Goal: Information Seeking & Learning: Learn about a topic

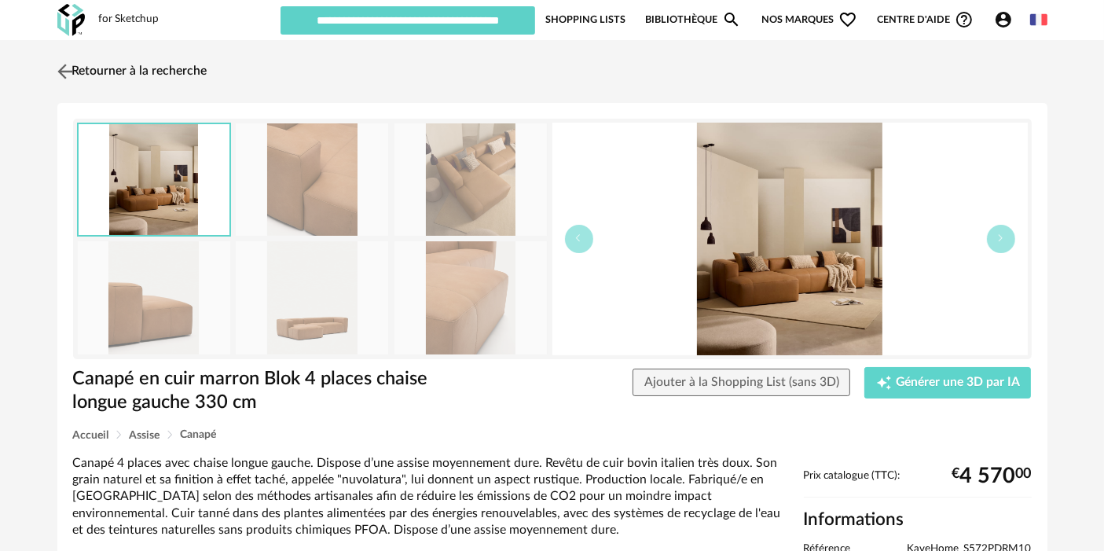
click at [113, 57] on link "Retourner à la recherche" at bounding box center [130, 71] width 154 height 35
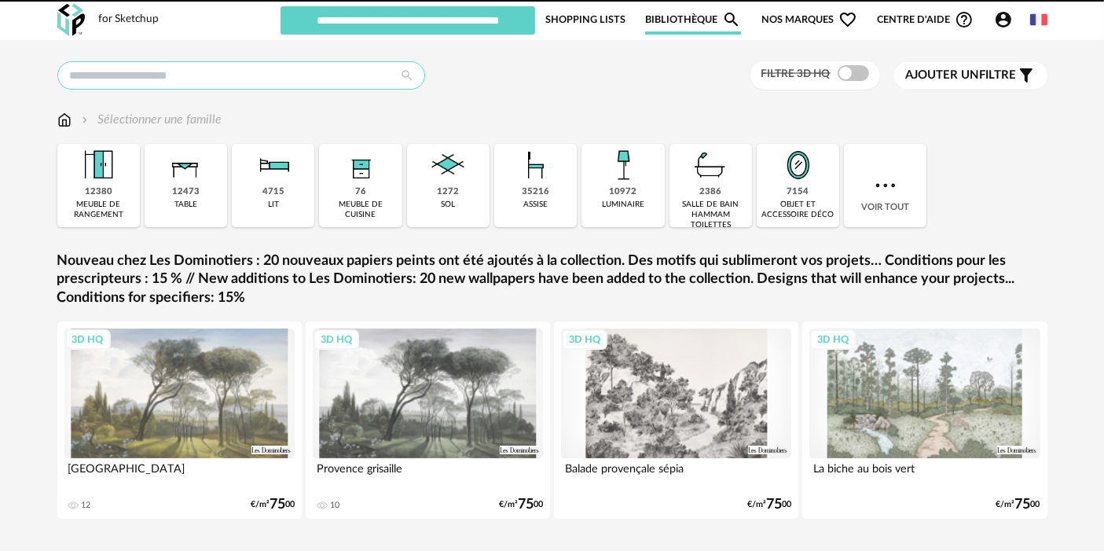
click at [317, 79] on input "text" at bounding box center [241, 75] width 368 height 28
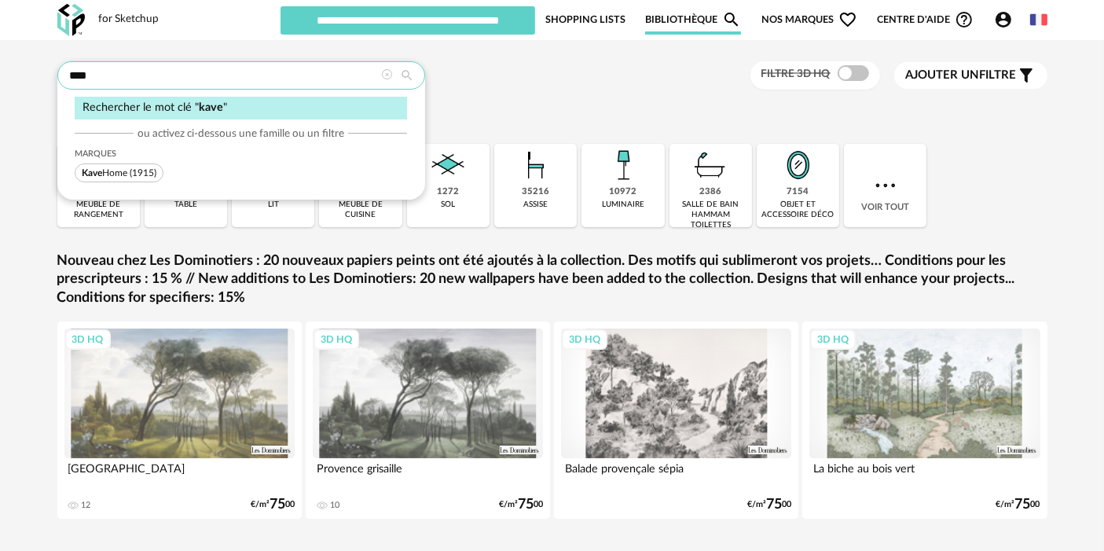
type input "****"
click at [127, 170] on span "Kave Home" at bounding box center [105, 172] width 46 height 9
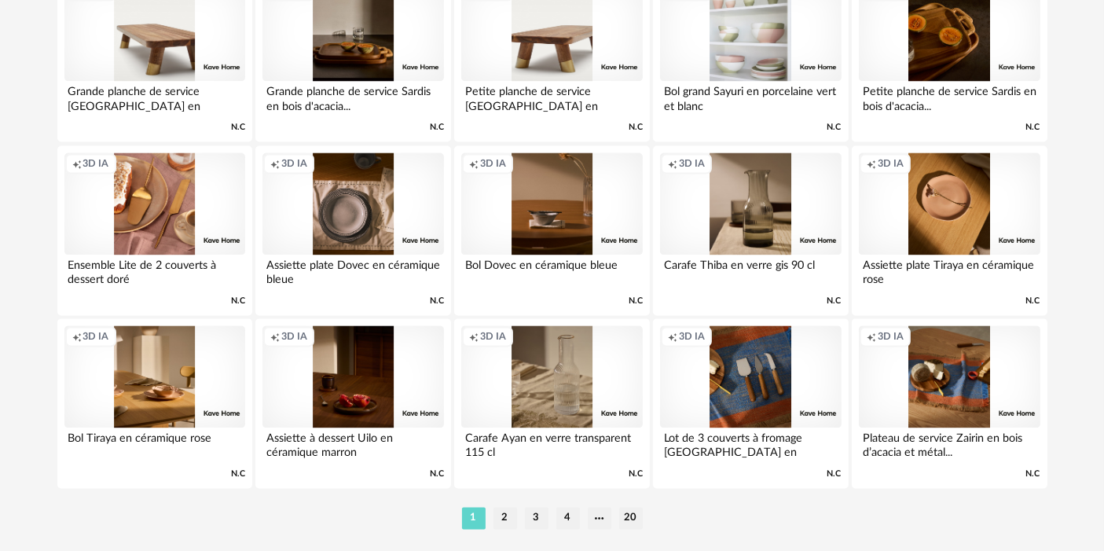
scroll to position [3236, 0]
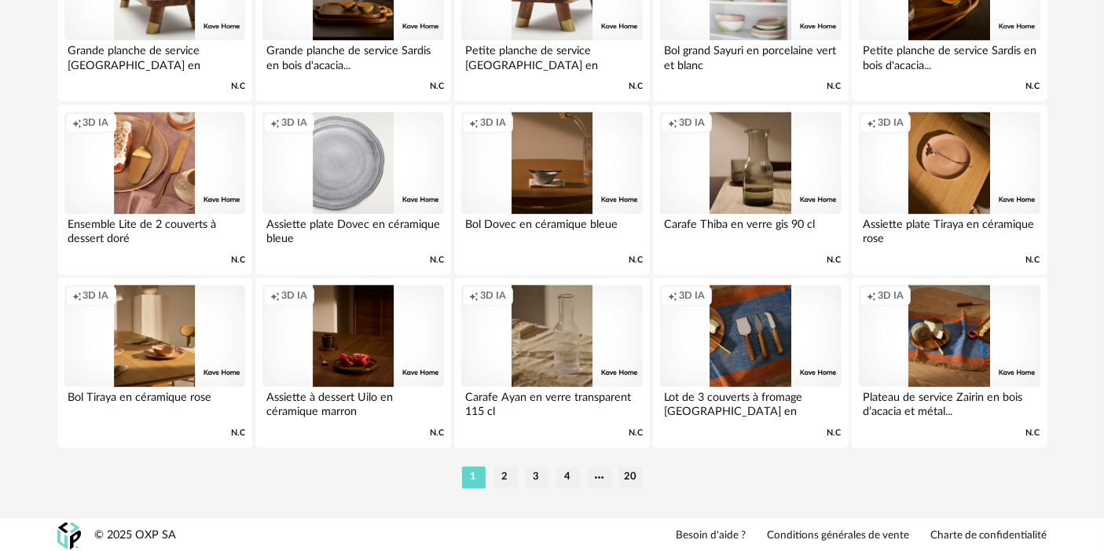
click at [365, 166] on div "Creation icon 3D IA" at bounding box center [352, 163] width 181 height 102
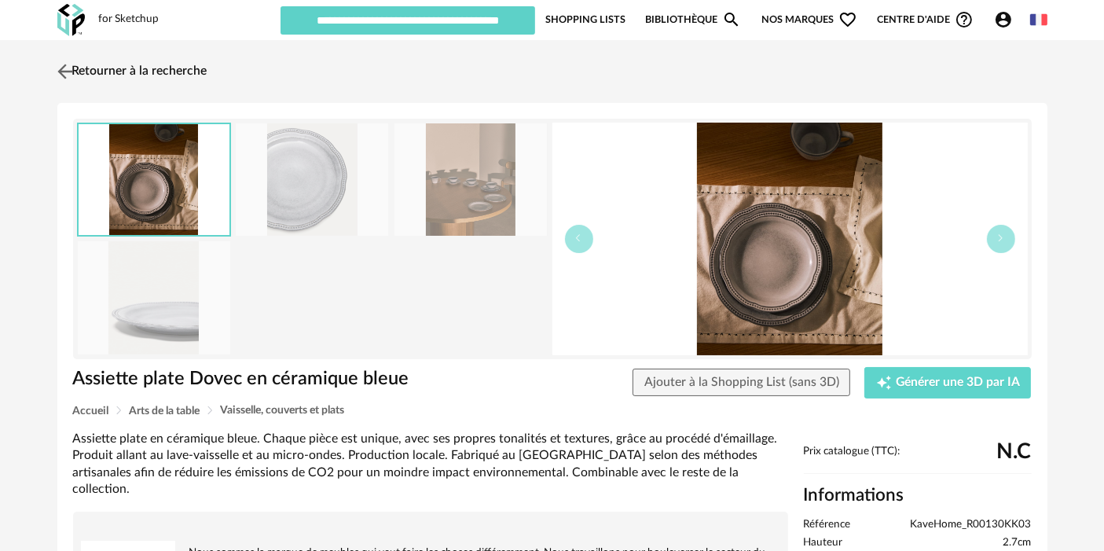
click at [157, 59] on link "Retourner à la recherche" at bounding box center [130, 71] width 154 height 35
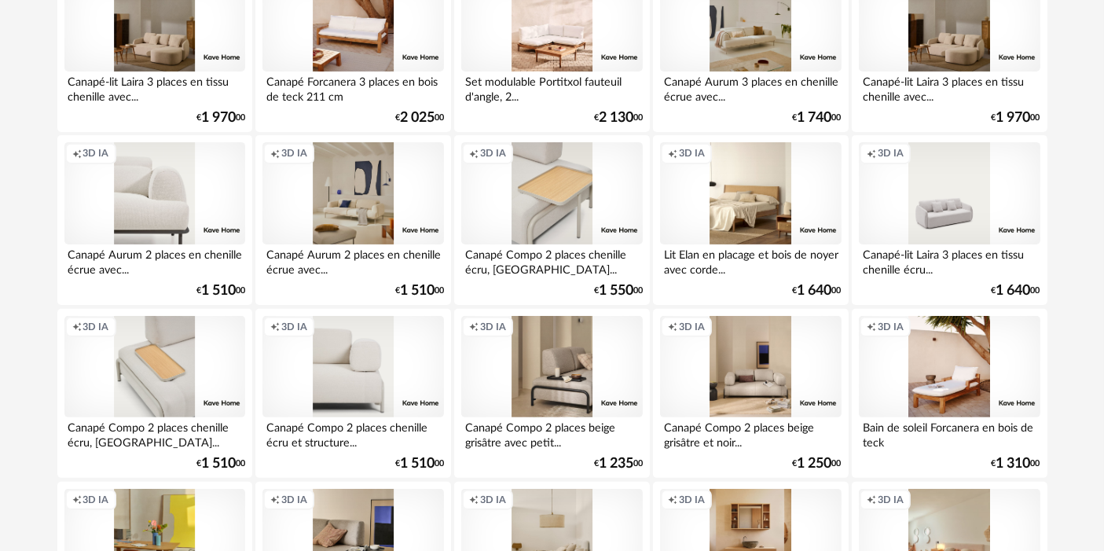
scroll to position [354, 0]
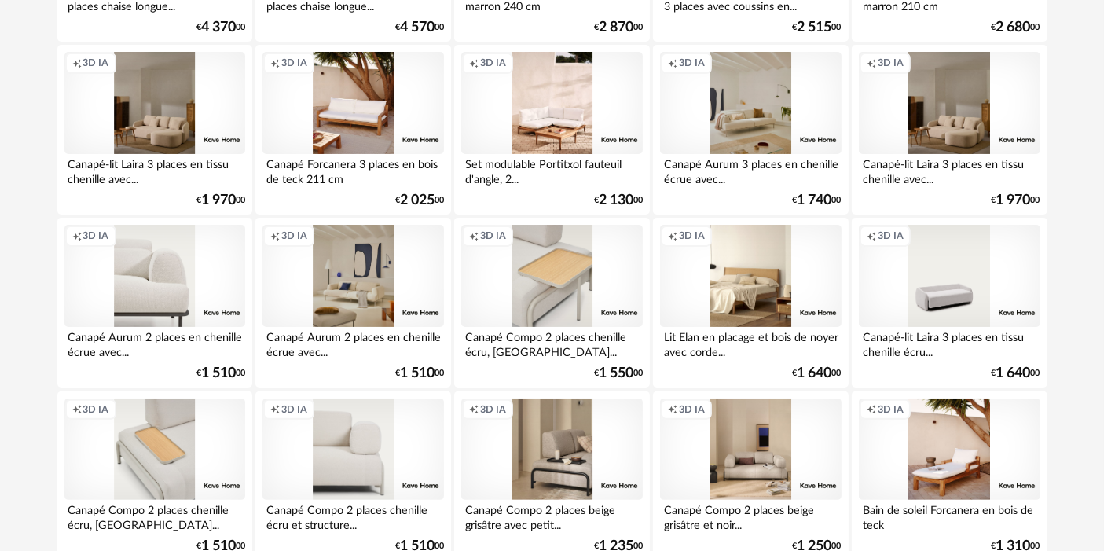
click at [201, 234] on div "Creation icon 3D IA" at bounding box center [154, 276] width 181 height 102
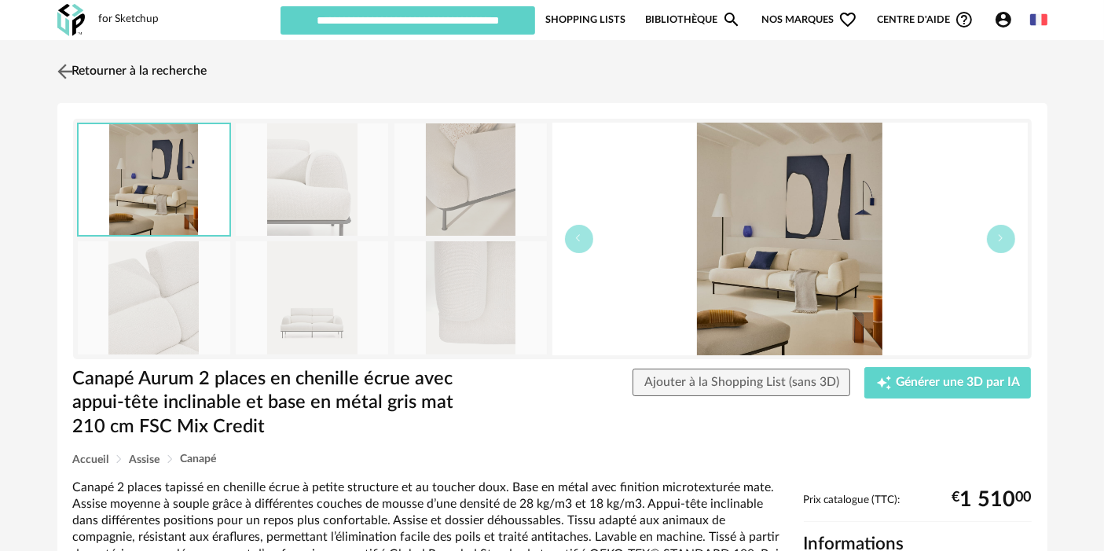
click at [187, 75] on link "Retourner à la recherche" at bounding box center [130, 71] width 154 height 35
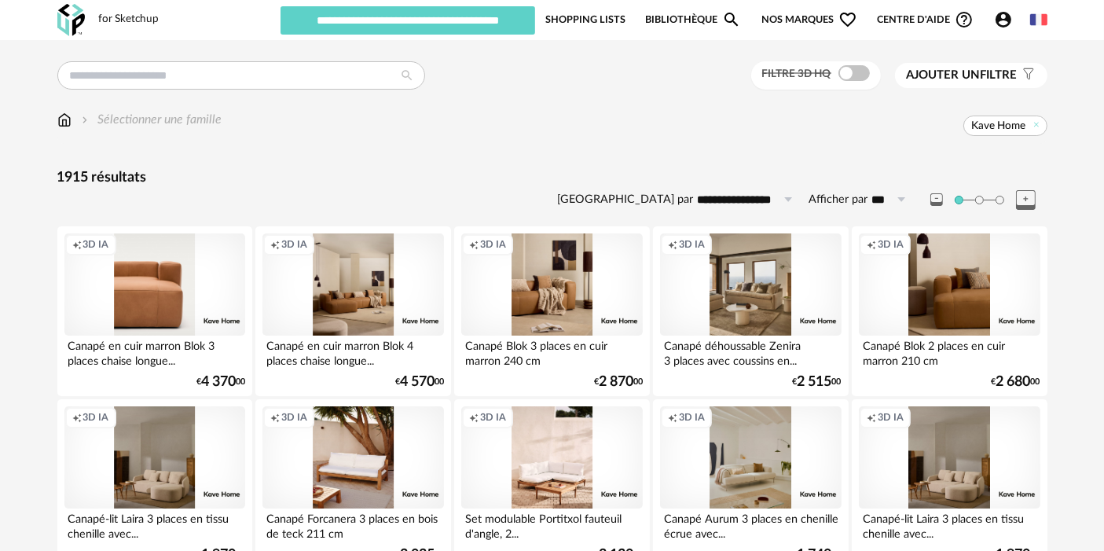
click at [179, 302] on div "Creation icon 3D IA" at bounding box center [154, 284] width 181 height 102
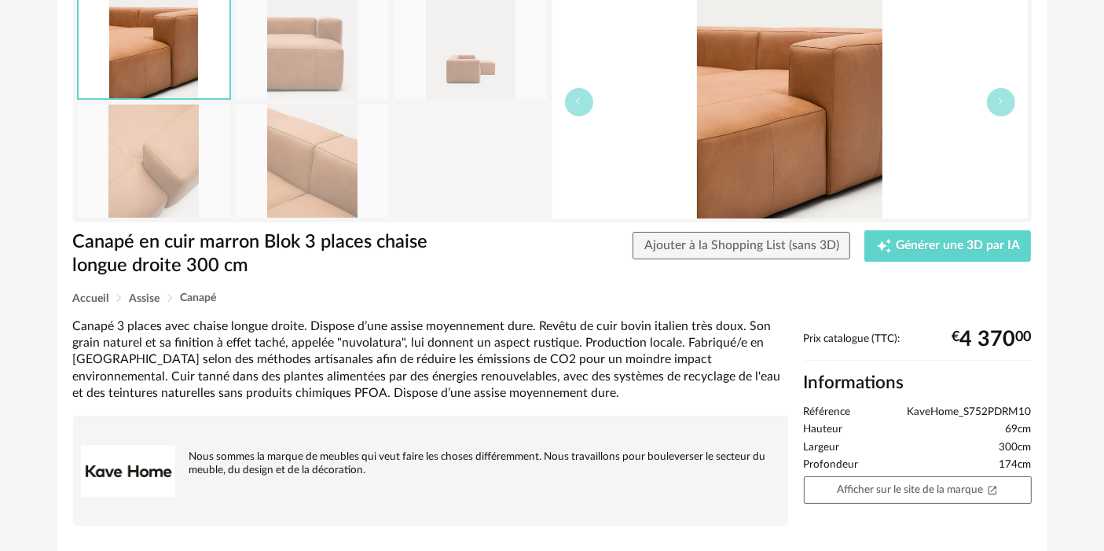
scroll to position [204, 0]
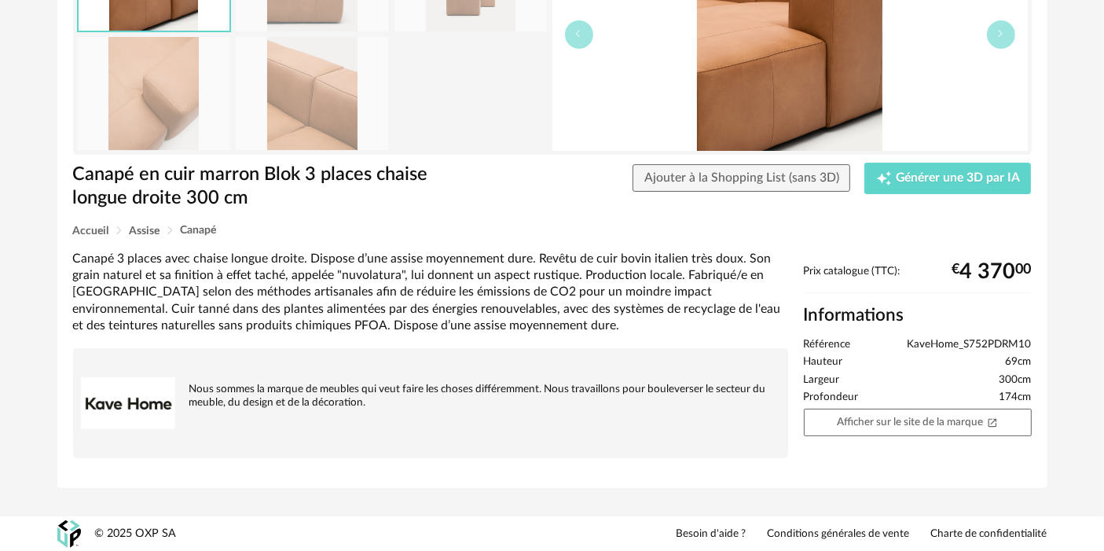
click at [972, 339] on span "KaveHome_S752PDRM10" at bounding box center [970, 345] width 124 height 14
copy ul "KaveHome_S752PDRM10"
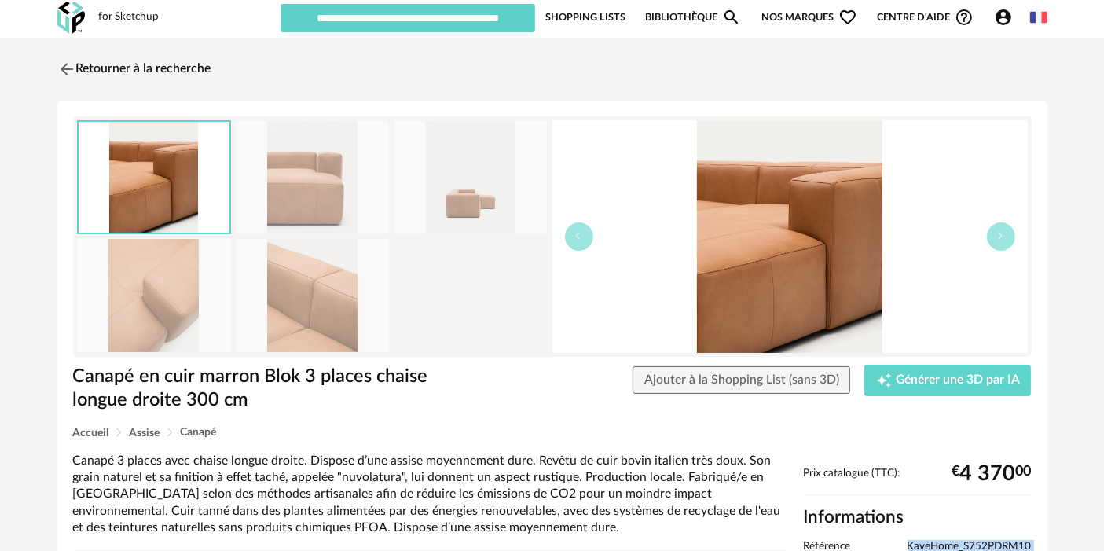
scroll to position [0, 0]
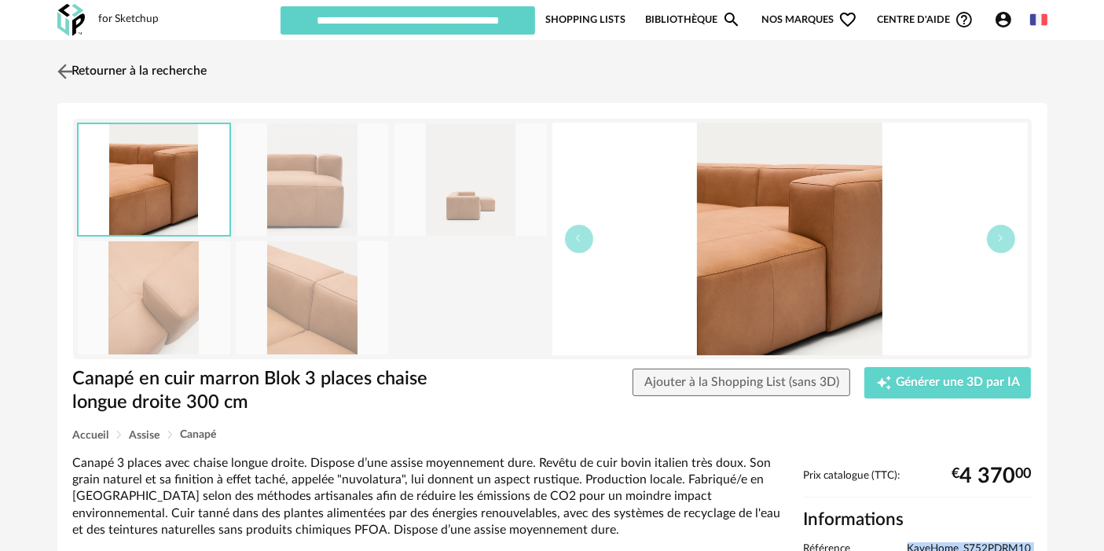
click at [159, 59] on link "Retourner à la recherche" at bounding box center [130, 71] width 154 height 35
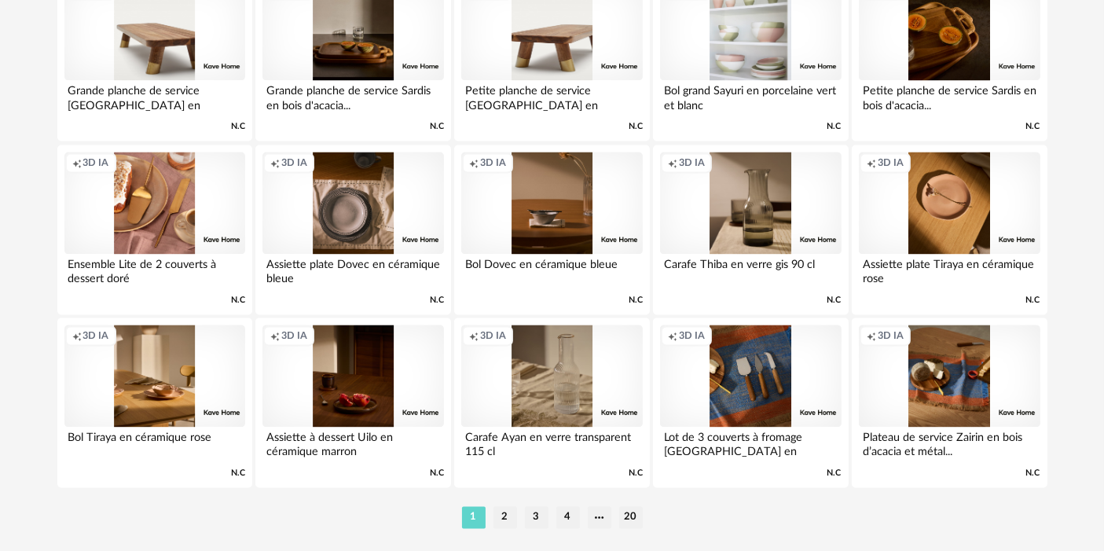
scroll to position [3236, 0]
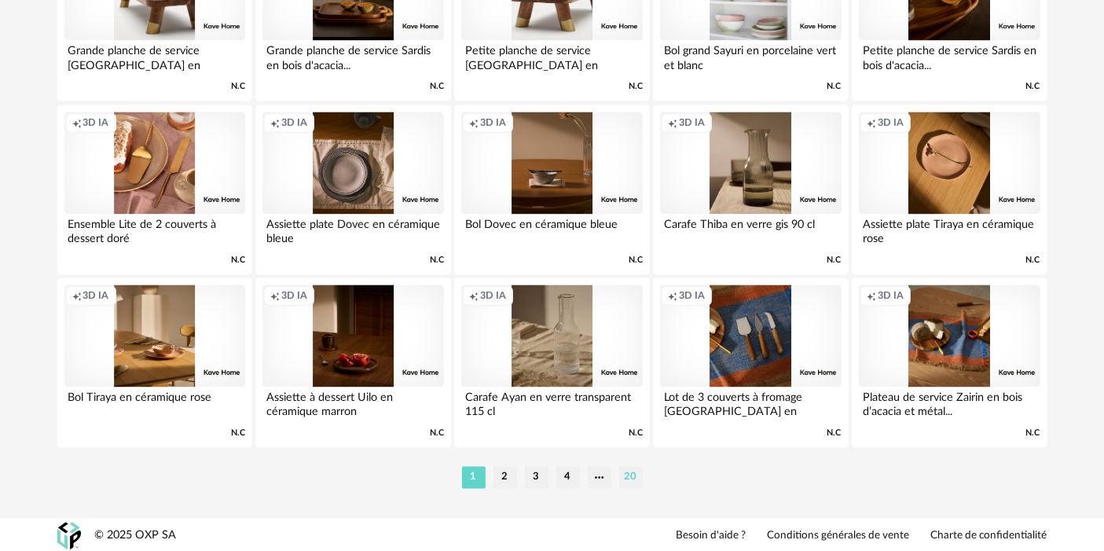
click at [621, 470] on li "20" at bounding box center [631, 477] width 24 height 22
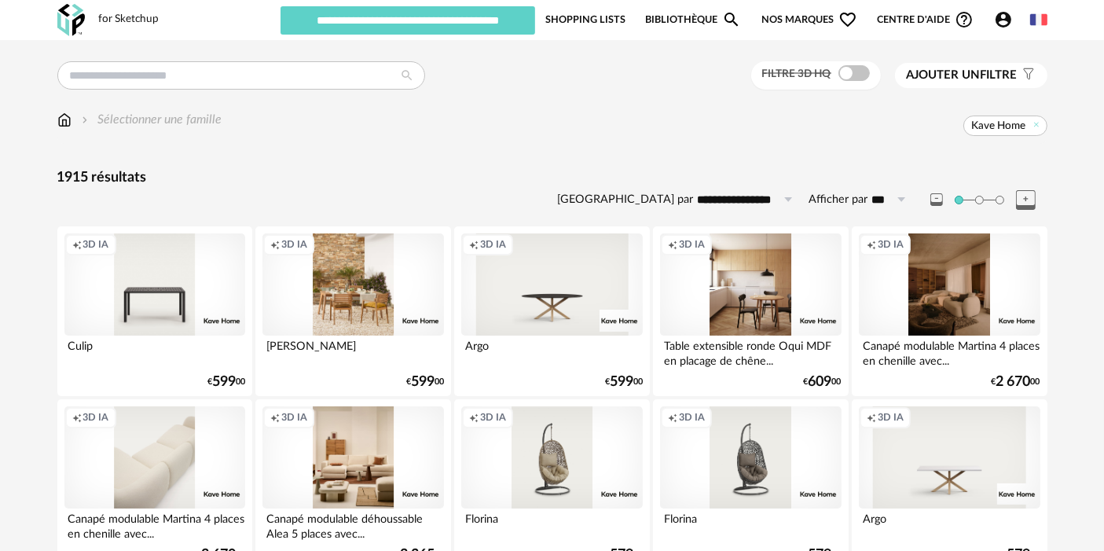
click at [365, 284] on div "Creation icon 3D IA" at bounding box center [352, 284] width 181 height 102
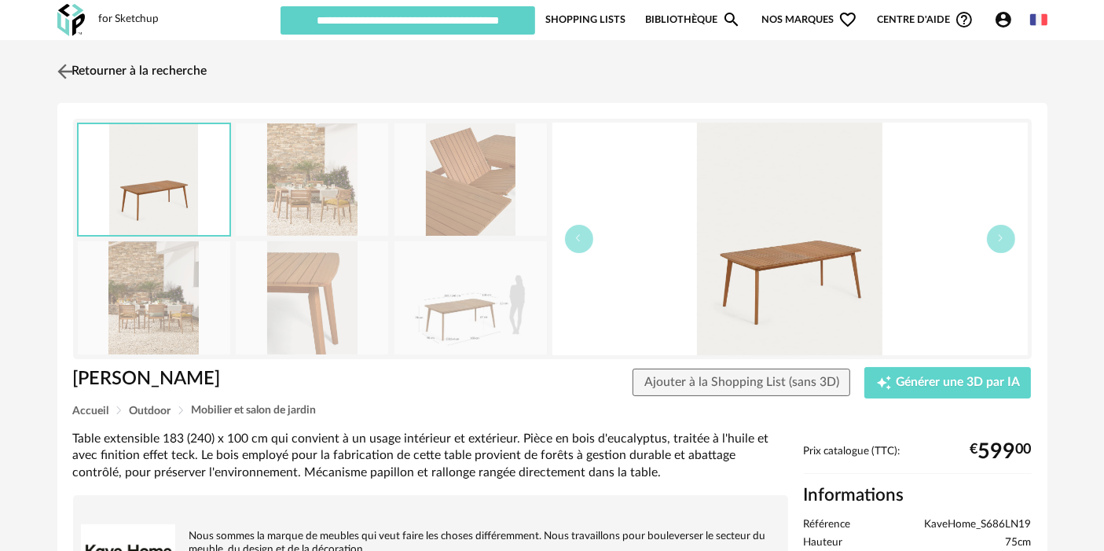
click at [173, 57] on link "Retourner à la recherche" at bounding box center [130, 71] width 154 height 35
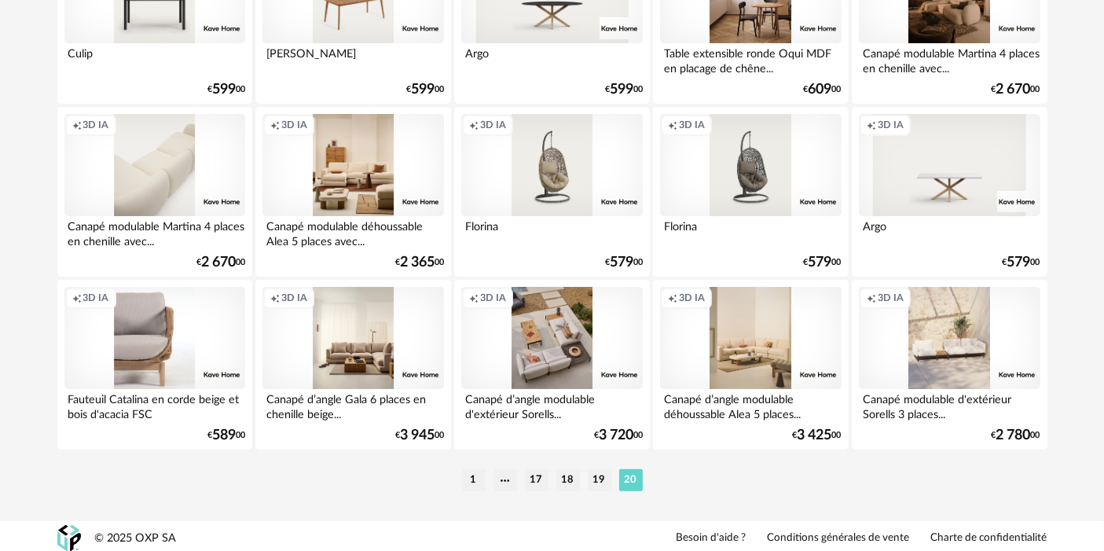
scroll to position [296, 0]
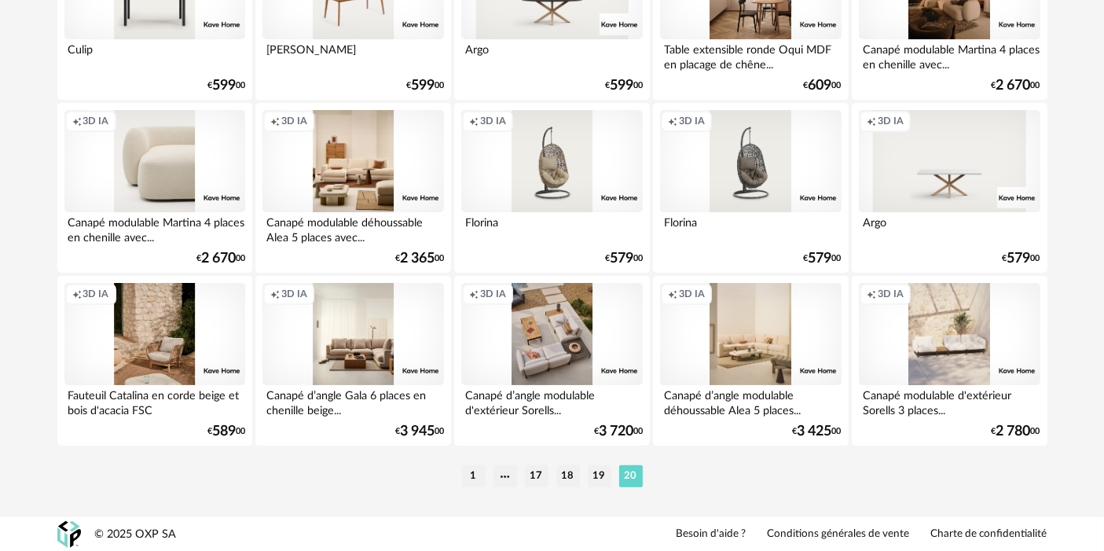
click at [197, 182] on div "Creation icon 3D IA" at bounding box center [154, 161] width 181 height 102
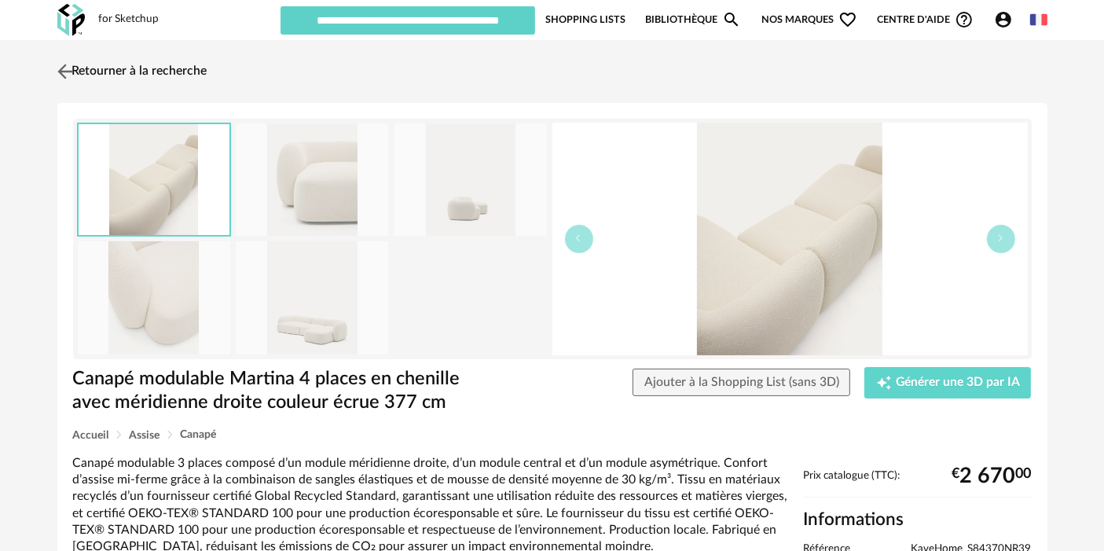
click at [84, 59] on link "Retourner à la recherche" at bounding box center [130, 71] width 154 height 35
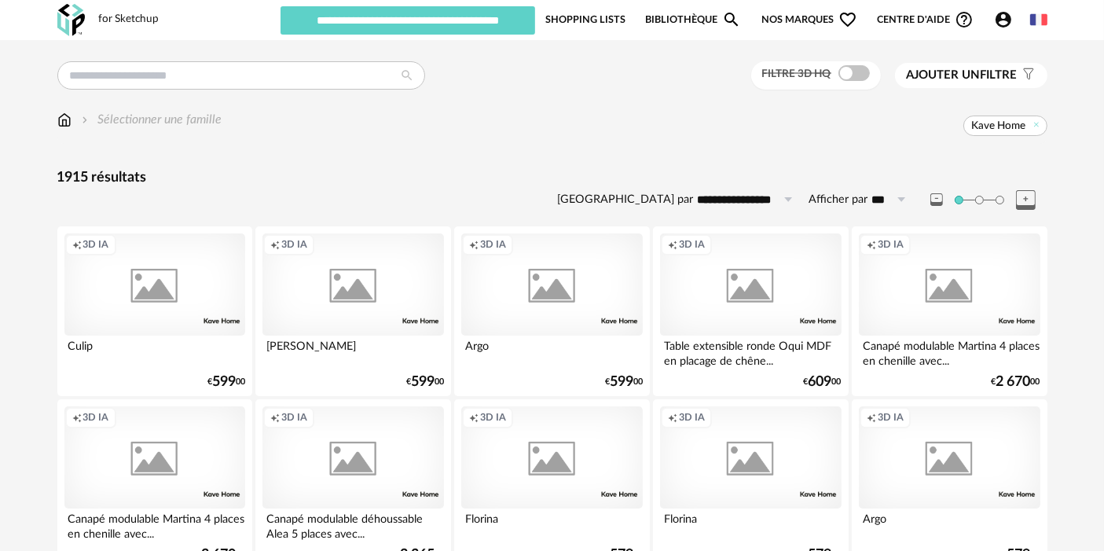
scroll to position [296, 0]
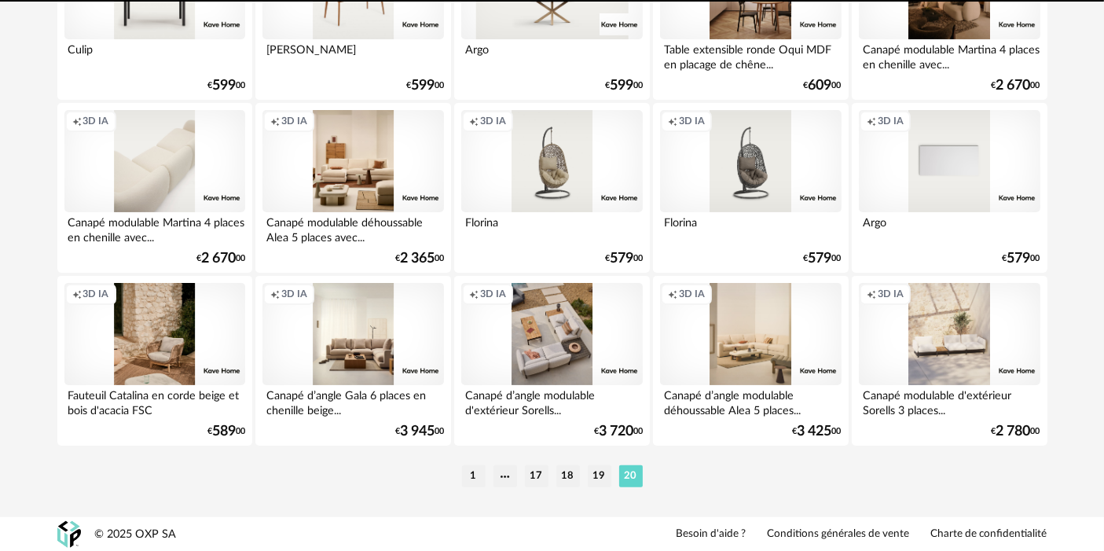
click at [965, 163] on div "Creation icon 3D IA" at bounding box center [949, 161] width 181 height 102
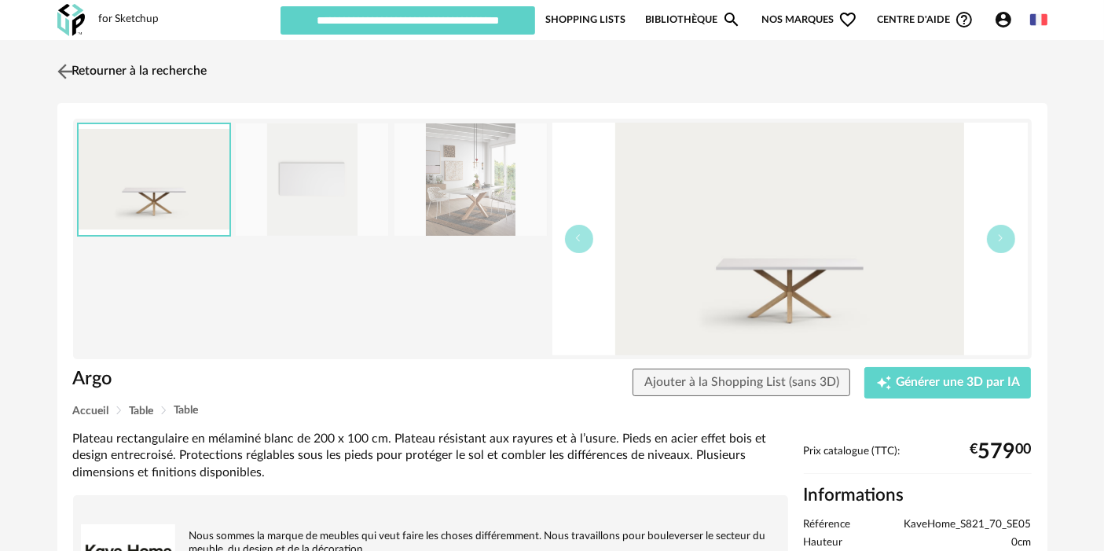
click at [190, 65] on link "Retourner à la recherche" at bounding box center [130, 71] width 154 height 35
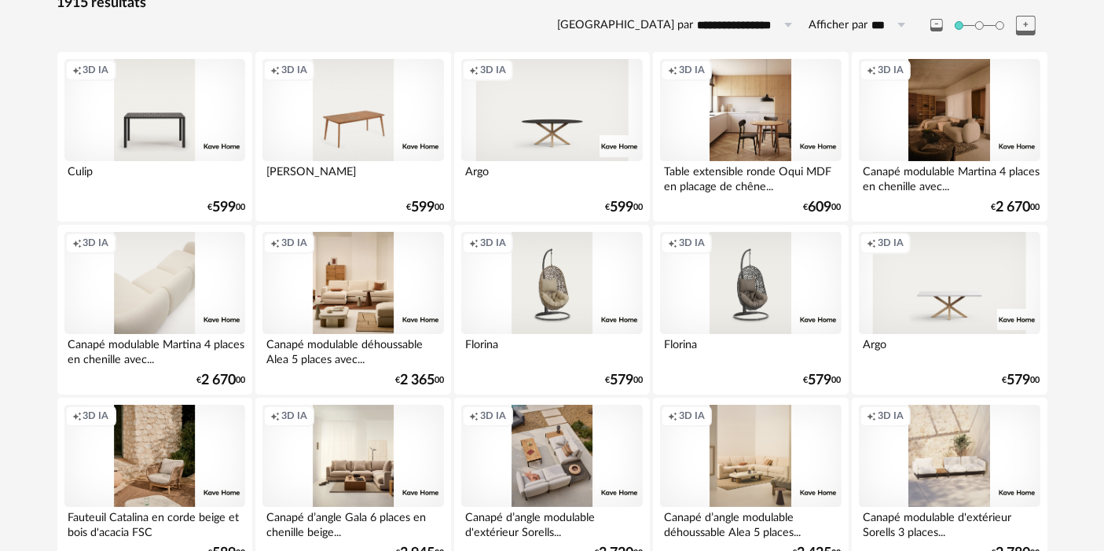
scroll to position [296, 0]
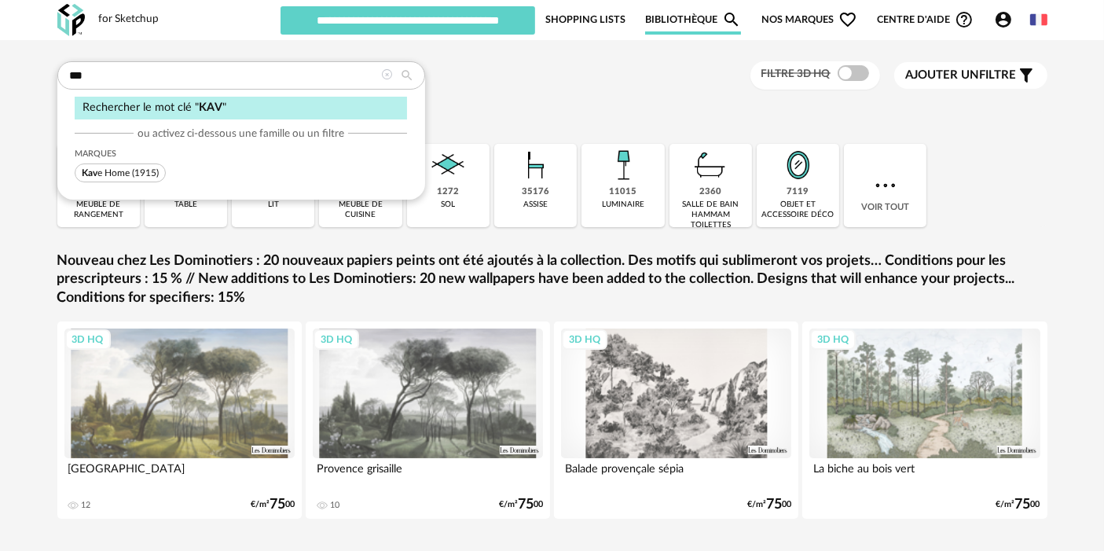
type input "***"
click at [132, 169] on span "Kav e Home (1915)" at bounding box center [120, 172] width 91 height 19
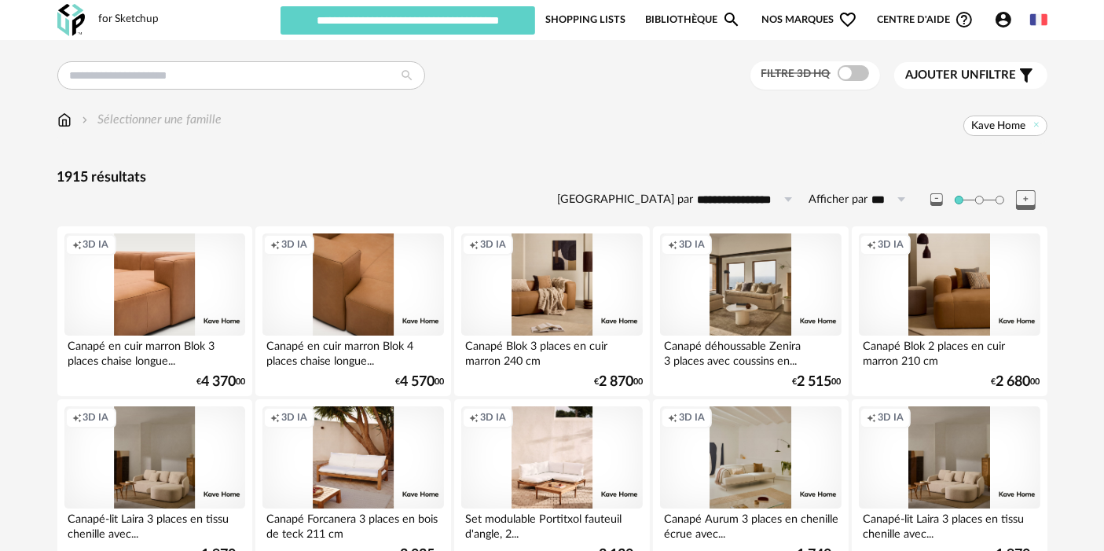
click at [303, 282] on div "Creation icon 3D IA" at bounding box center [352, 284] width 181 height 102
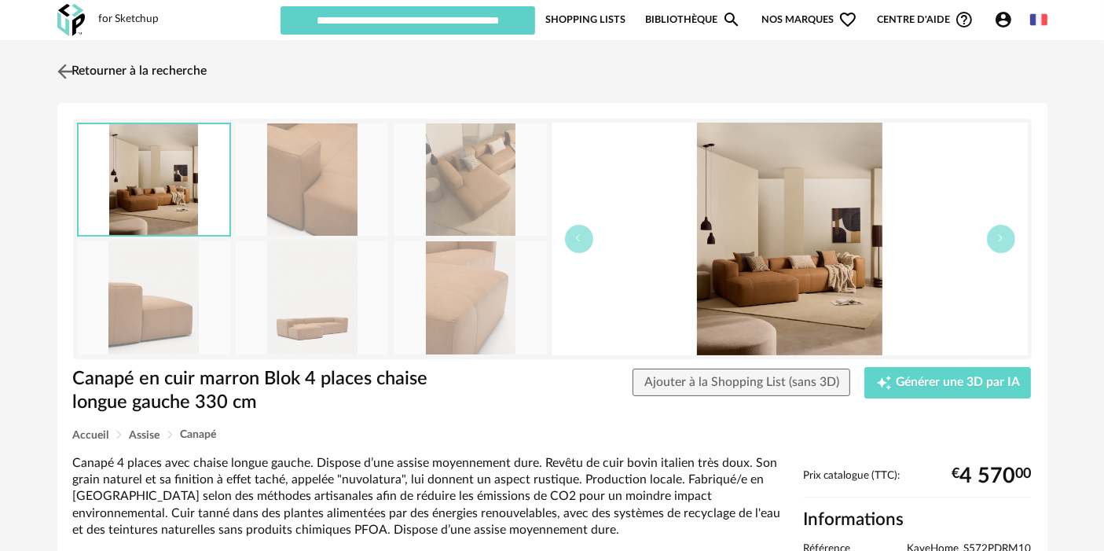
click at [141, 72] on link "Retourner à la recherche" at bounding box center [130, 71] width 154 height 35
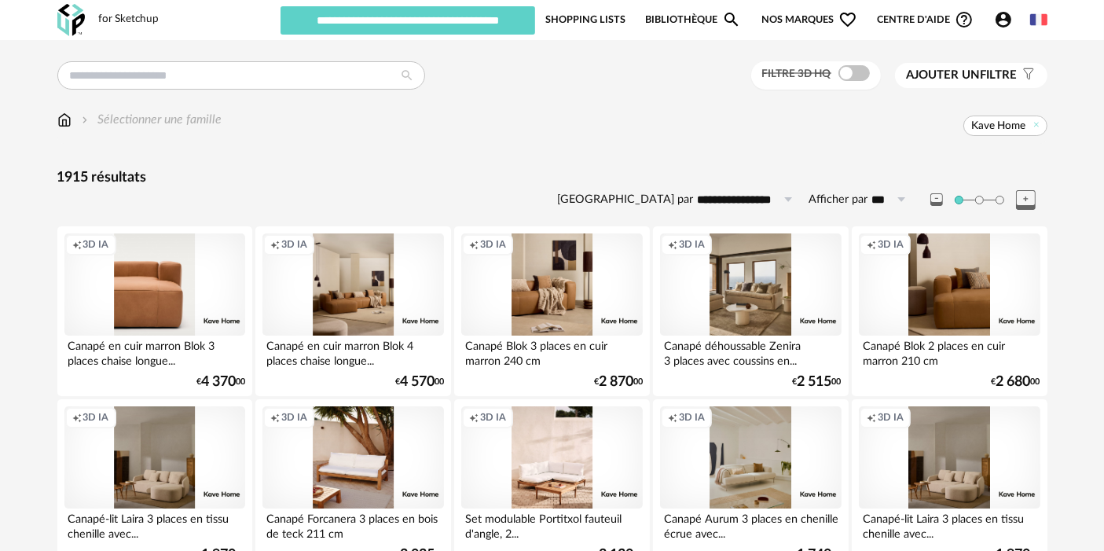
click at [176, 284] on div "Creation icon 3D IA" at bounding box center [154, 284] width 181 height 102
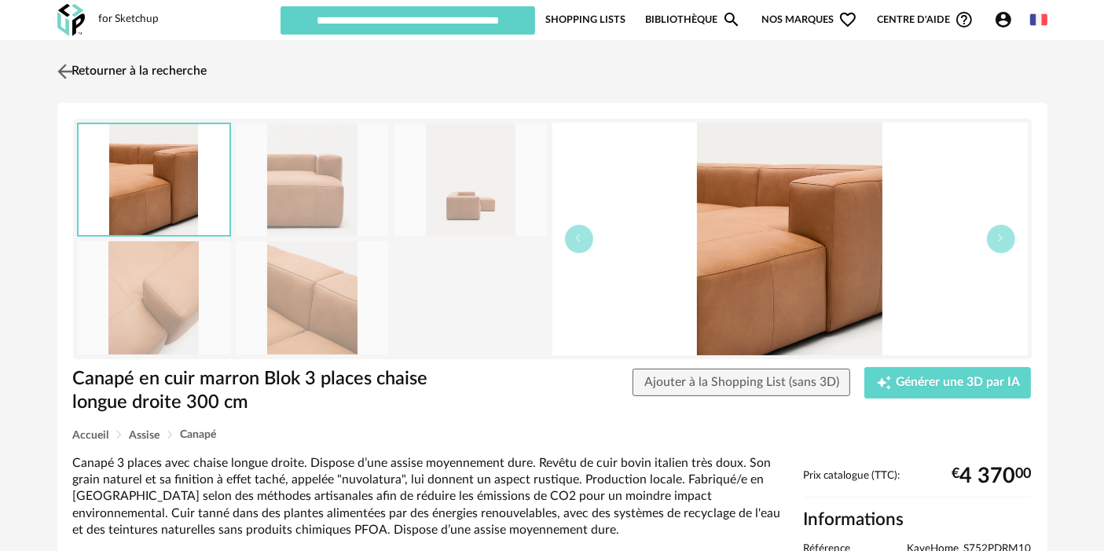
click at [150, 68] on link "Retourner à la recherche" at bounding box center [130, 71] width 154 height 35
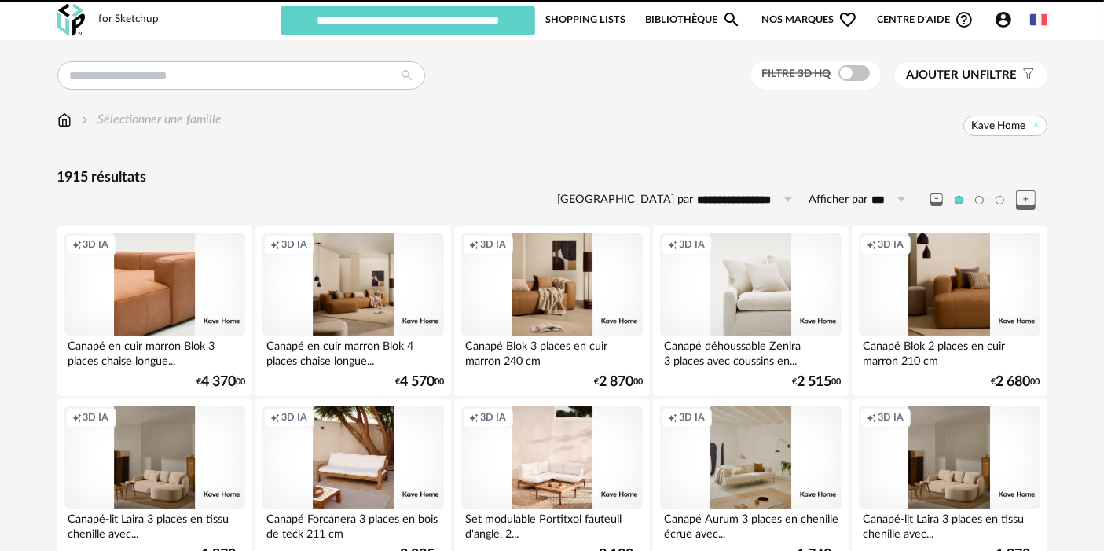
click at [711, 270] on div "Creation icon 3D IA" at bounding box center [750, 284] width 181 height 102
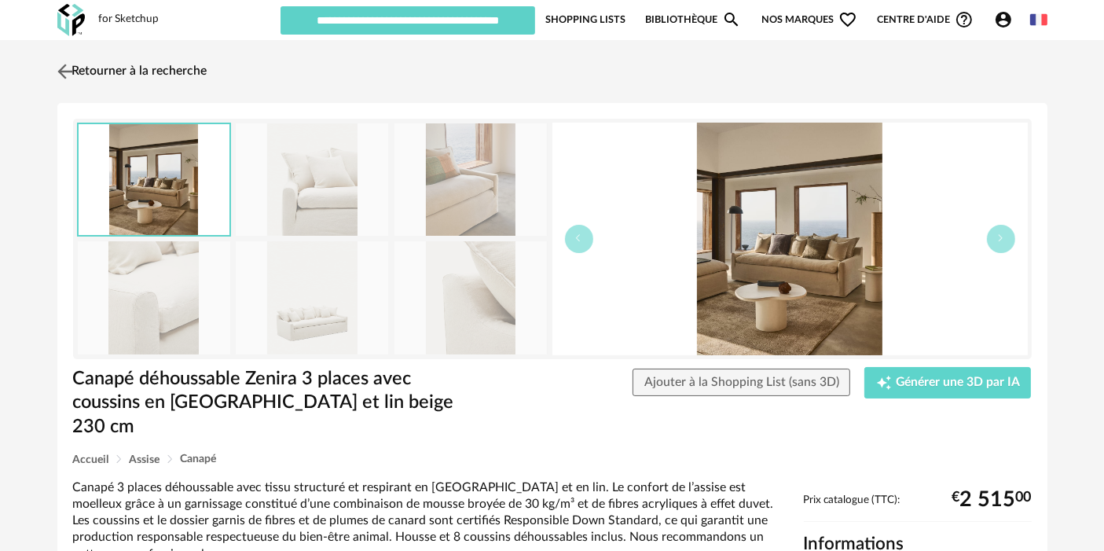
click at [186, 68] on link "Retourner à la recherche" at bounding box center [130, 71] width 154 height 35
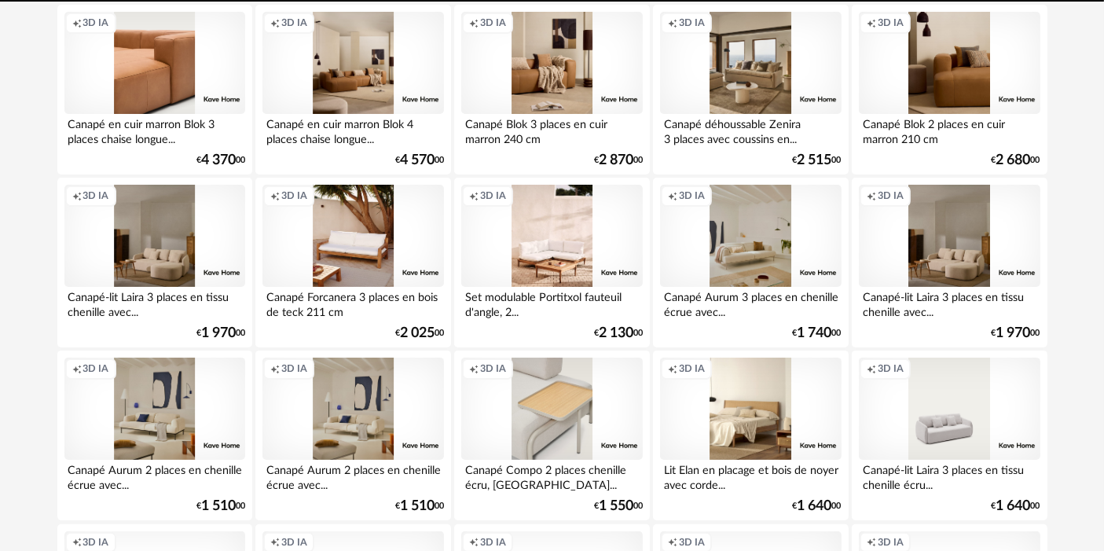
scroll to position [523, 0]
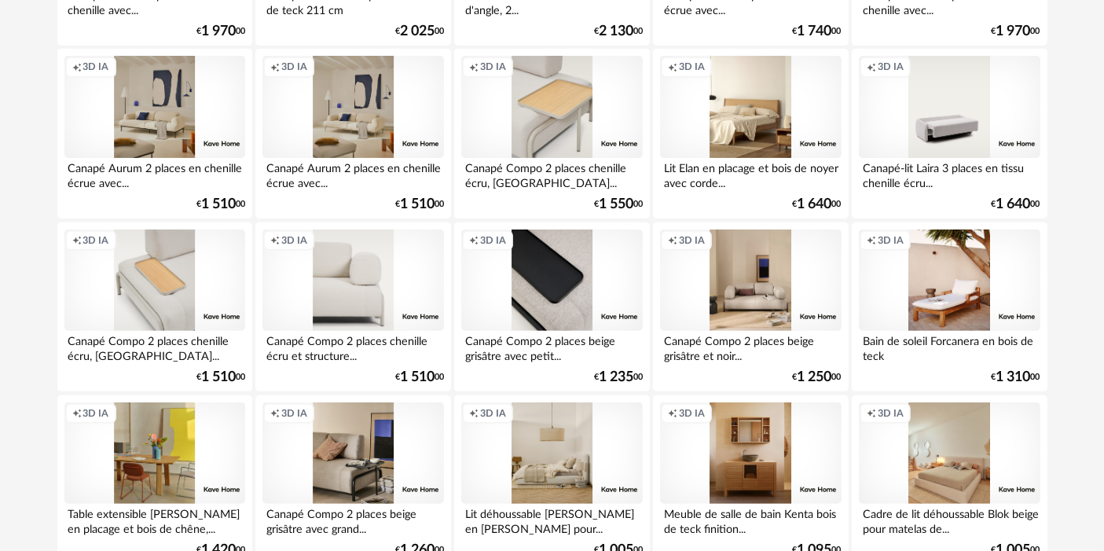
click at [530, 296] on div "Creation icon 3D IA" at bounding box center [551, 280] width 181 height 102
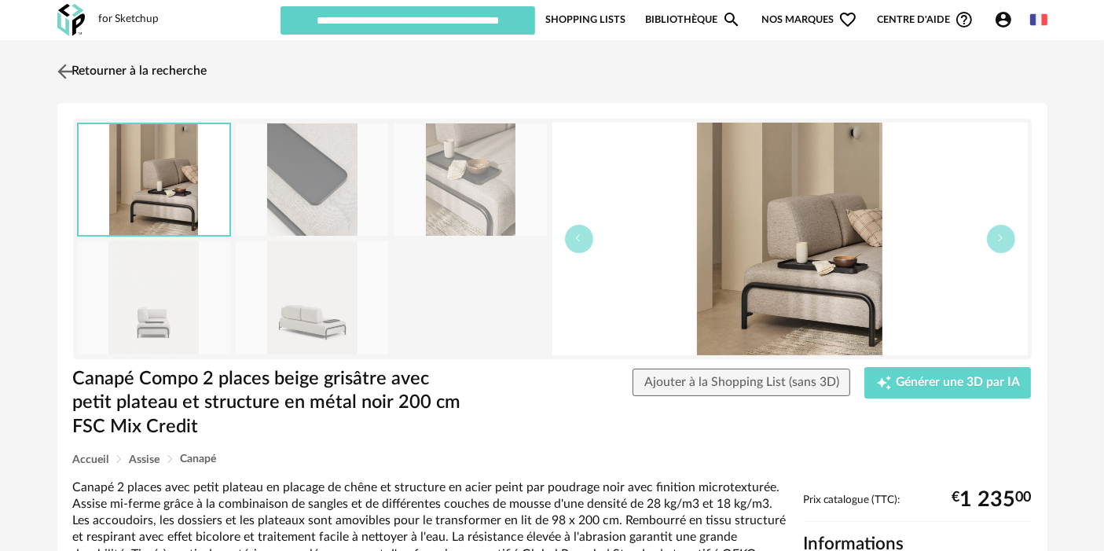
click at [163, 75] on link "Retourner à la recherche" at bounding box center [130, 71] width 154 height 35
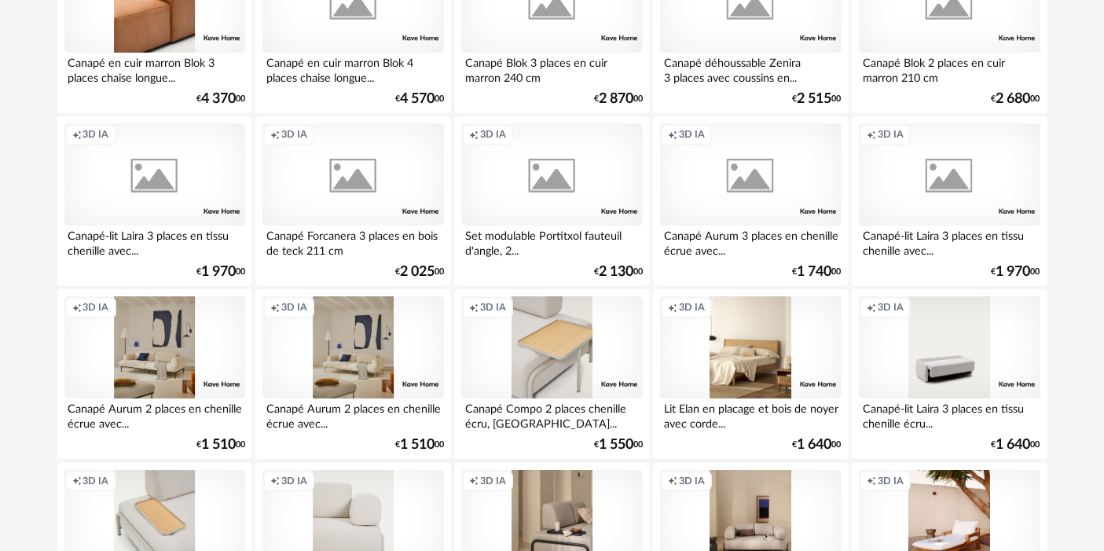
scroll to position [174, 0]
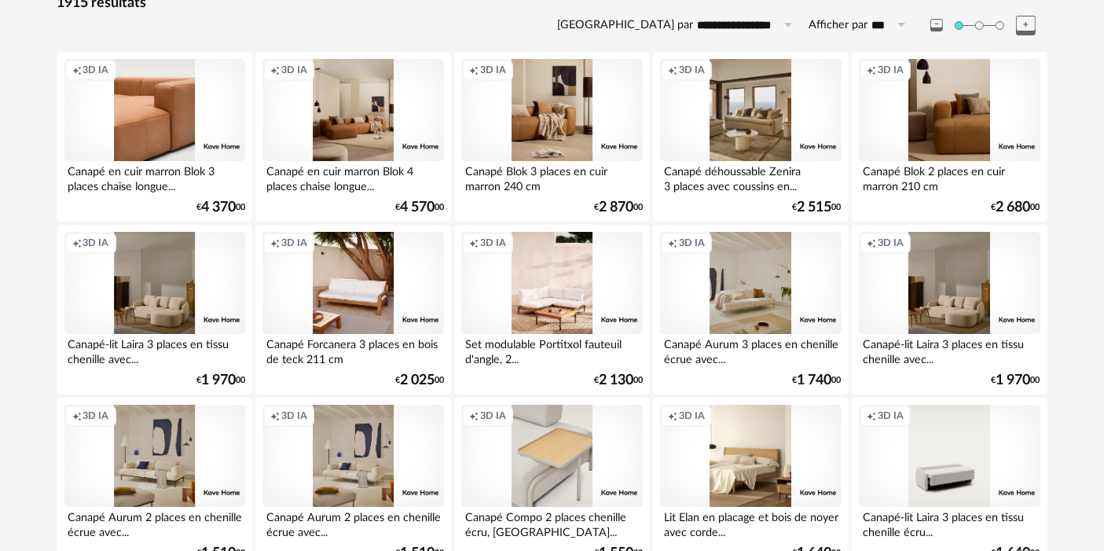
click at [188, 104] on div "Creation icon 3D IA" at bounding box center [154, 110] width 181 height 102
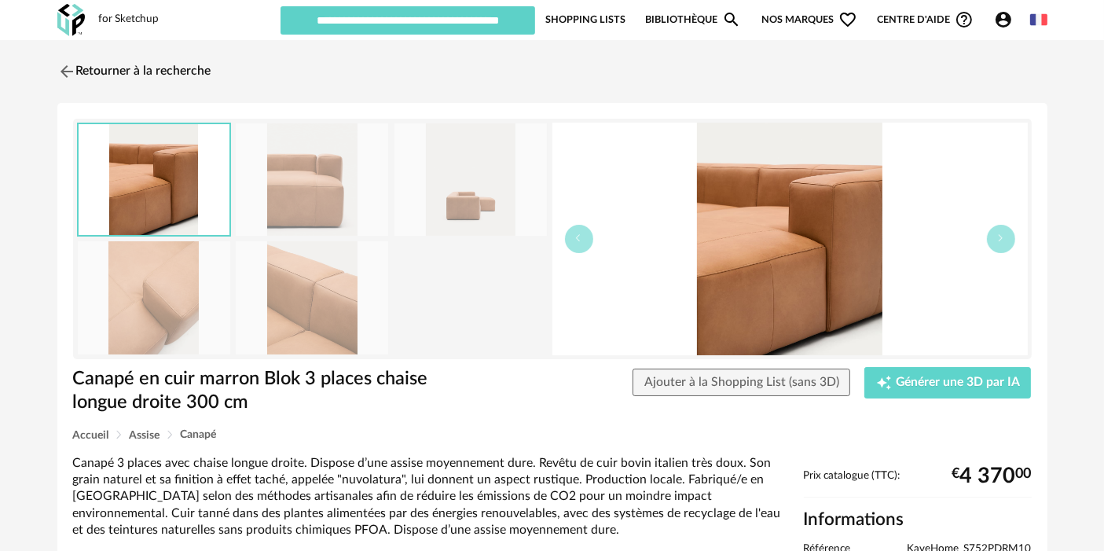
scroll to position [204, 0]
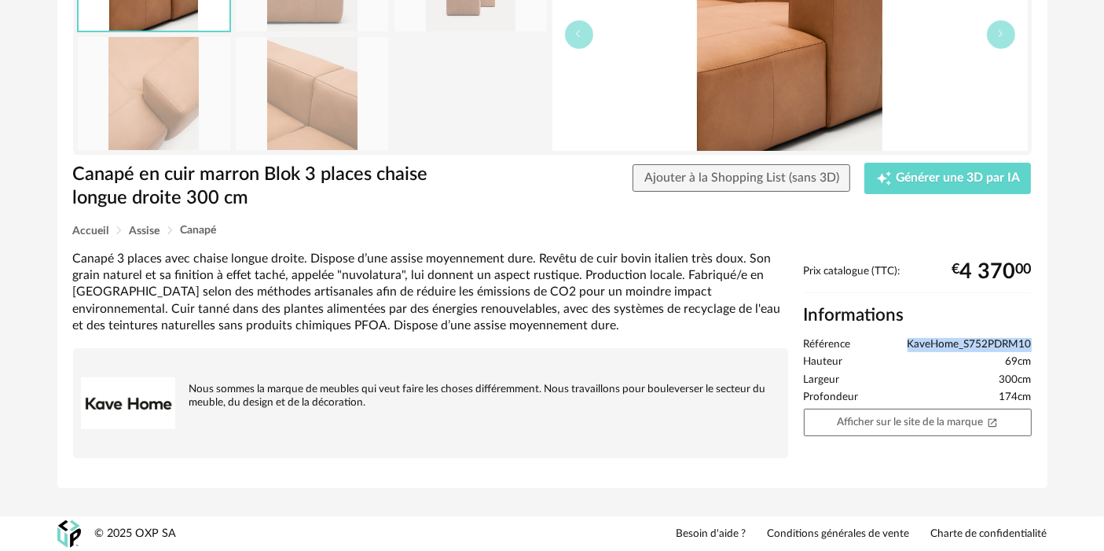
drag, startPoint x: 1030, startPoint y: 340, endPoint x: 872, endPoint y: 342, distance: 158.0
click at [872, 342] on li "Référence KaveHome_S752PDRM10" at bounding box center [918, 345] width 228 height 14
copy li "Référence KaveHome_S752PDRM10"
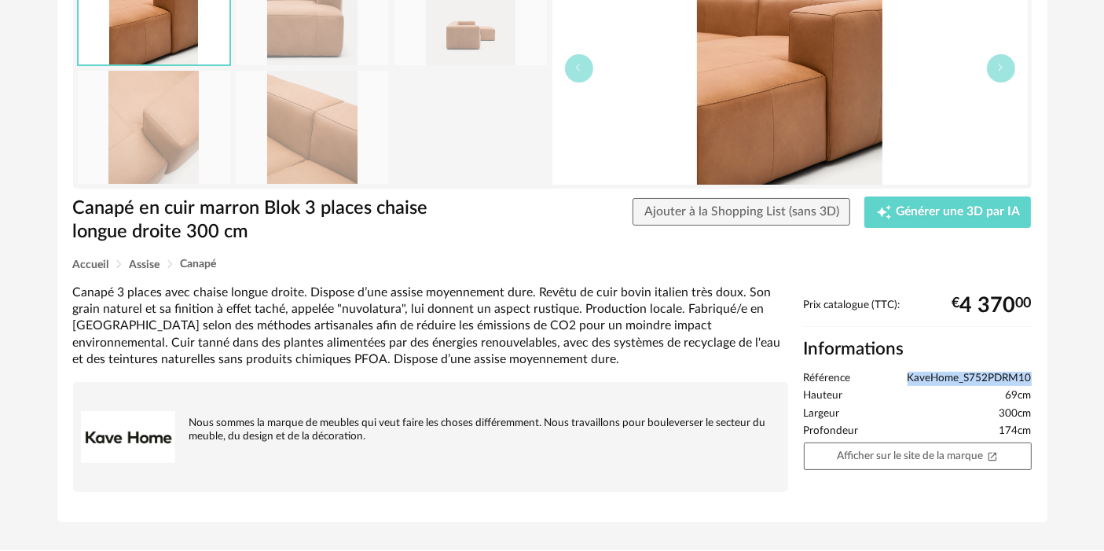
scroll to position [0, 0]
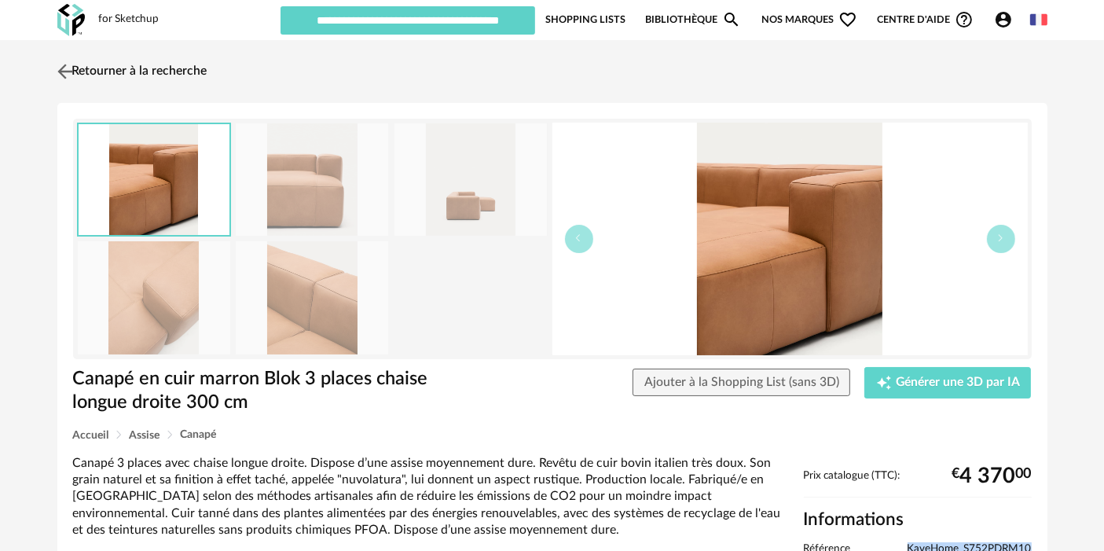
click at [185, 68] on link "Retourner à la recherche" at bounding box center [130, 71] width 154 height 35
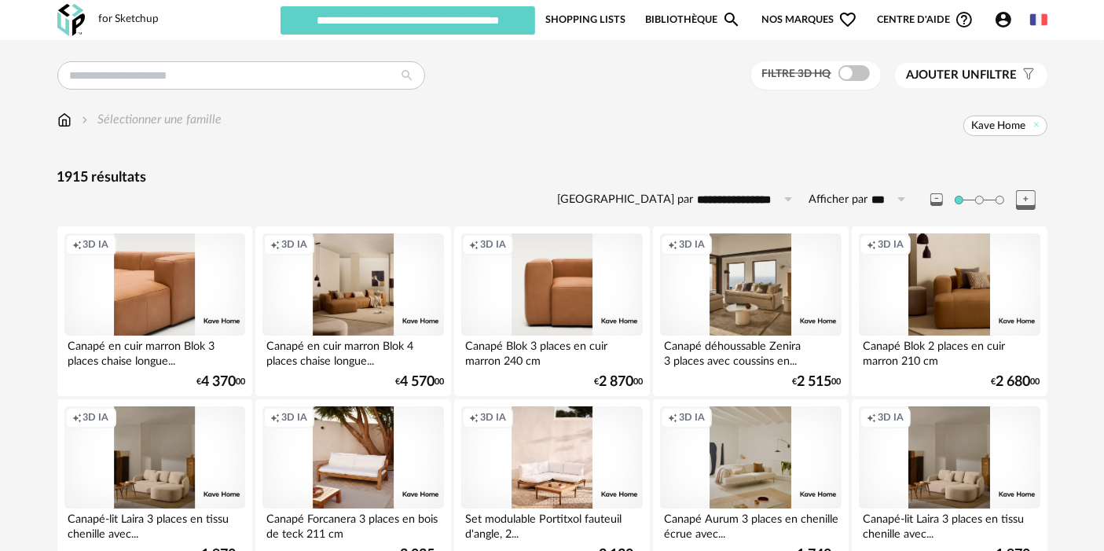
click at [576, 257] on div "Creation icon 3D IA" at bounding box center [551, 284] width 181 height 102
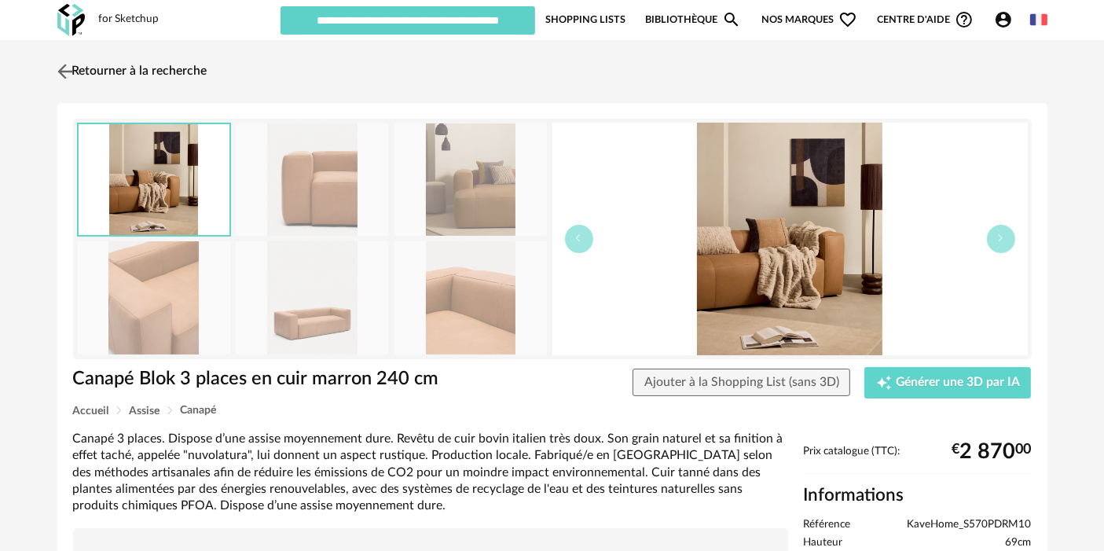
click at [160, 54] on link "Retourner à la recherche" at bounding box center [130, 71] width 154 height 35
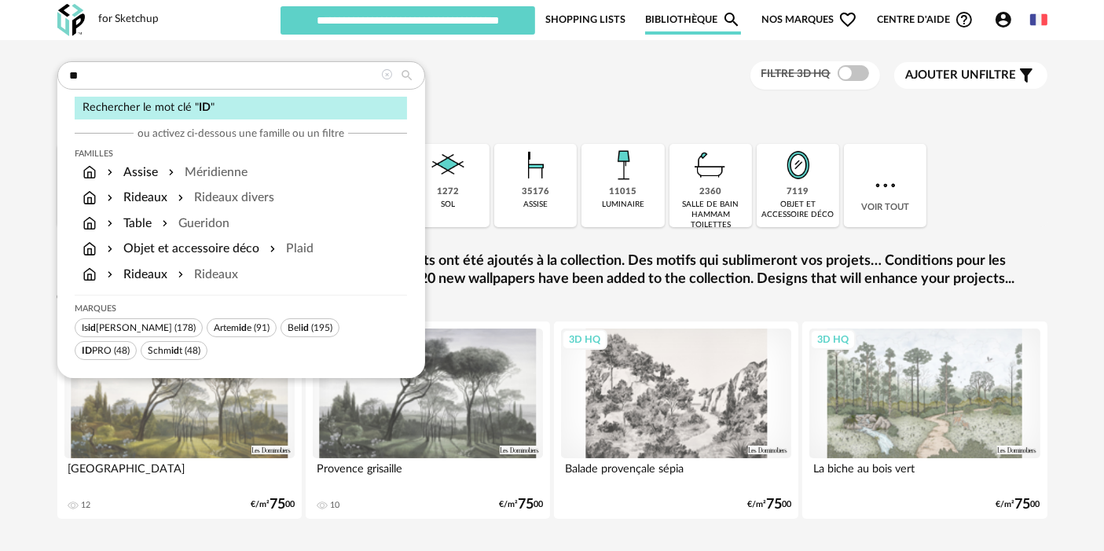
type input "**"
click at [500, 71] on div "** Rechercher le mot clé " ID " ou activez ci-dessous une famille ou un filtre …" at bounding box center [552, 75] width 990 height 29
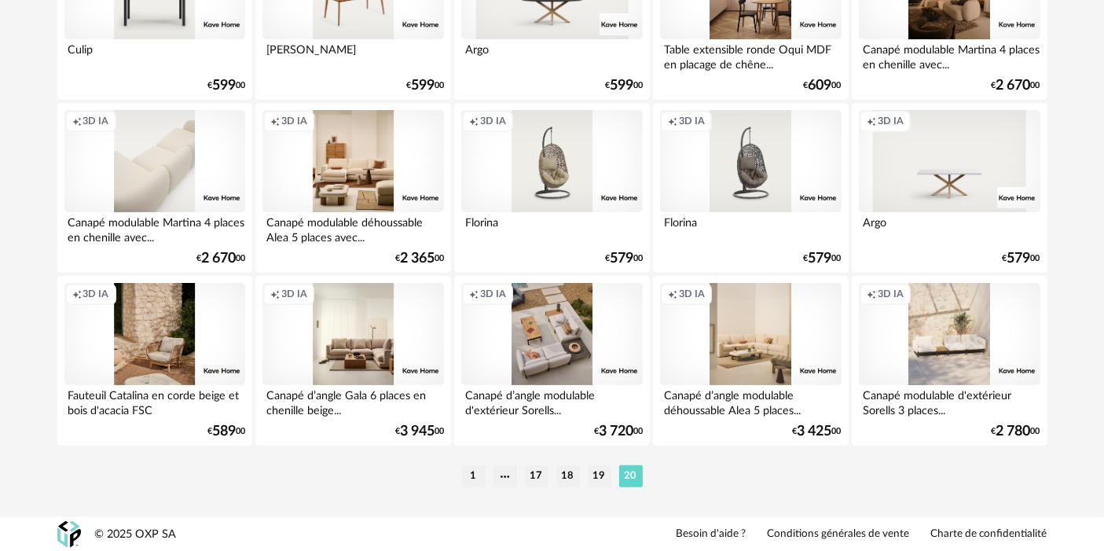
scroll to position [296, 0]
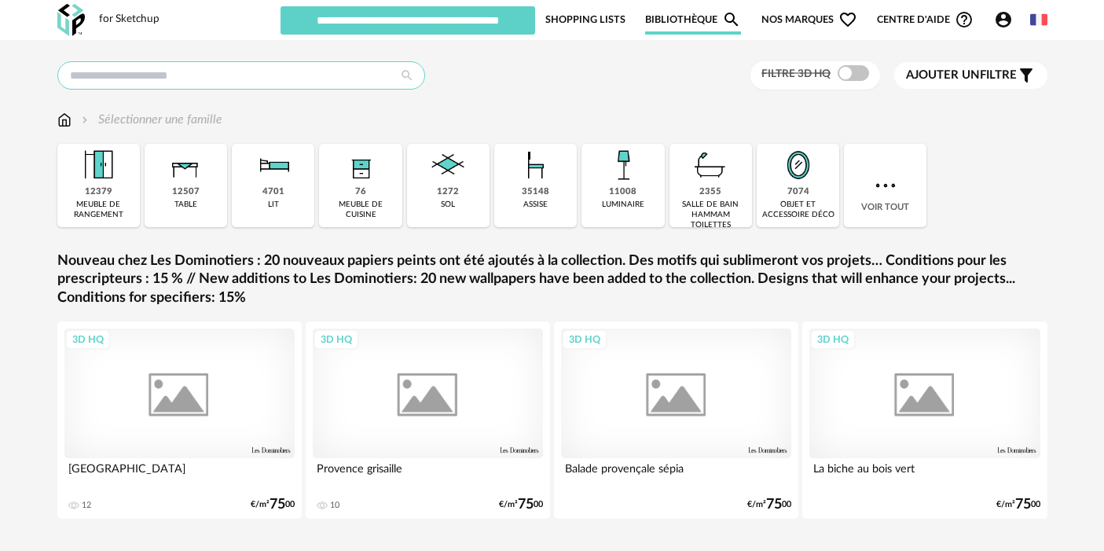
click at [279, 73] on input "text" at bounding box center [241, 75] width 368 height 28
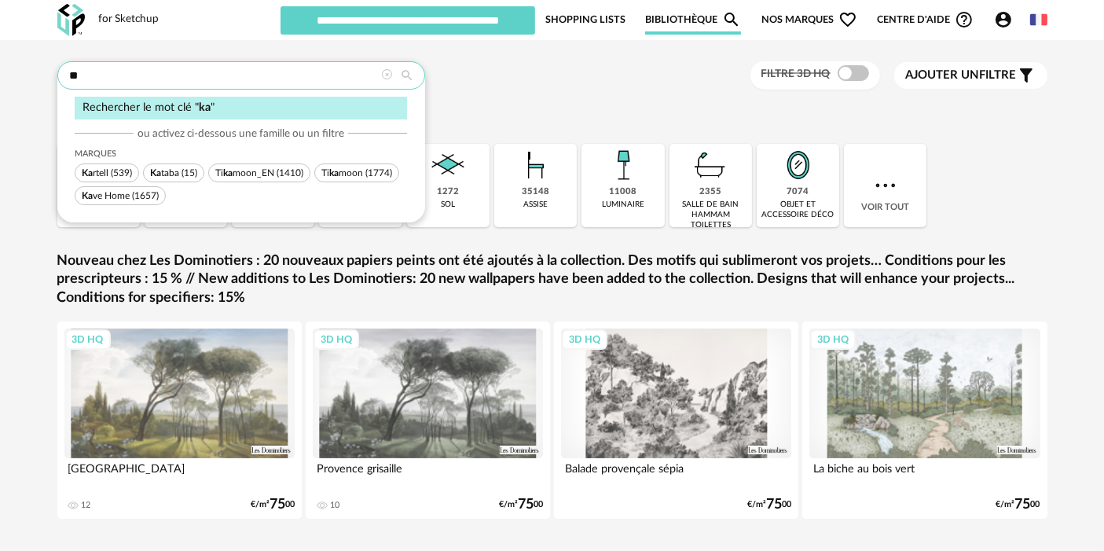
type input "**"
click at [145, 189] on span "Ka ve Home (1657)" at bounding box center [120, 195] width 91 height 19
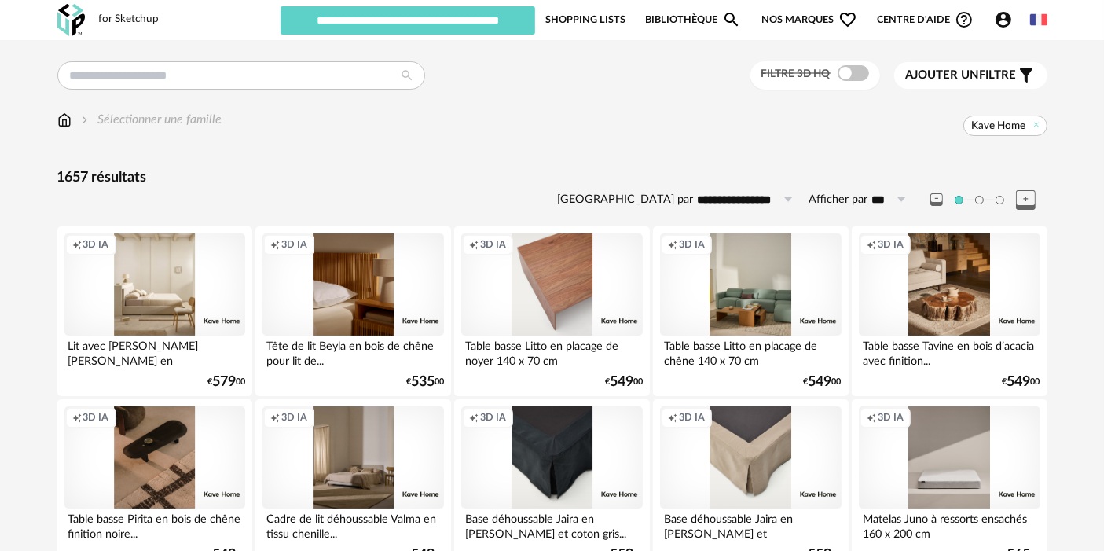
click at [552, 266] on div "Creation icon 3D IA" at bounding box center [551, 284] width 181 height 102
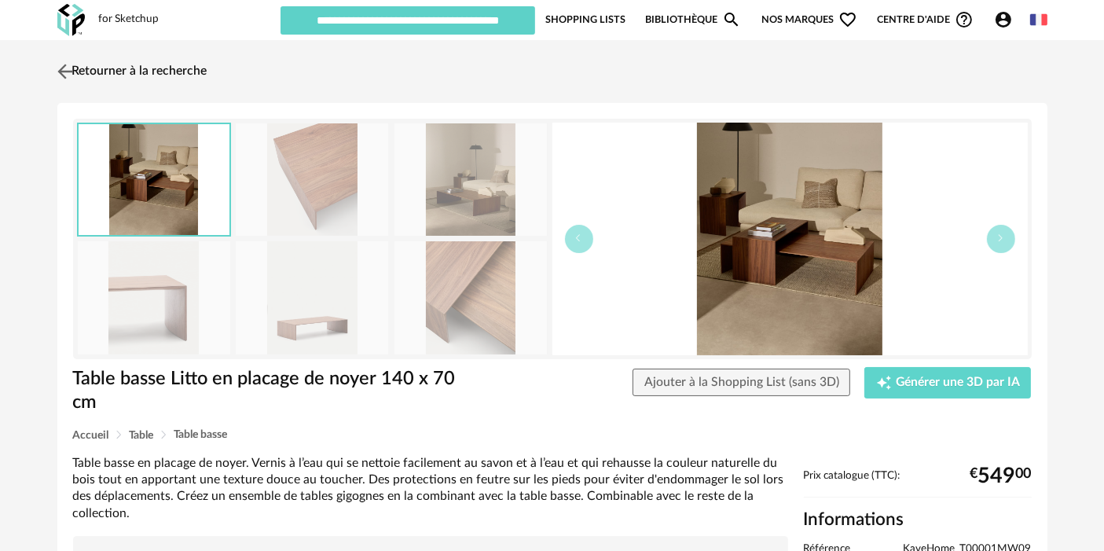
click at [211, 71] on div "Retourner à la recherche" at bounding box center [552, 71] width 990 height 35
click at [192, 61] on link "Retourner à la recherche" at bounding box center [130, 71] width 154 height 35
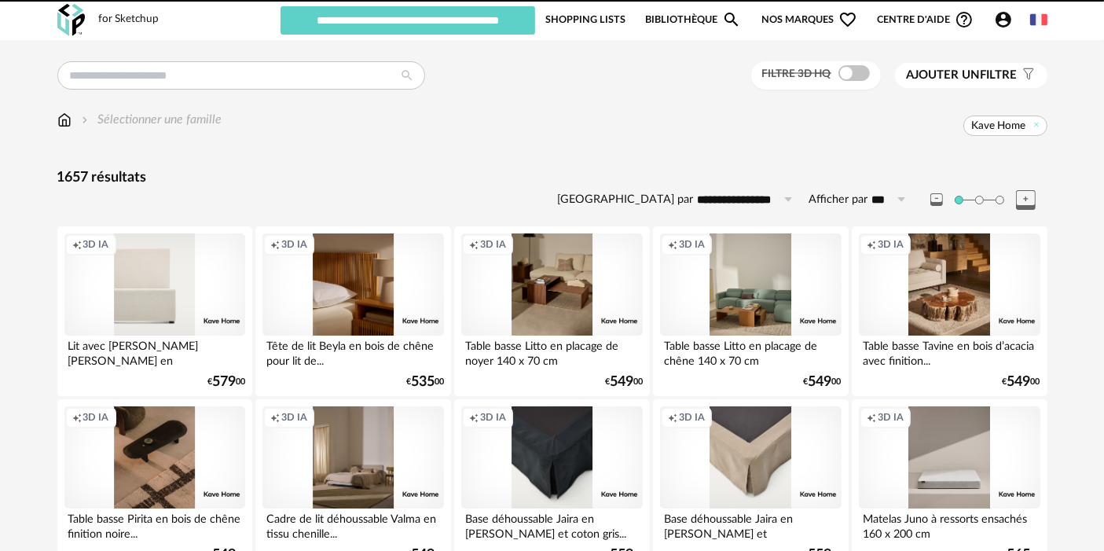
click at [161, 271] on div "Creation icon 3D IA" at bounding box center [154, 284] width 181 height 102
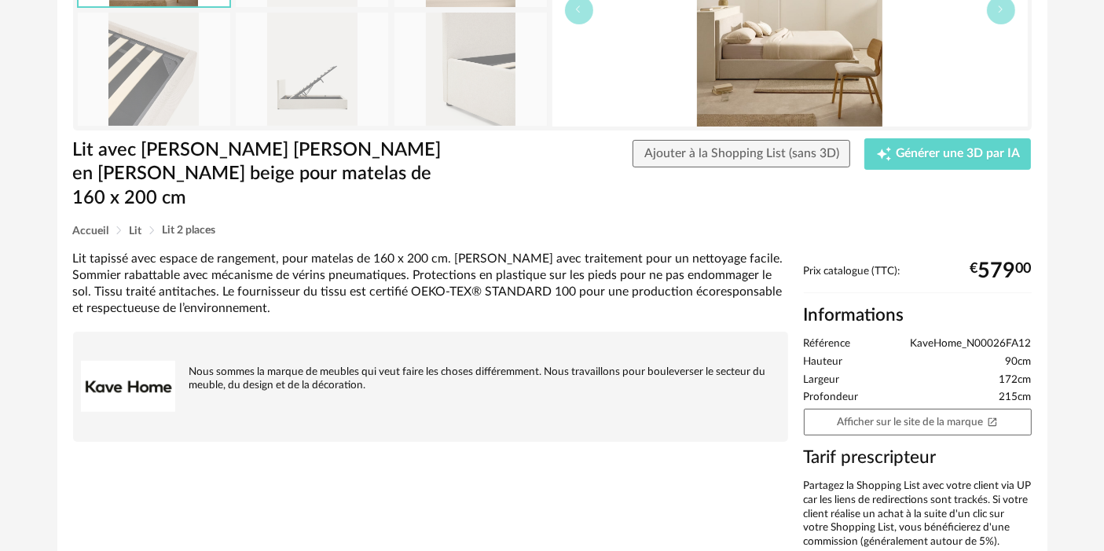
scroll to position [292, 0]
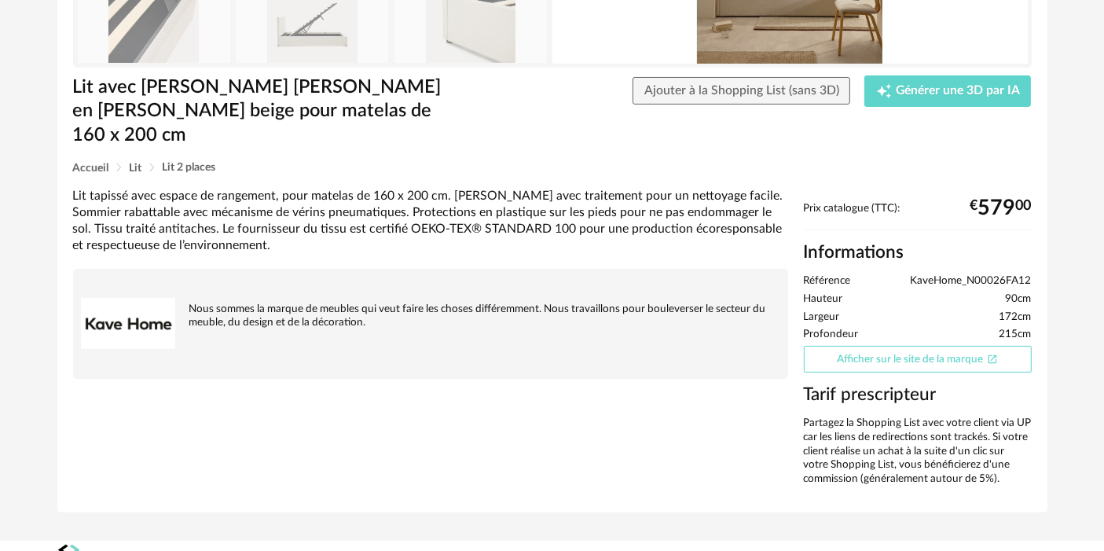
click at [846, 346] on link "Afficher sur le site de la marque Open In New icon" at bounding box center [918, 360] width 228 height 28
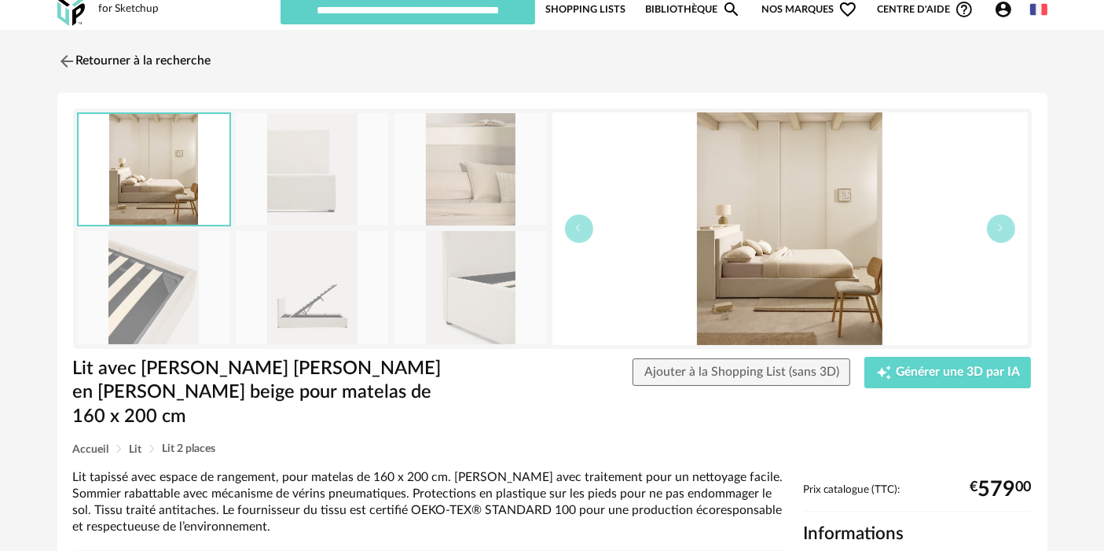
scroll to position [0, 0]
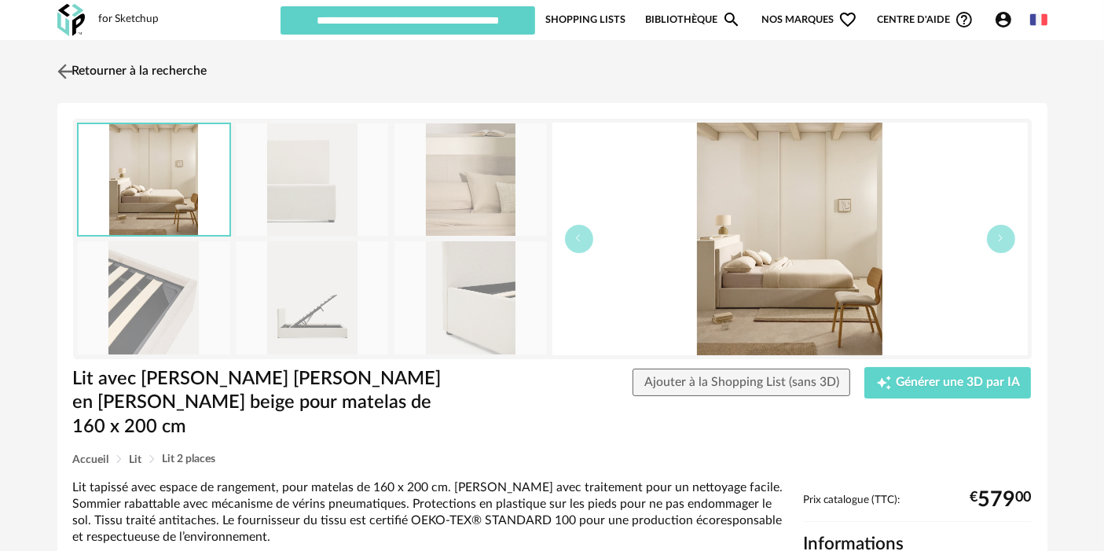
click at [202, 57] on link "Retourner à la recherche" at bounding box center [130, 71] width 154 height 35
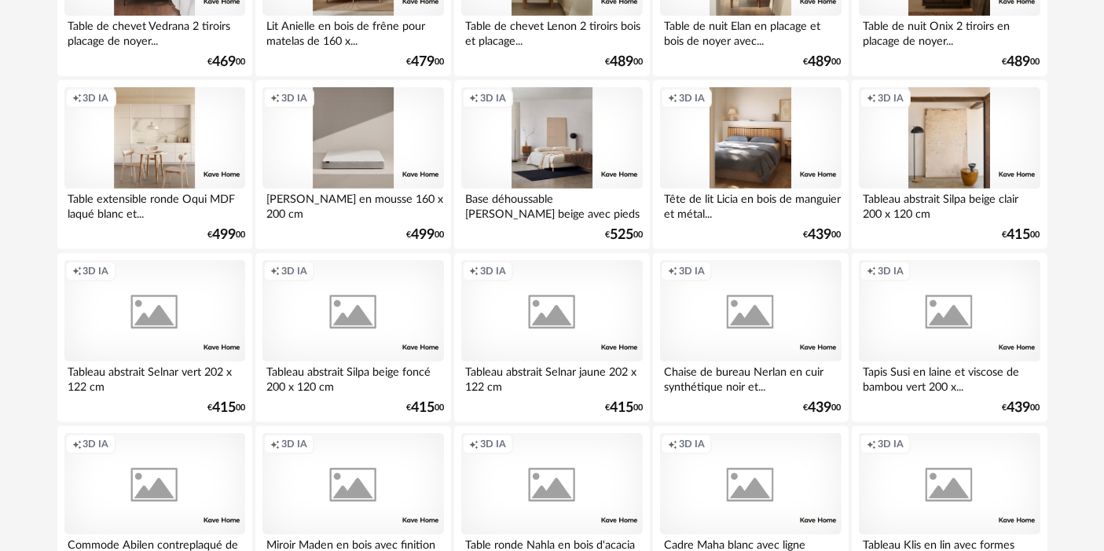
scroll to position [786, 0]
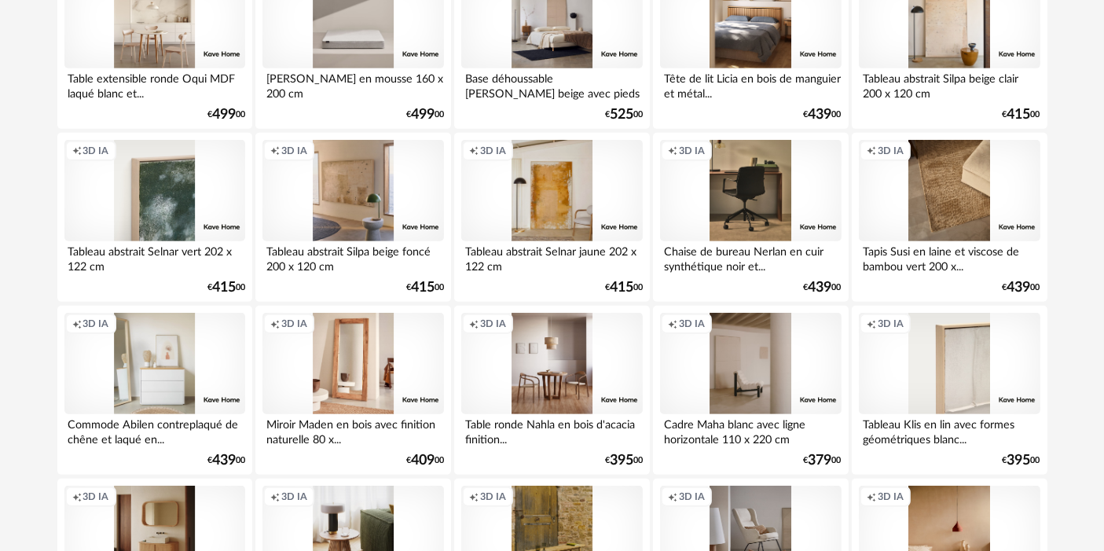
click at [928, 365] on div "Creation icon 3D IA" at bounding box center [949, 364] width 181 height 102
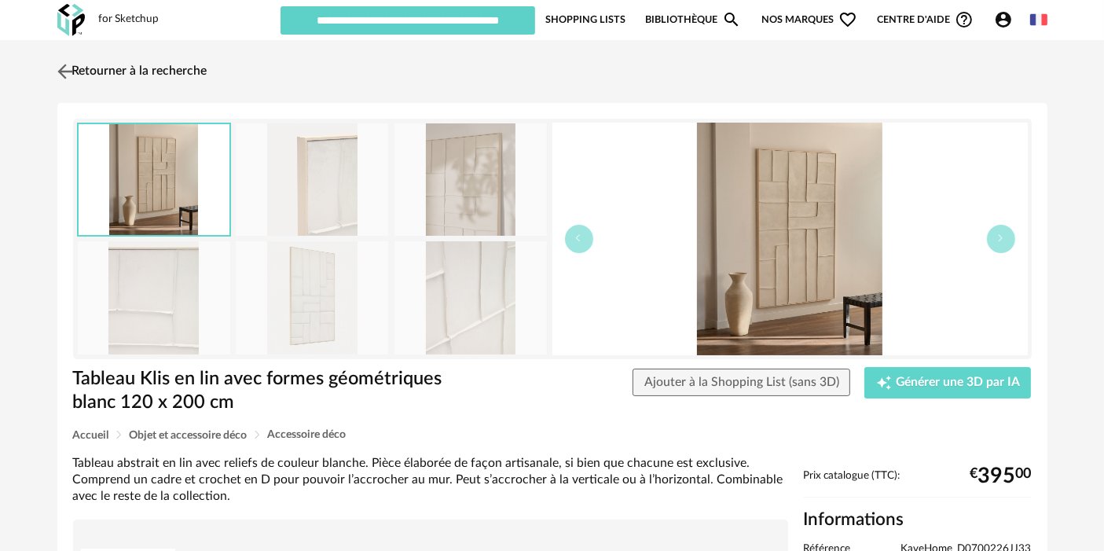
click at [166, 64] on link "Retourner à la recherche" at bounding box center [130, 71] width 154 height 35
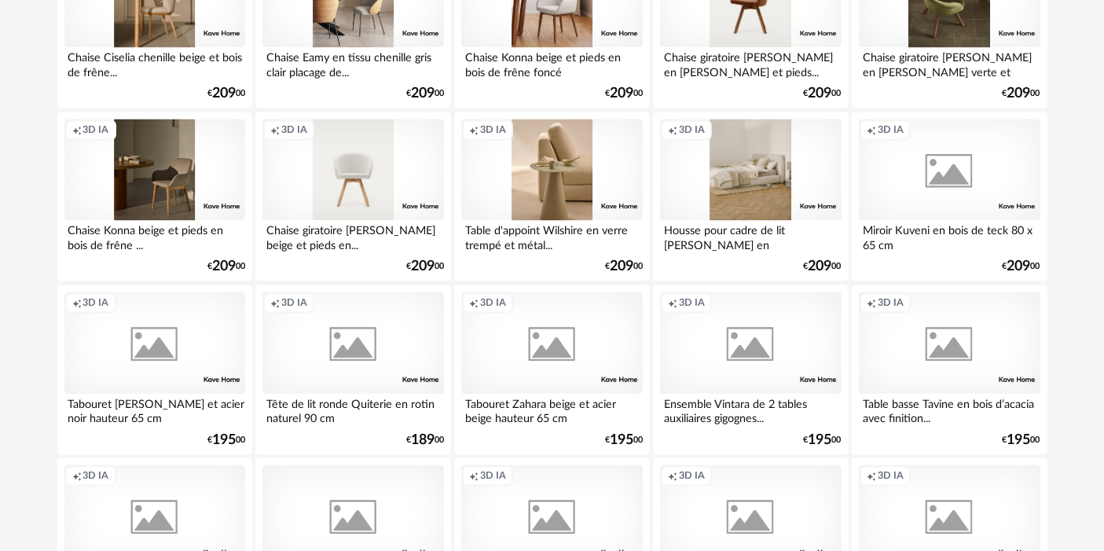
scroll to position [3236, 0]
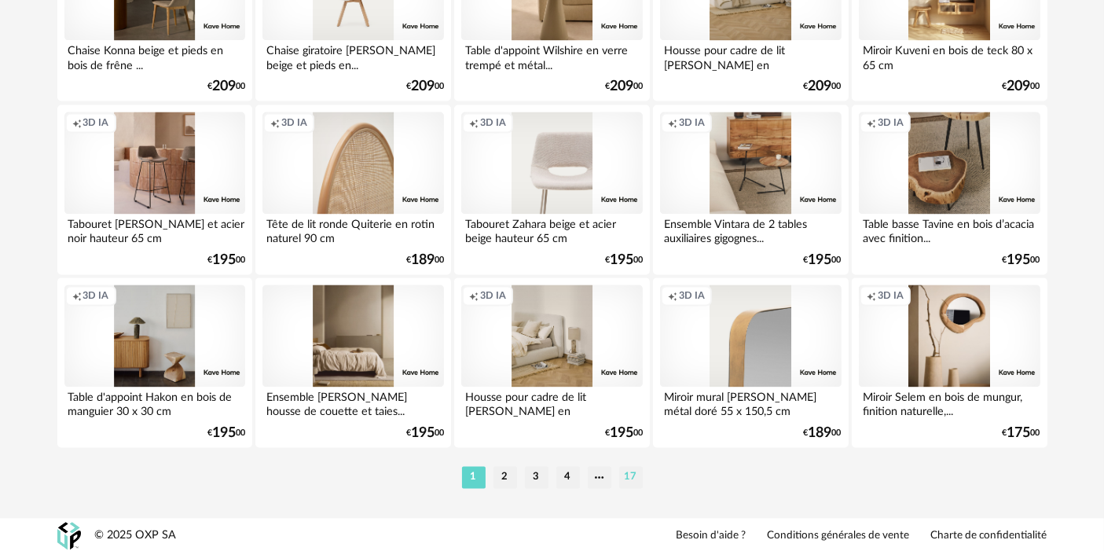
click at [633, 479] on li "17" at bounding box center [631, 477] width 24 height 22
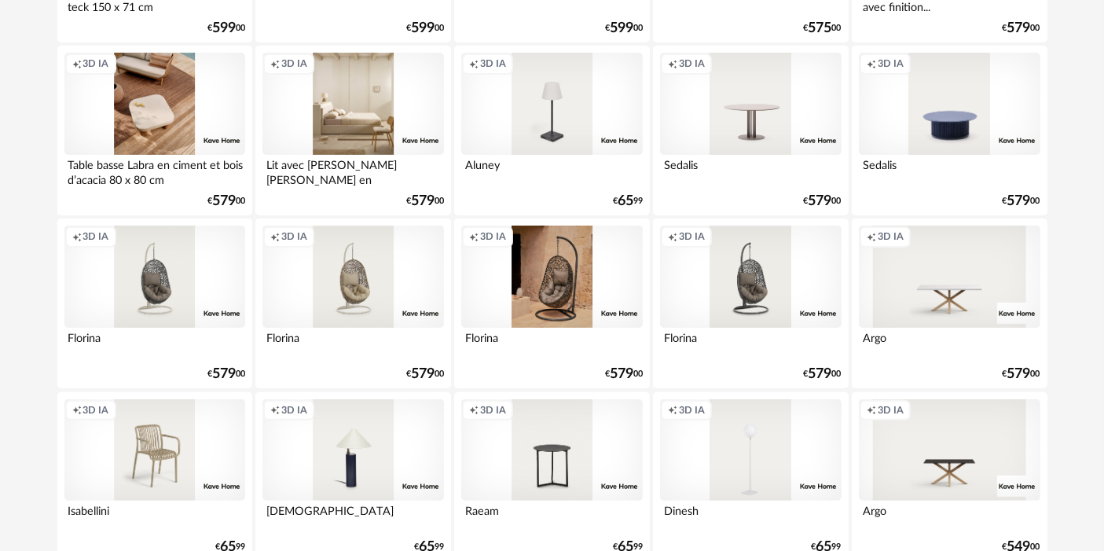
scroll to position [786, 0]
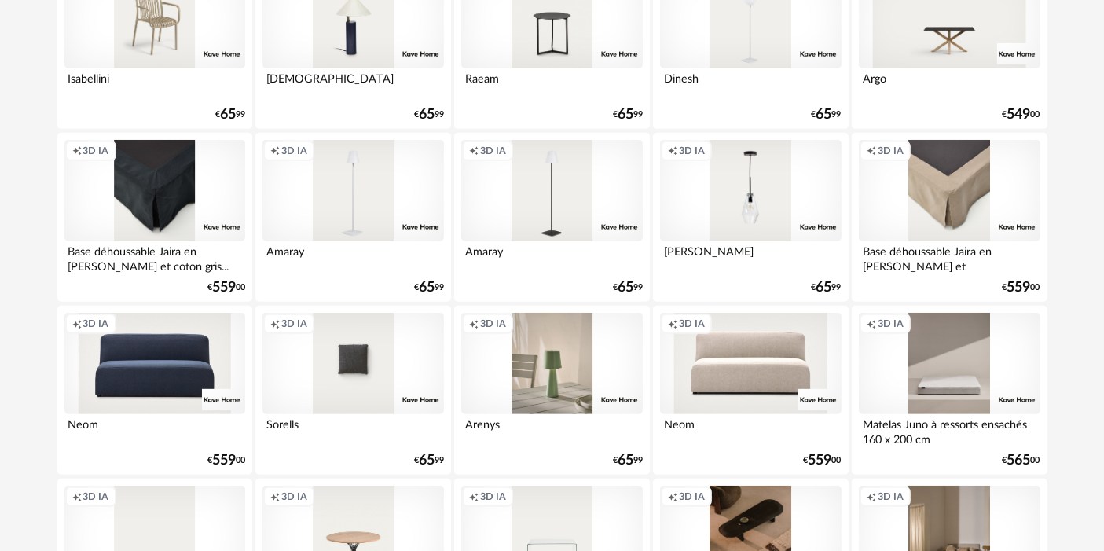
click at [570, 376] on div "Creation icon 3D IA" at bounding box center [551, 364] width 181 height 102
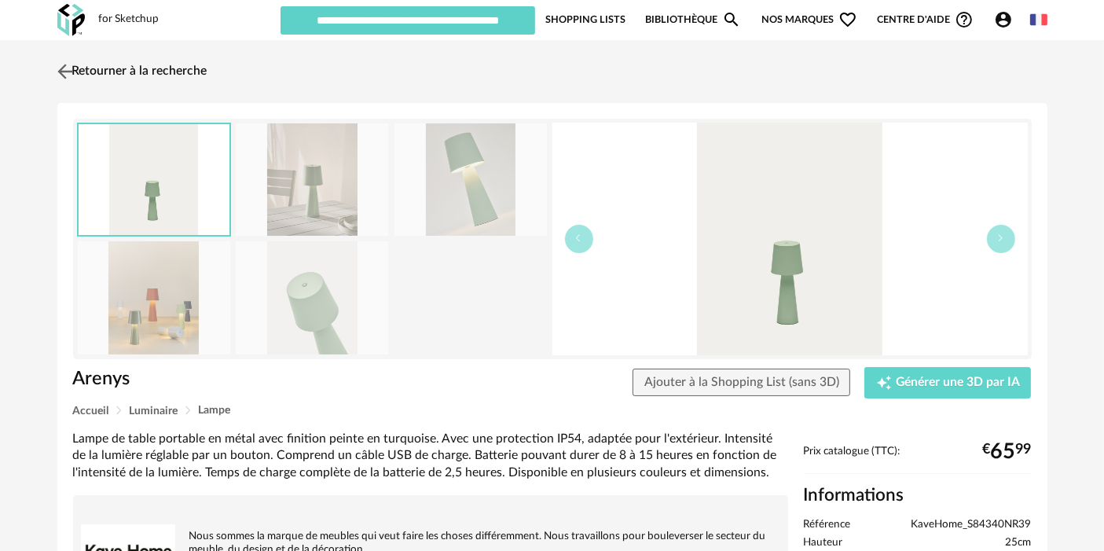
click at [136, 59] on link "Retourner à la recherche" at bounding box center [130, 71] width 154 height 35
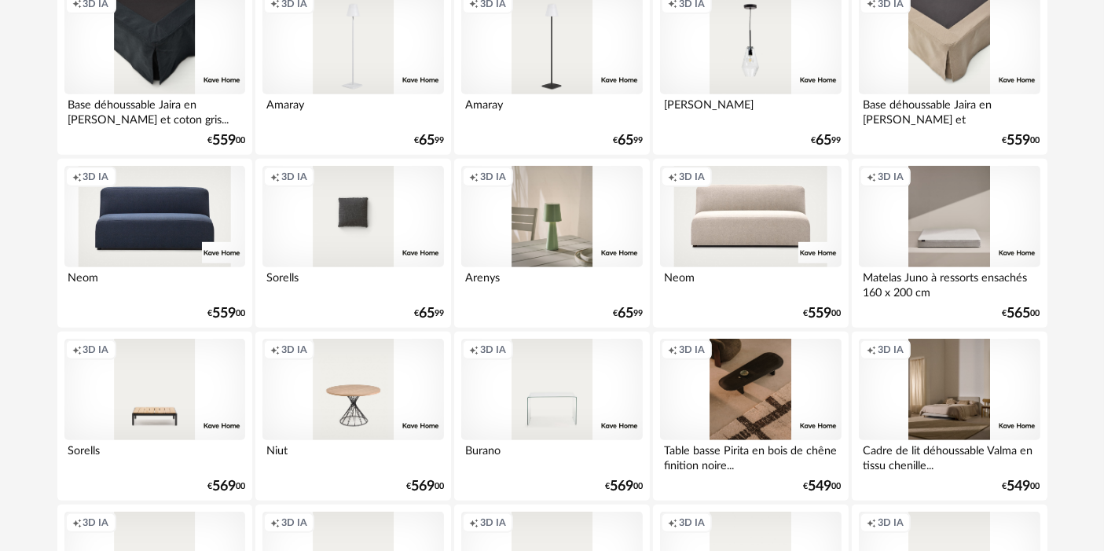
scroll to position [1222, 0]
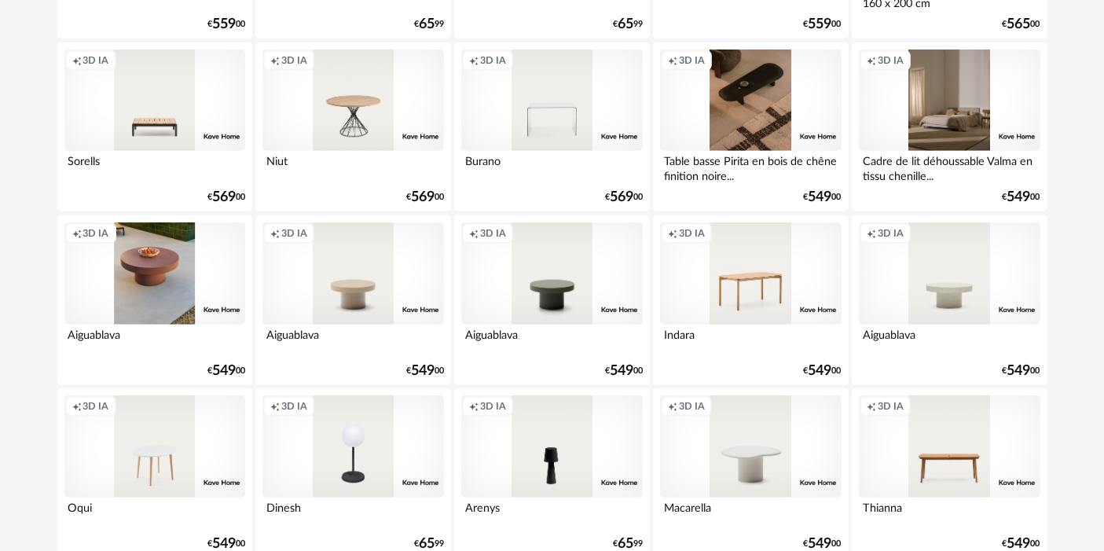
click at [137, 254] on div "Creation icon 3D IA" at bounding box center [154, 273] width 181 height 102
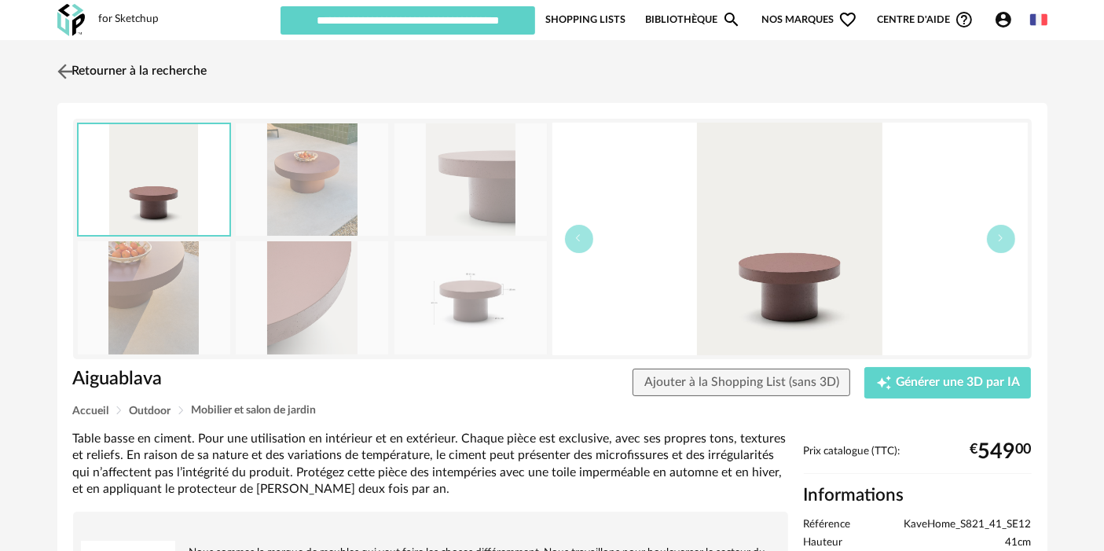
click at [137, 71] on link "Retourner à la recherche" at bounding box center [130, 71] width 154 height 35
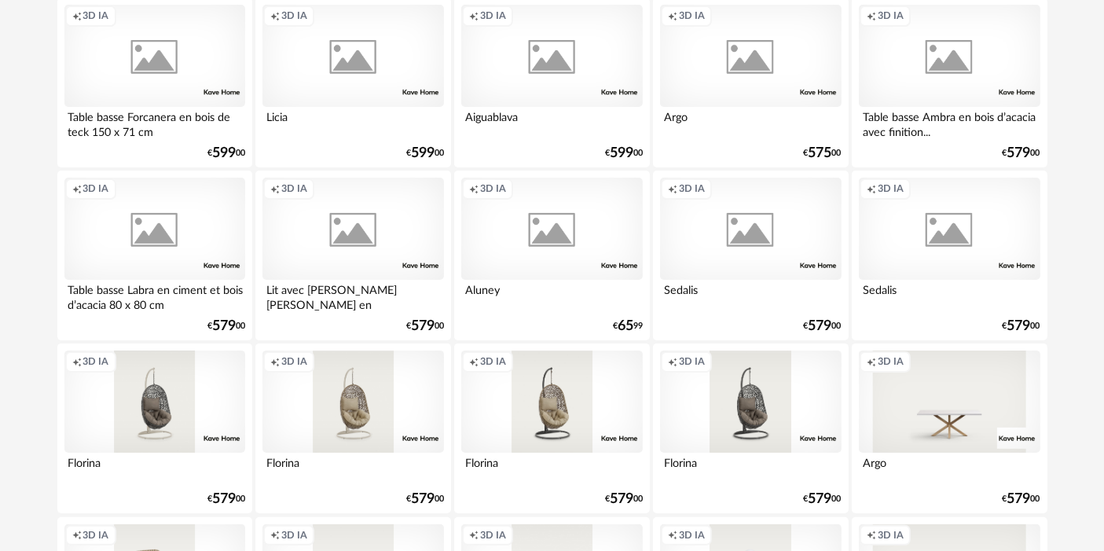
scroll to position [76, 0]
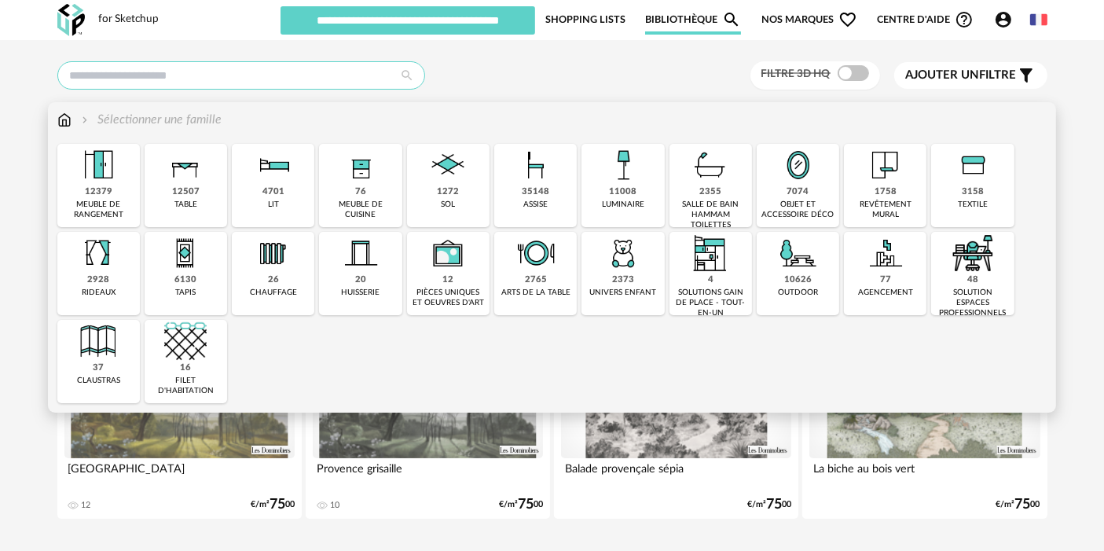
click at [185, 79] on input "text" at bounding box center [241, 75] width 368 height 28
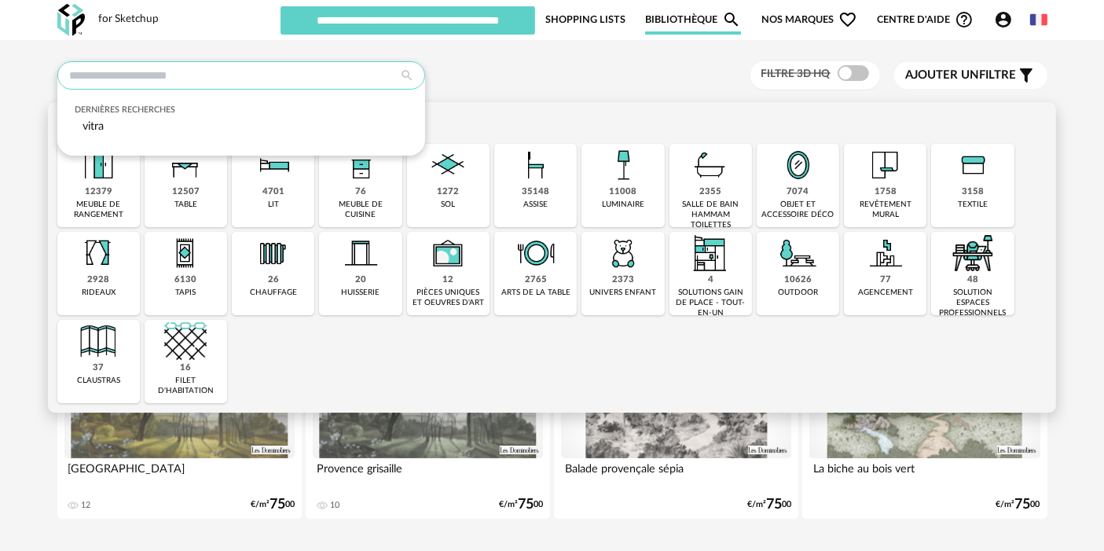
paste input "******"
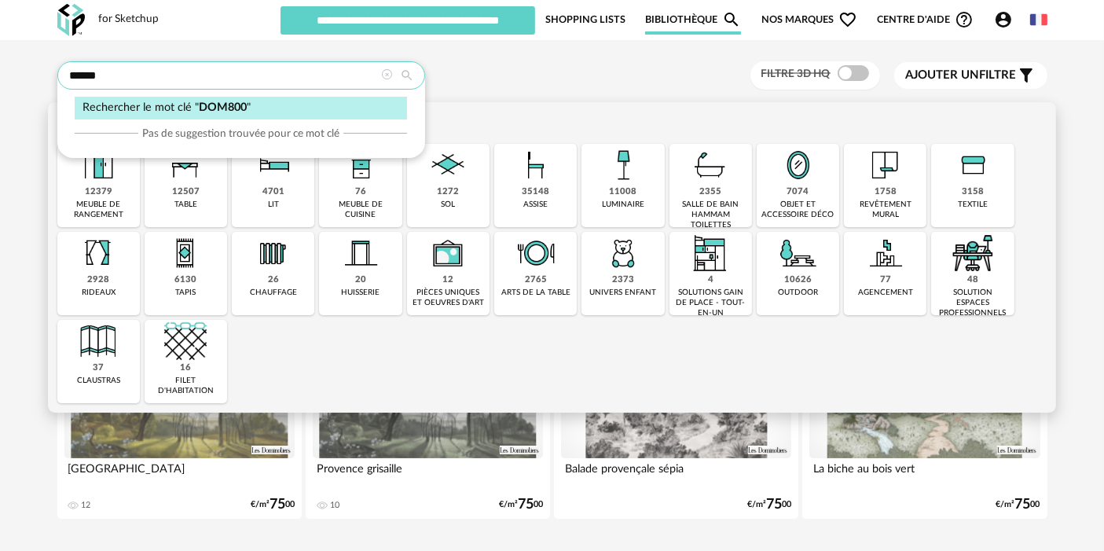
type input "******"
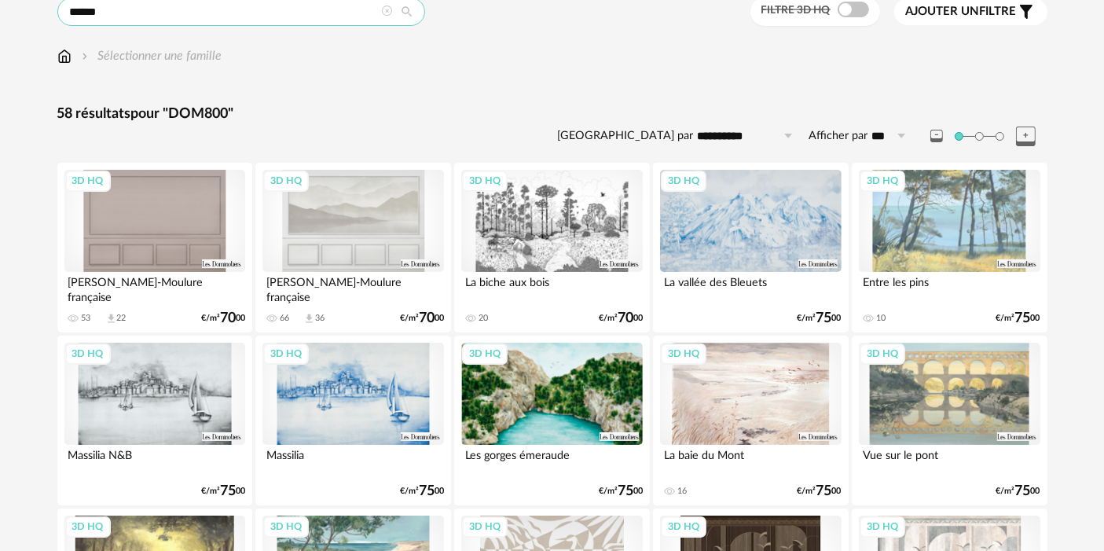
scroll to position [87, 0]
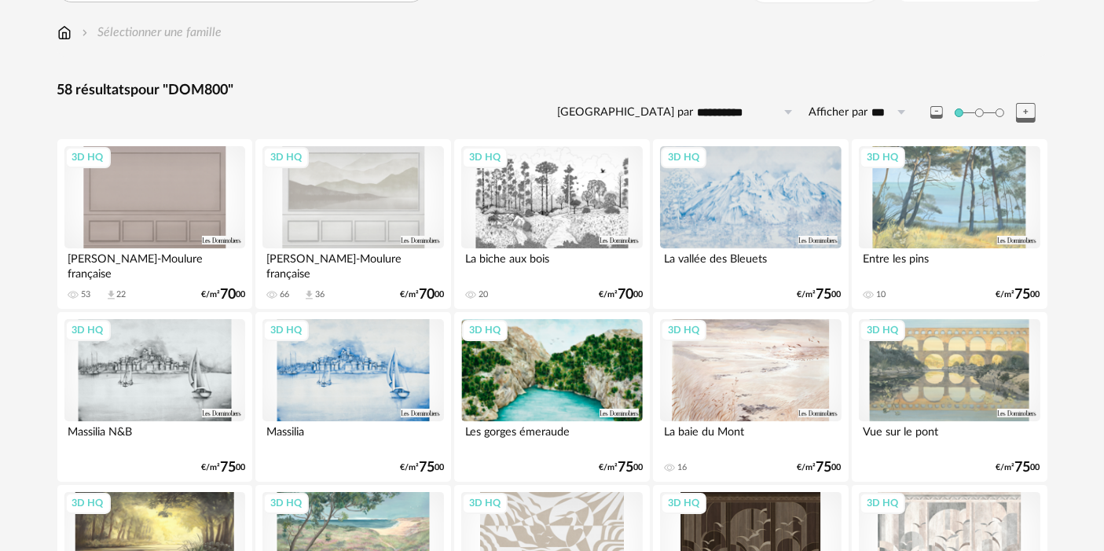
click at [145, 389] on div "3D HQ" at bounding box center [154, 370] width 181 height 102
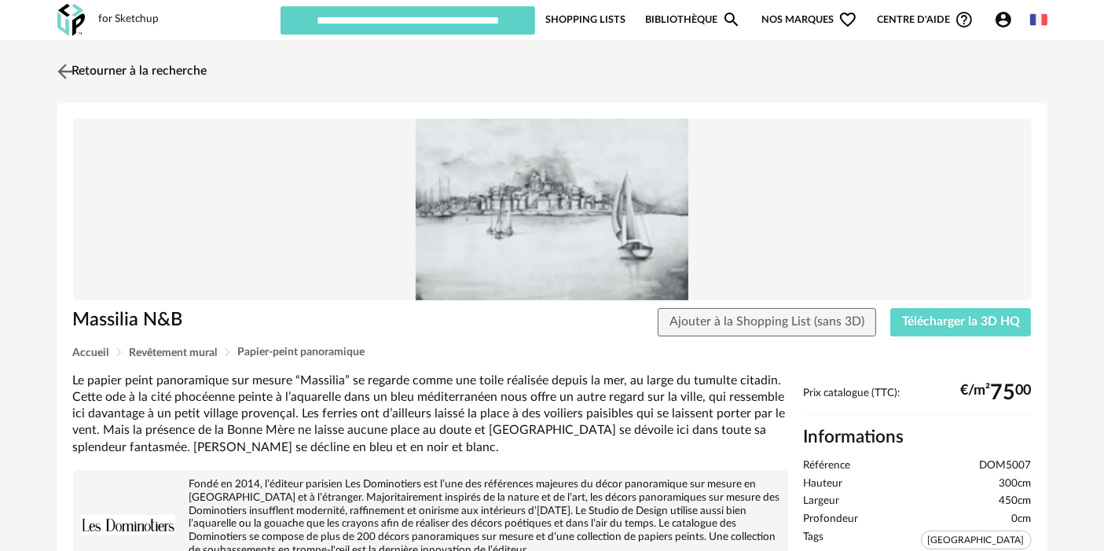
click at [158, 67] on link "Retourner à la recherche" at bounding box center [130, 71] width 154 height 35
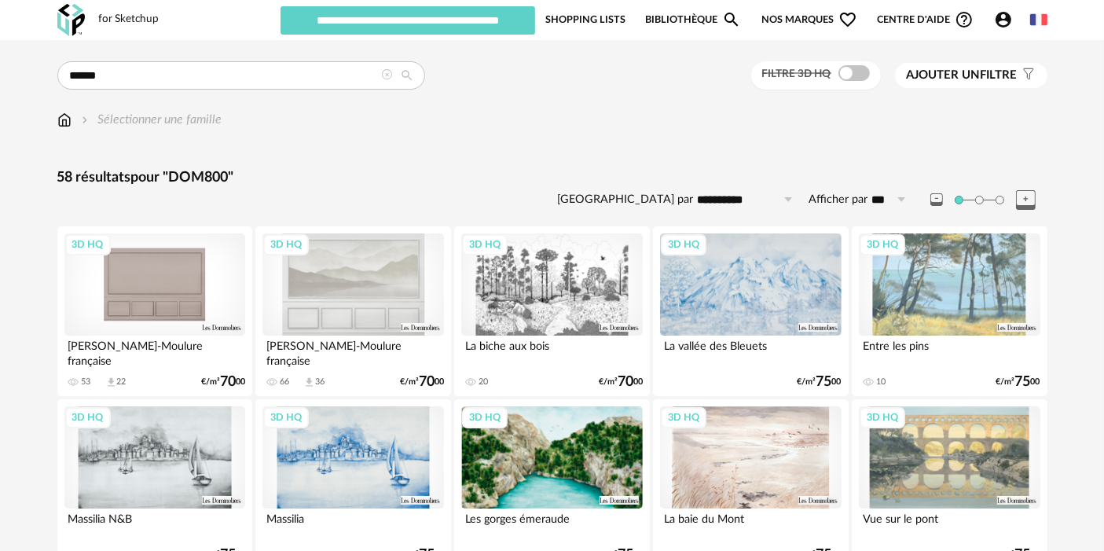
click at [182, 288] on div "3D HQ" at bounding box center [154, 284] width 181 height 102
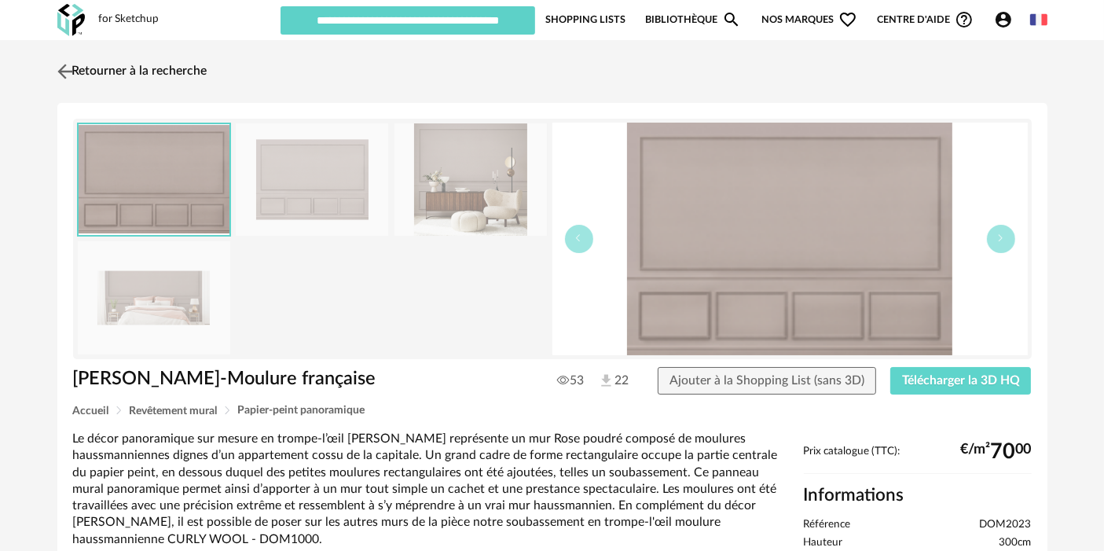
click at [137, 81] on link "Retourner à la recherche" at bounding box center [130, 71] width 154 height 35
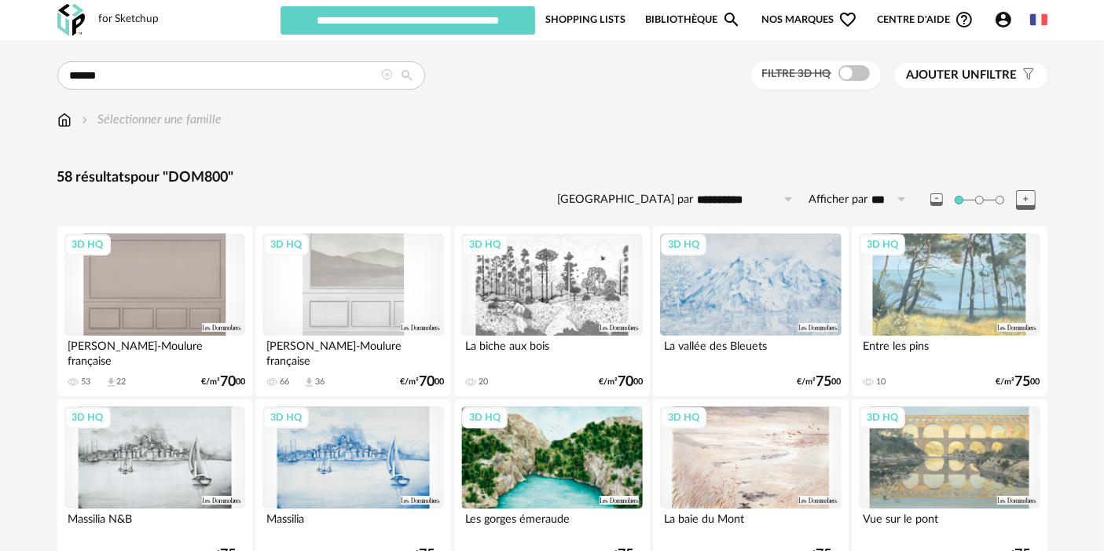
click at [357, 302] on div "3D HQ" at bounding box center [352, 284] width 181 height 102
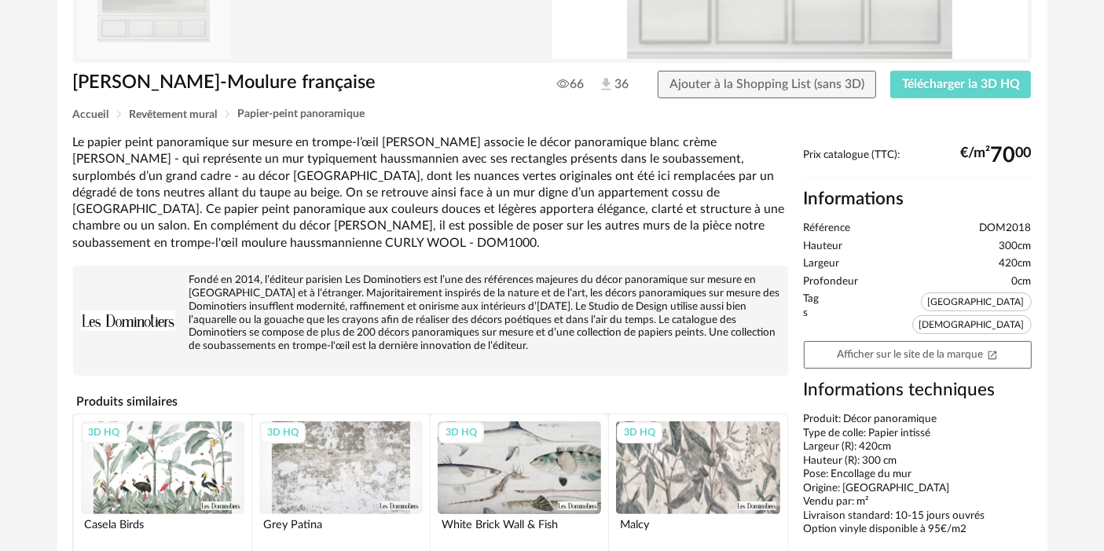
scroll to position [35, 0]
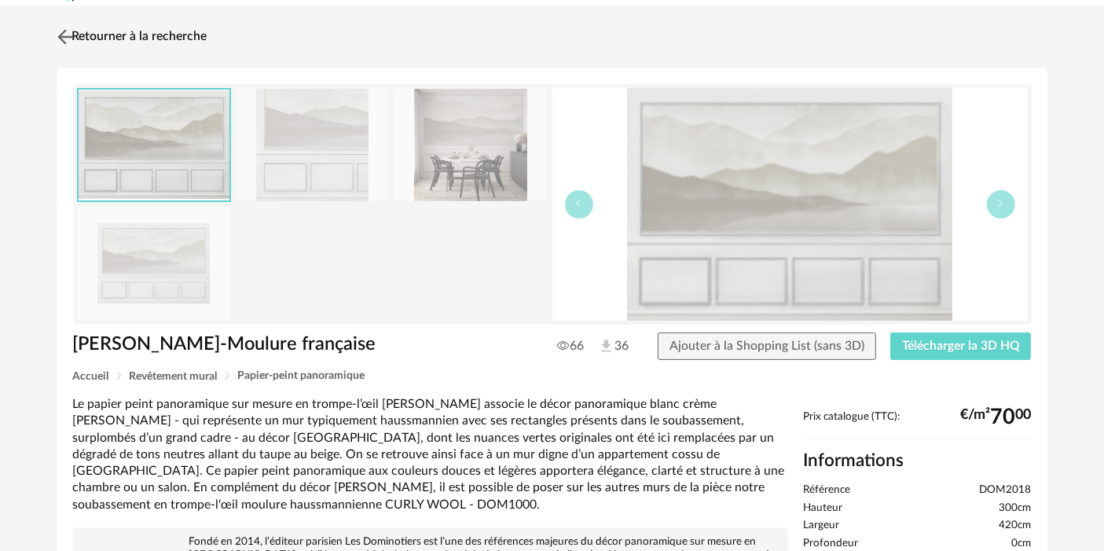
click at [140, 31] on link "Retourner à la recherche" at bounding box center [130, 37] width 154 height 35
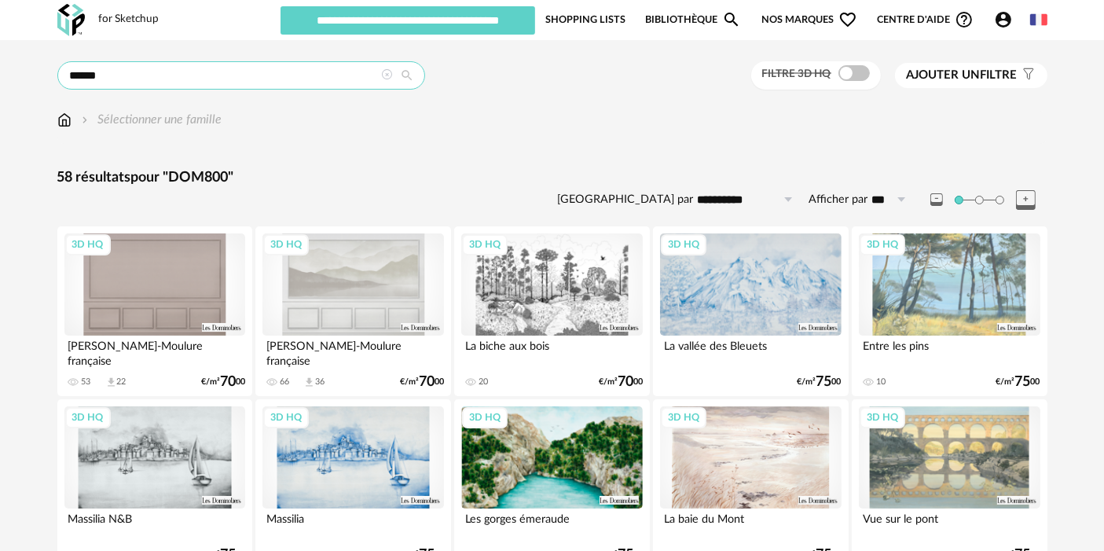
click at [199, 79] on input "******" at bounding box center [241, 75] width 368 height 28
click at [384, 75] on icon at bounding box center [387, 74] width 11 height 11
click at [190, 83] on input "******" at bounding box center [241, 75] width 368 height 28
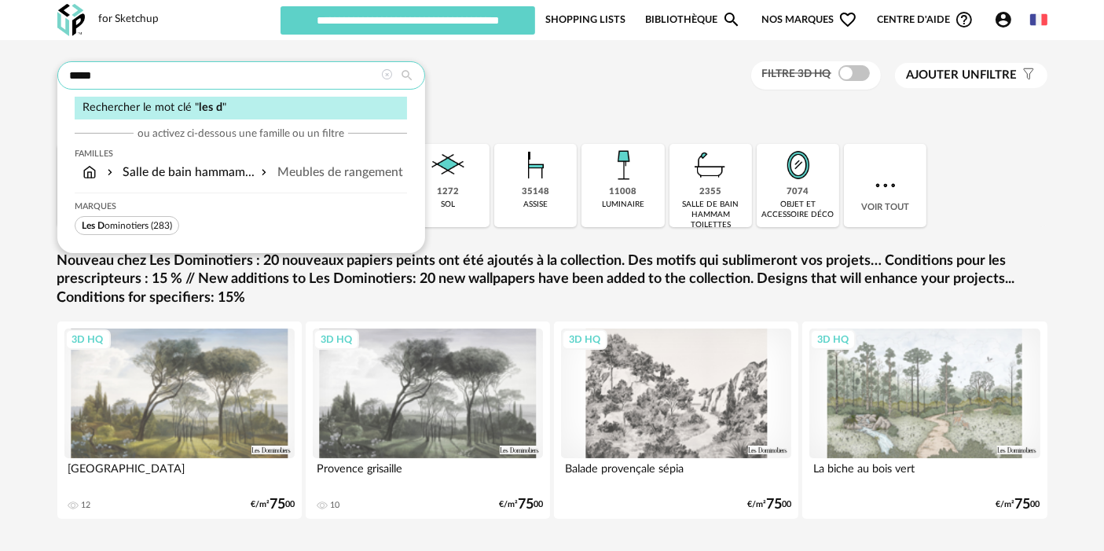
type input "*****"
click at [152, 228] on span "(283)" at bounding box center [161, 225] width 21 height 9
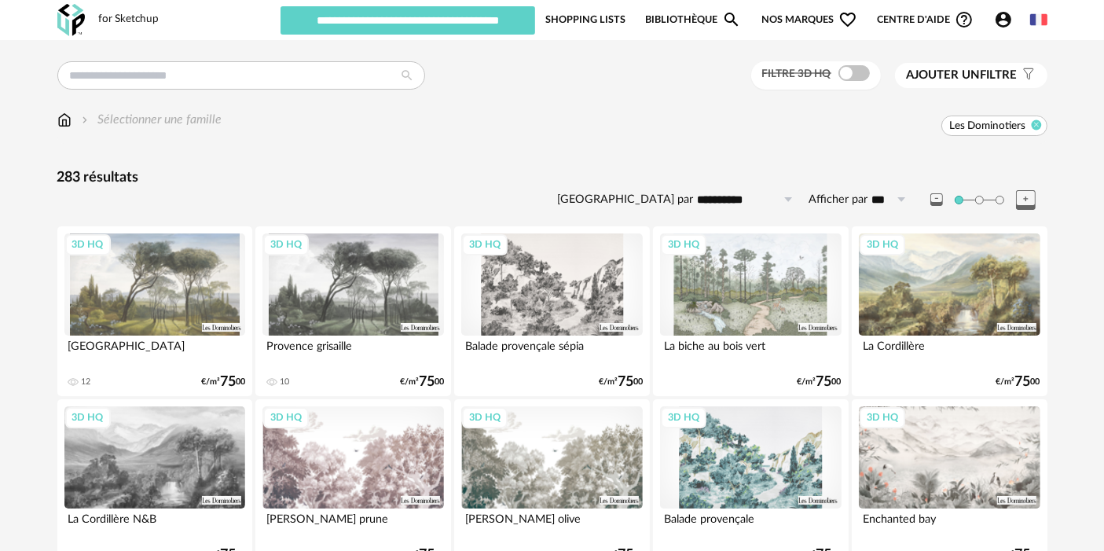
click at [1033, 119] on icon at bounding box center [1036, 124] width 10 height 10
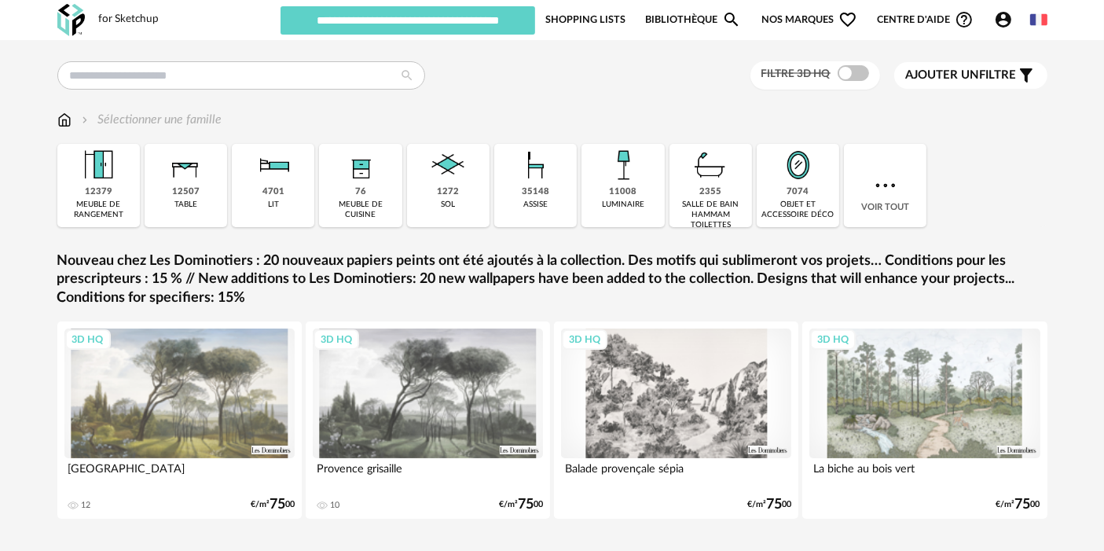
scroll to position [51, 0]
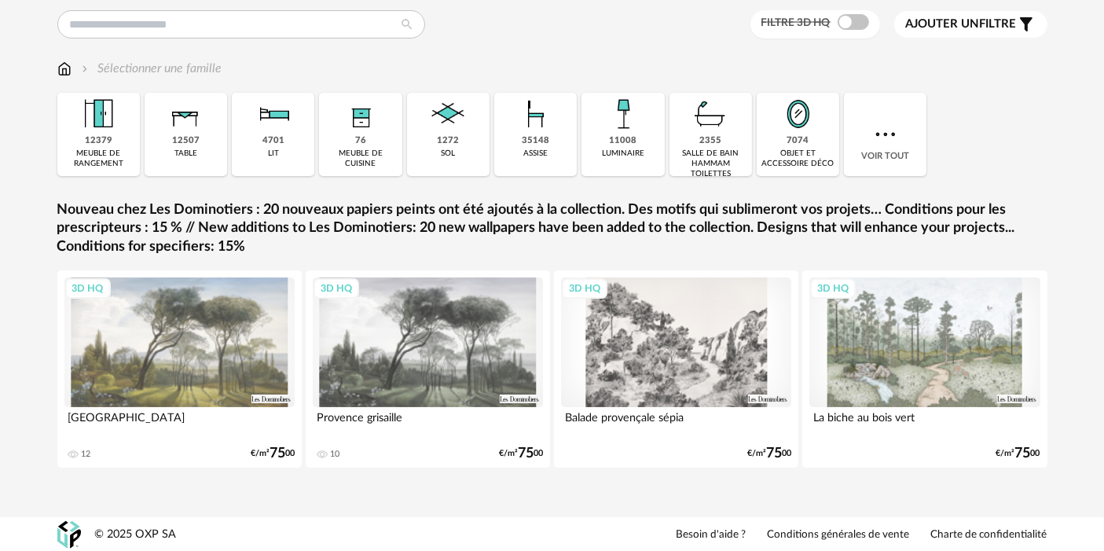
click at [231, 351] on div "3D HQ" at bounding box center [179, 342] width 231 height 130
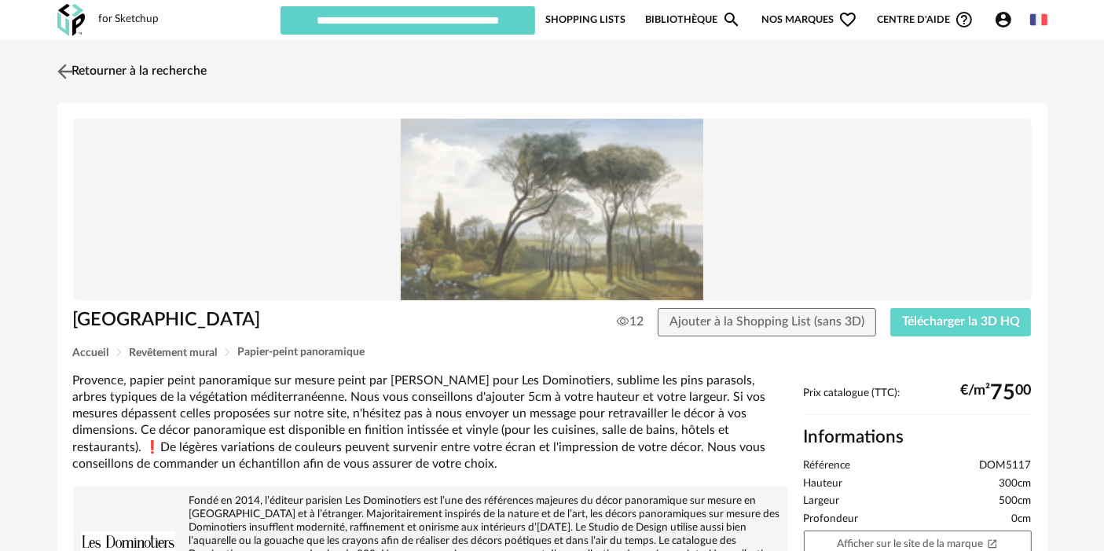
click at [188, 82] on link "Retourner à la recherche" at bounding box center [130, 71] width 154 height 35
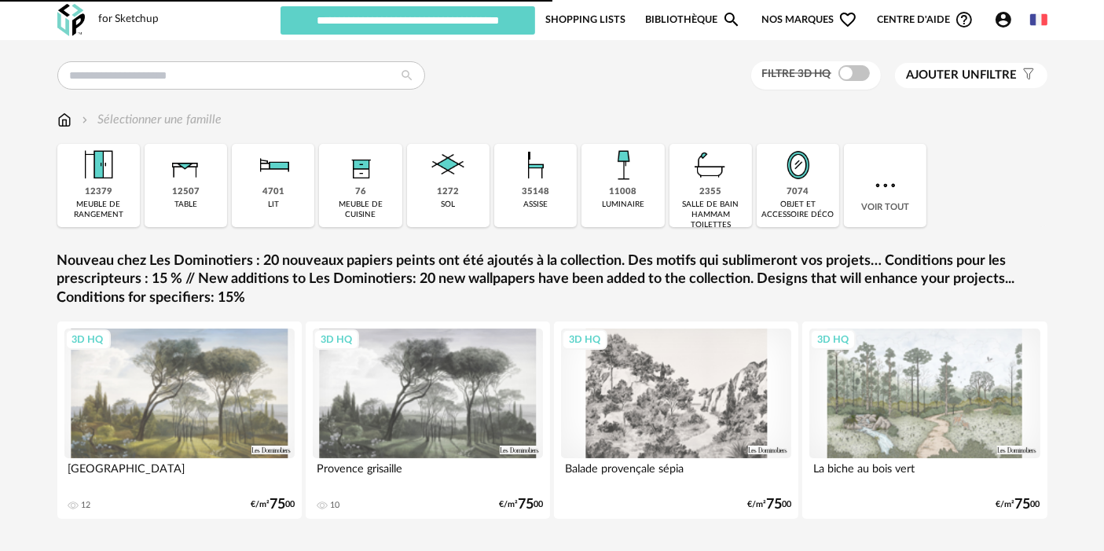
click at [196, 111] on div "Sélectionner une famille" at bounding box center [151, 120] width 144 height 18
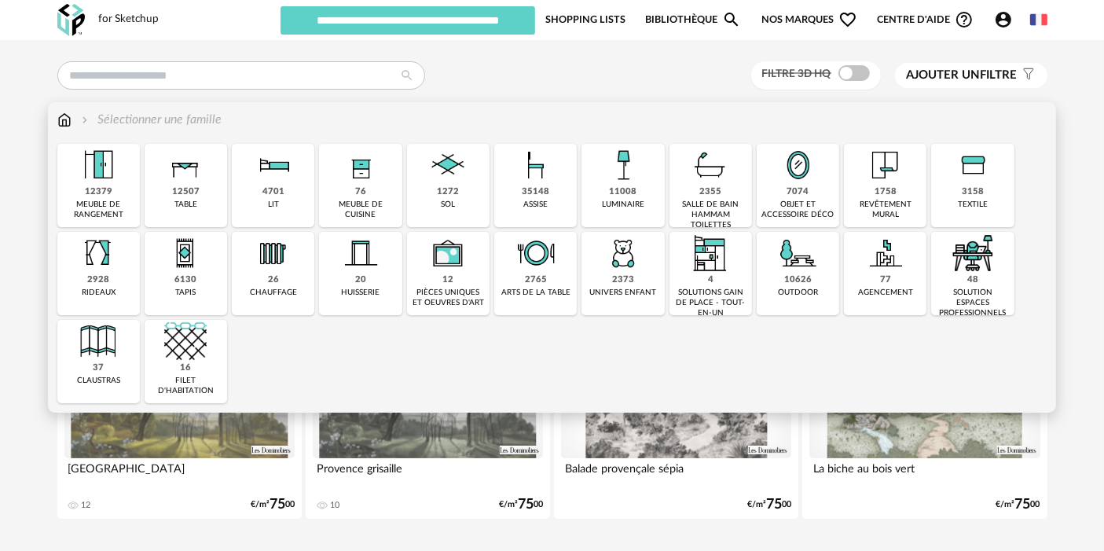
scroll to position [51, 0]
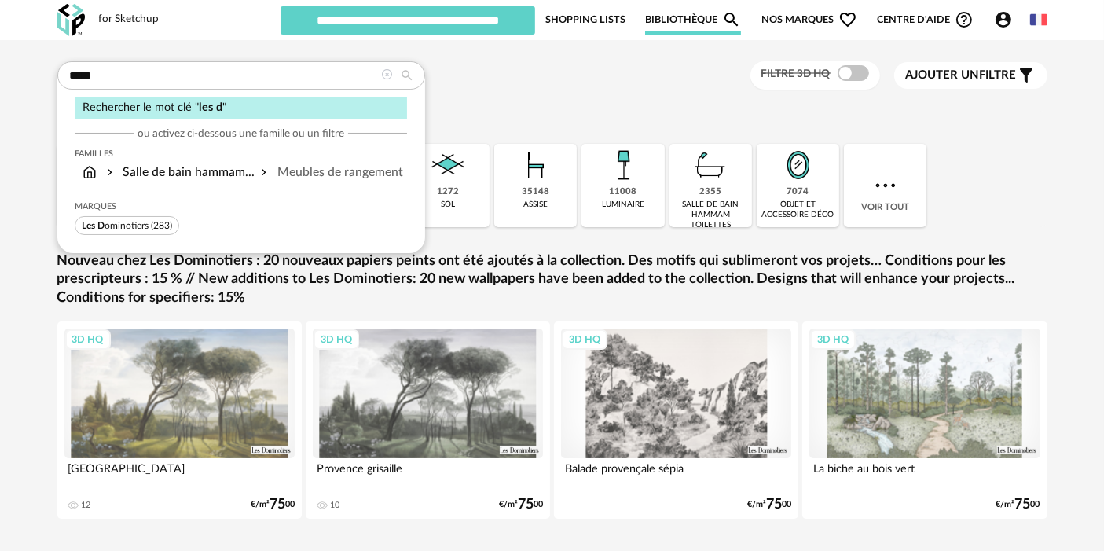
type input "*****"
click at [130, 228] on span "Les D ominotiers" at bounding box center [115, 225] width 67 height 9
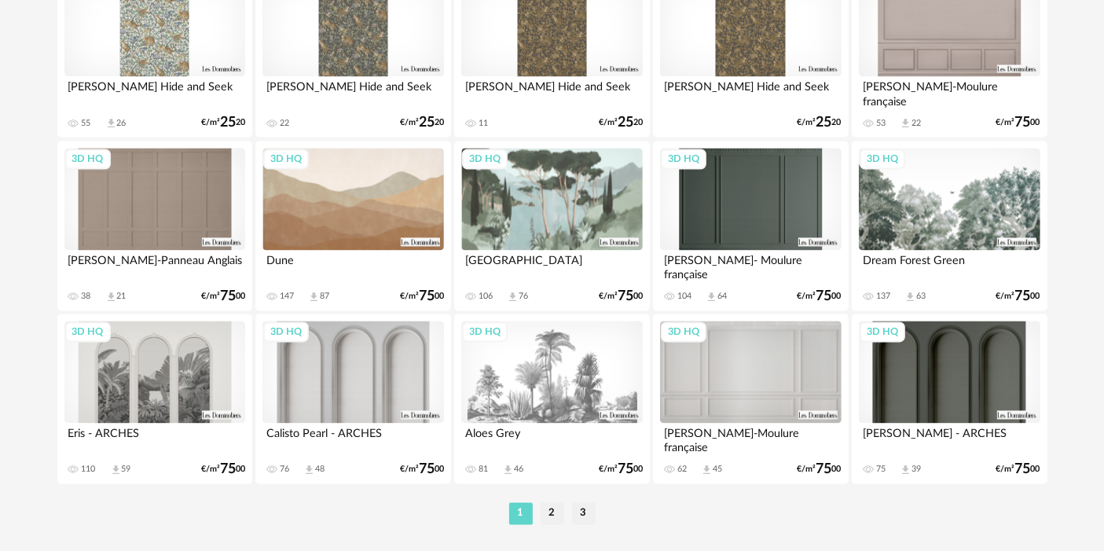
scroll to position [3236, 0]
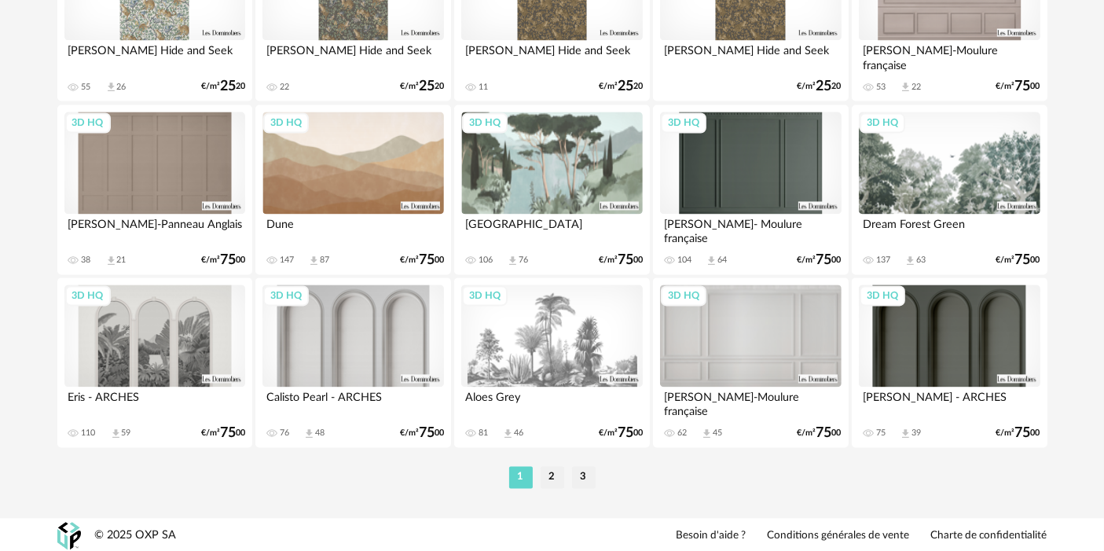
click at [547, 486] on li "2" at bounding box center [553, 477] width 24 height 22
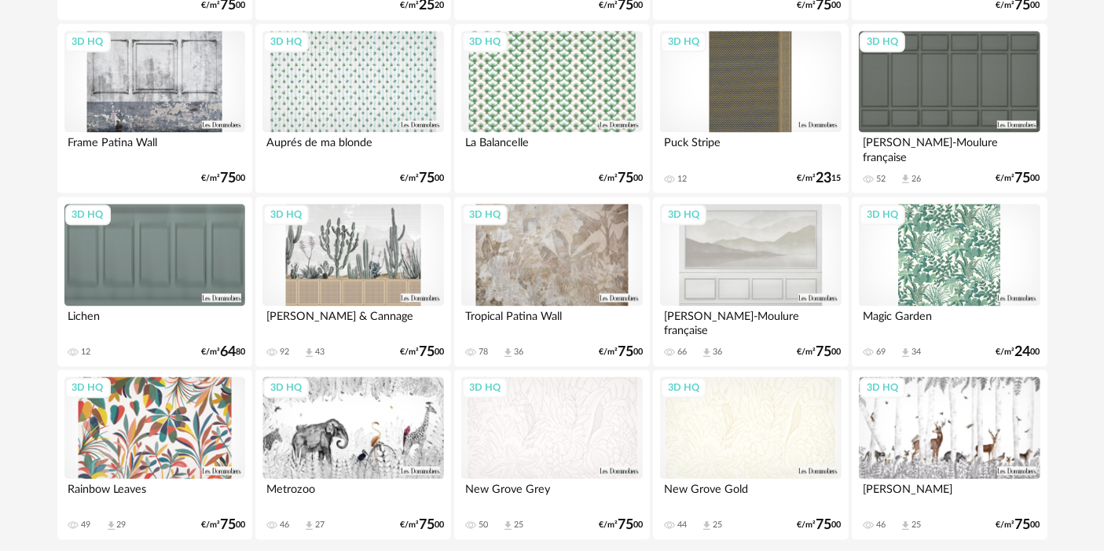
scroll to position [3236, 0]
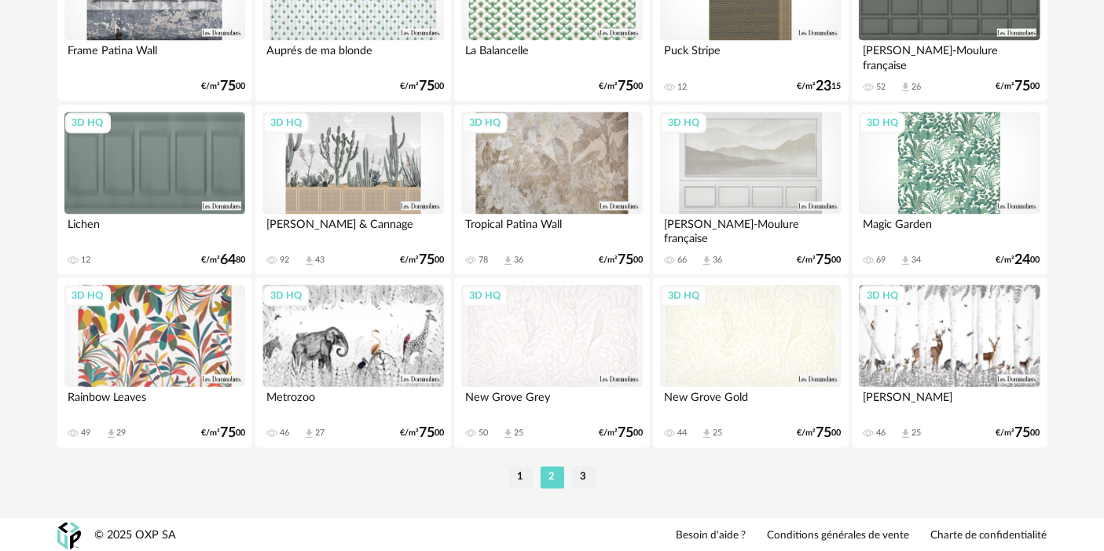
click at [572, 469] on li "3" at bounding box center [584, 477] width 24 height 22
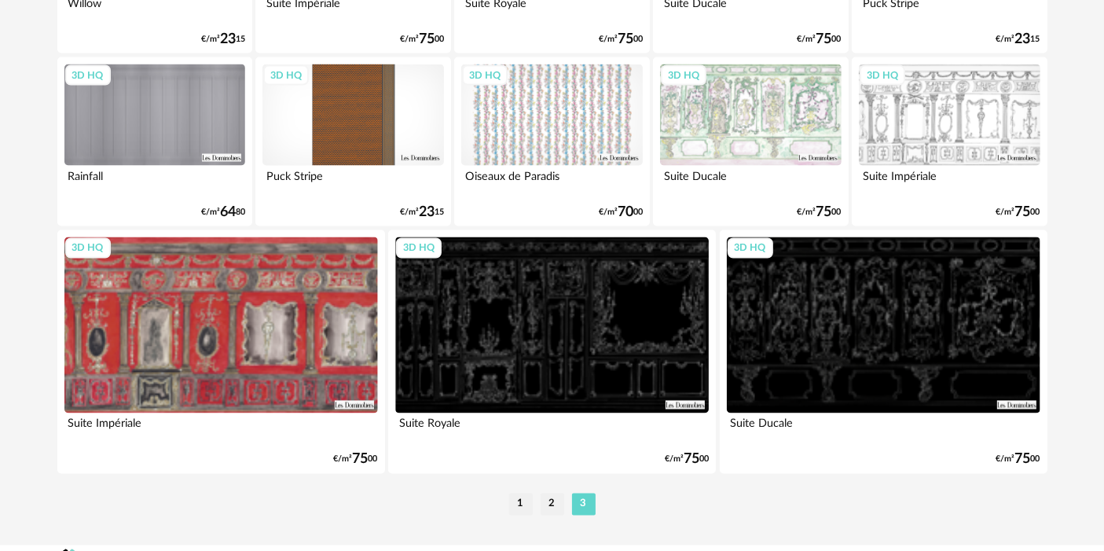
scroll to position [2791, 0]
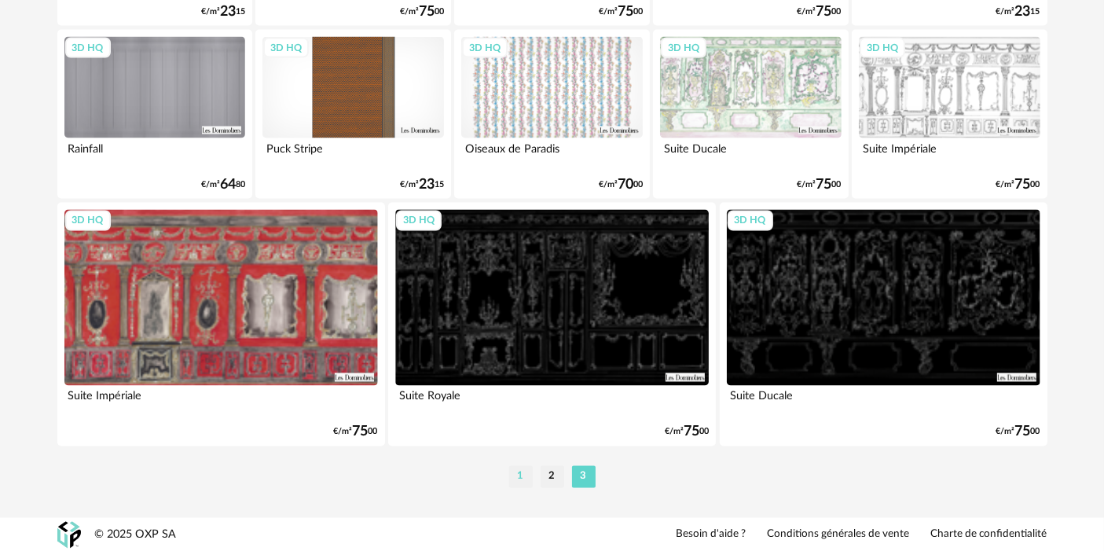
click at [522, 480] on li "1" at bounding box center [521, 477] width 24 height 22
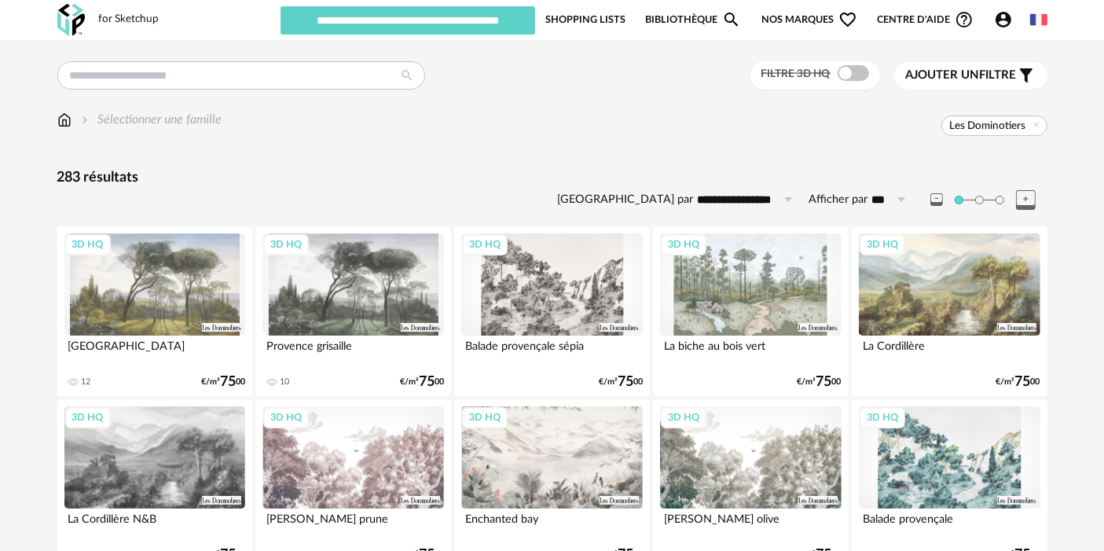
click at [347, 273] on div "3D HQ" at bounding box center [352, 284] width 181 height 102
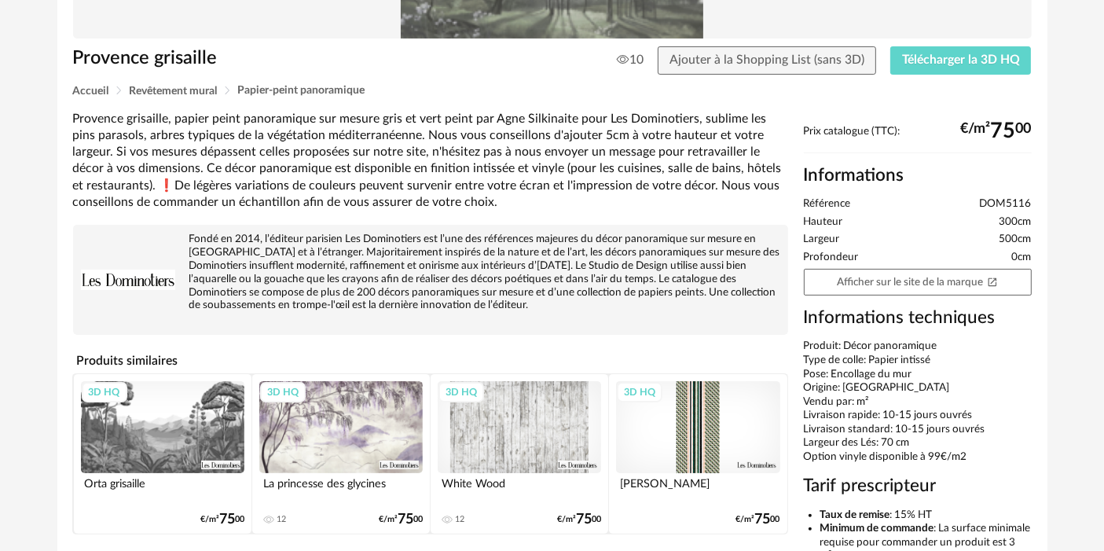
scroll to position [349, 0]
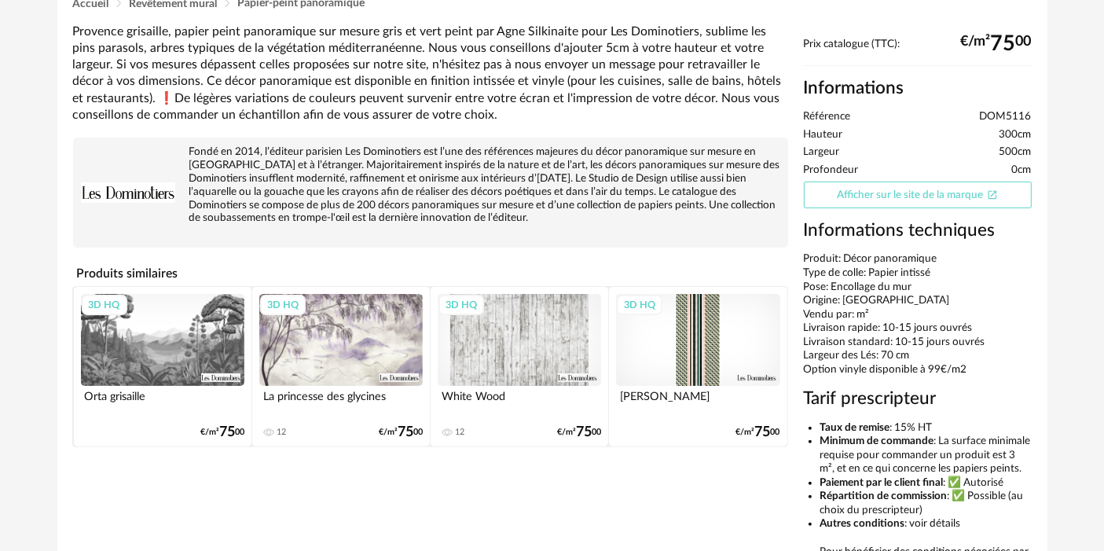
click at [981, 198] on link "Afficher sur le site de la marque Open In New icon" at bounding box center [918, 196] width 228 height 28
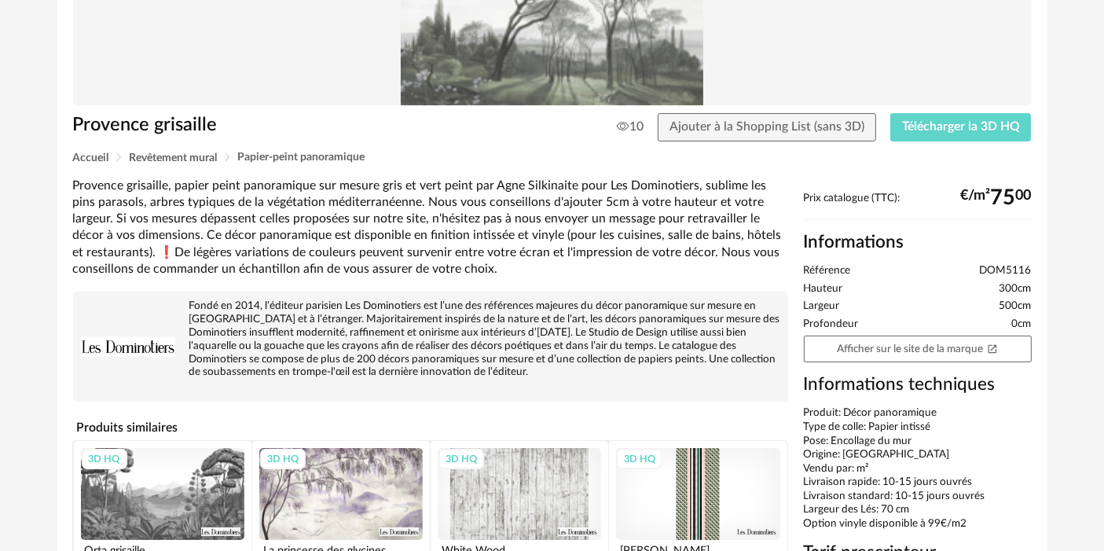
scroll to position [0, 0]
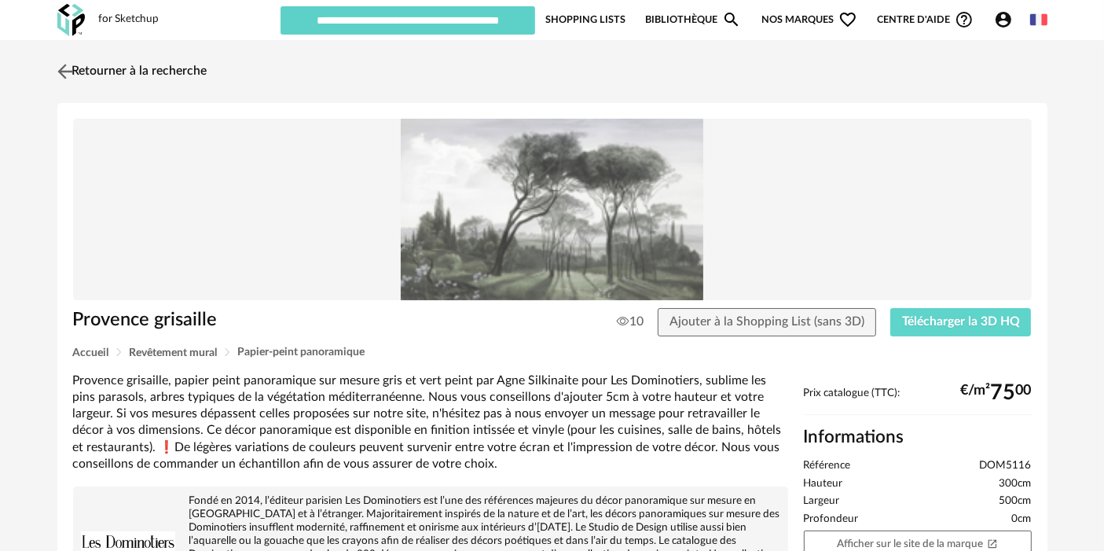
click at [186, 59] on link "Retourner à la recherche" at bounding box center [130, 71] width 154 height 35
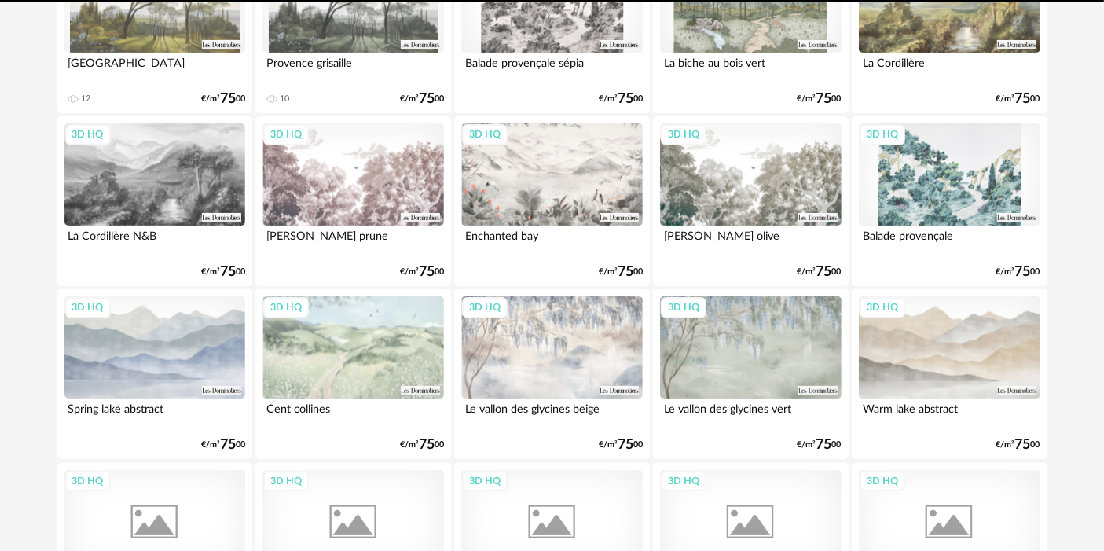
scroll to position [349, 0]
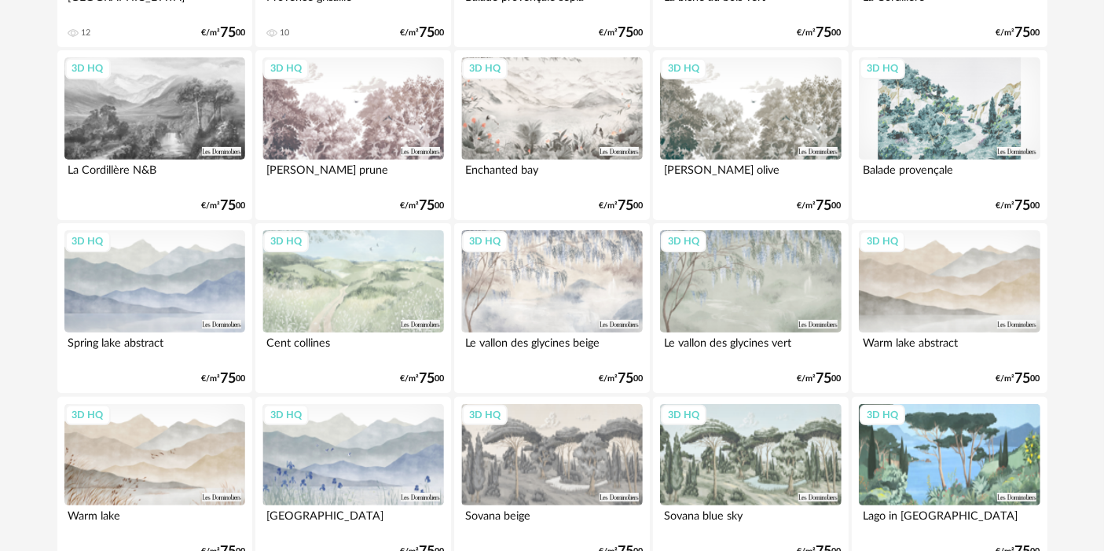
click at [376, 284] on div "3D HQ" at bounding box center [352, 281] width 181 height 102
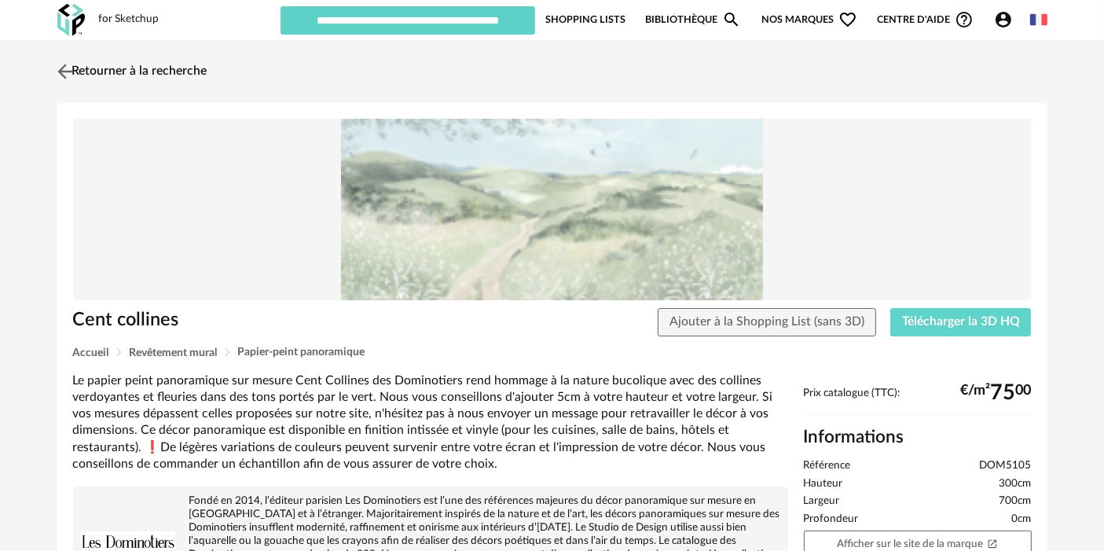
click at [197, 64] on link "Retourner à la recherche" at bounding box center [130, 71] width 154 height 35
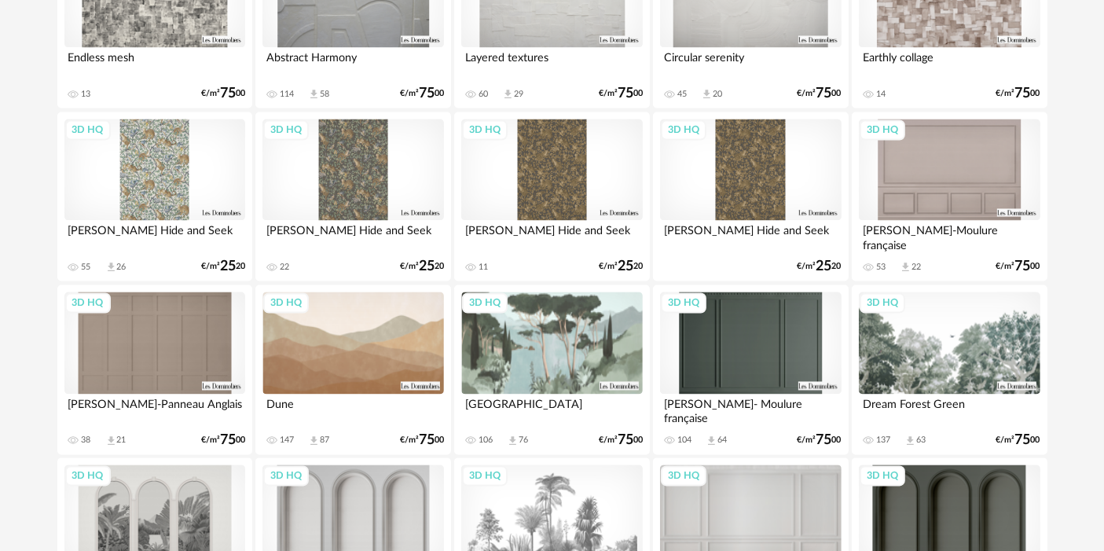
scroll to position [3236, 0]
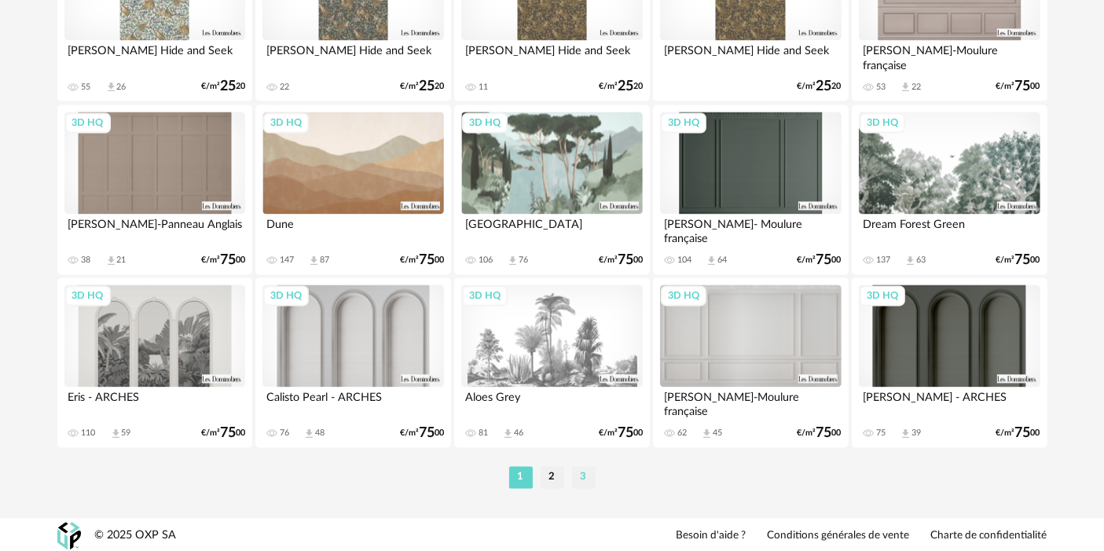
click at [585, 474] on li "3" at bounding box center [584, 477] width 24 height 22
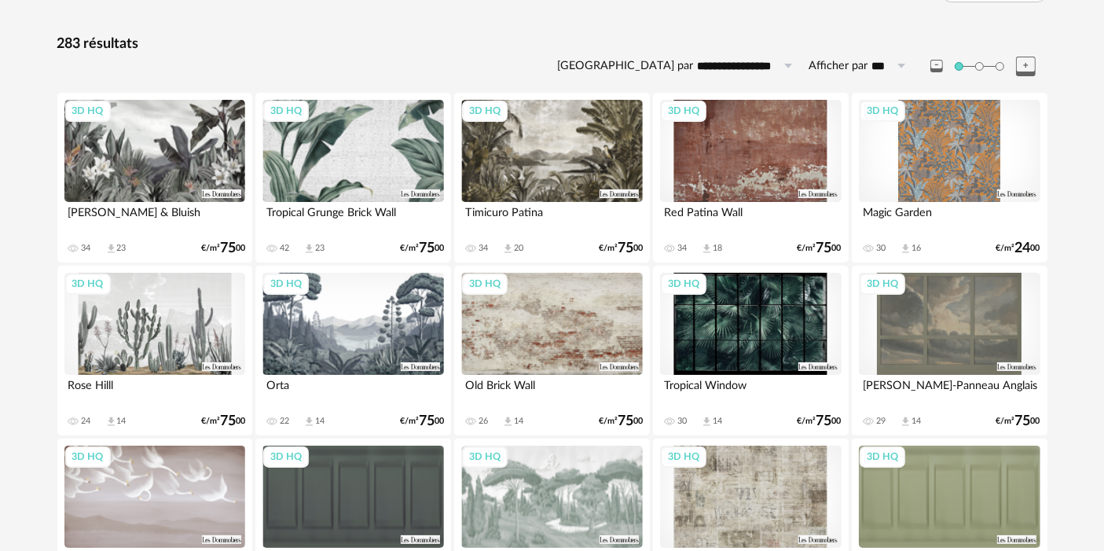
scroll to position [523, 0]
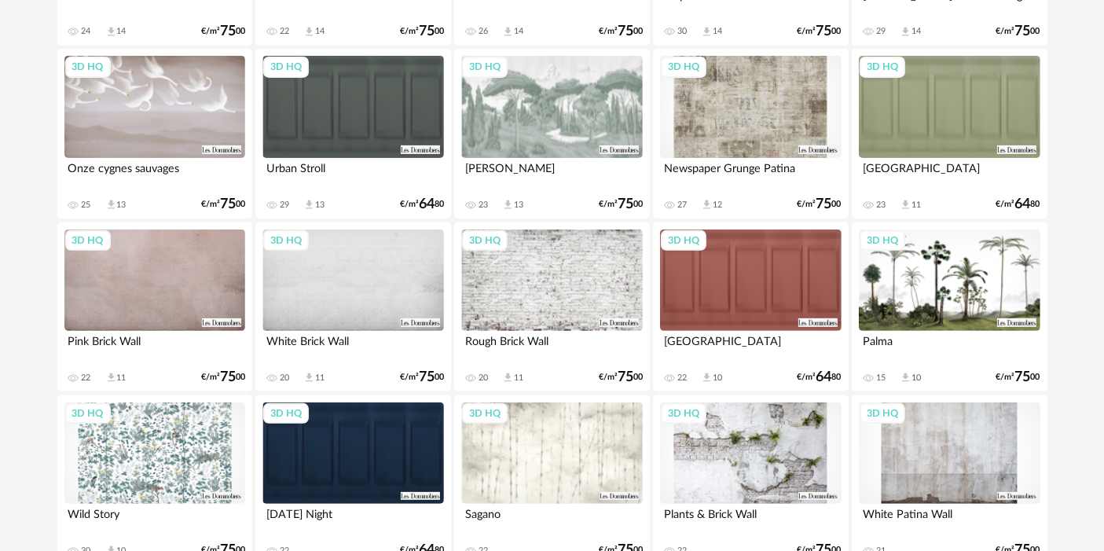
click at [561, 251] on div "3D HQ" at bounding box center [551, 280] width 181 height 102
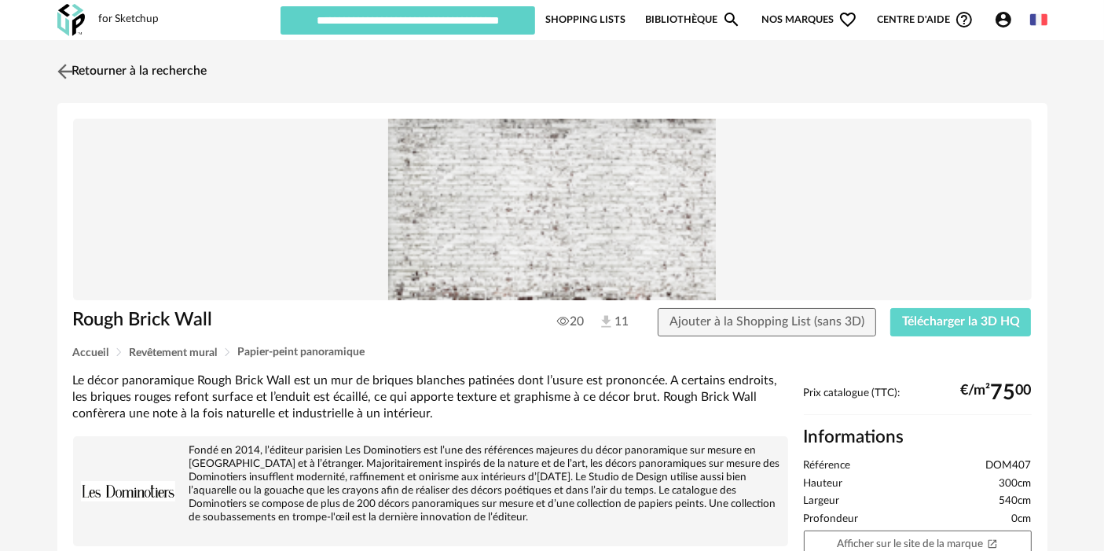
click at [189, 71] on link "Retourner à la recherche" at bounding box center [130, 71] width 154 height 35
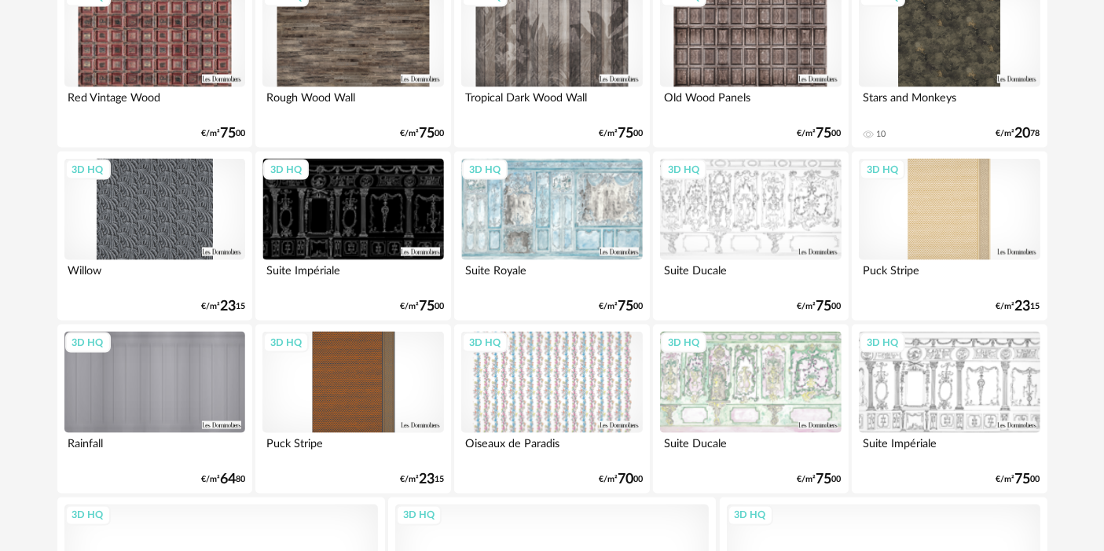
scroll to position [2791, 0]
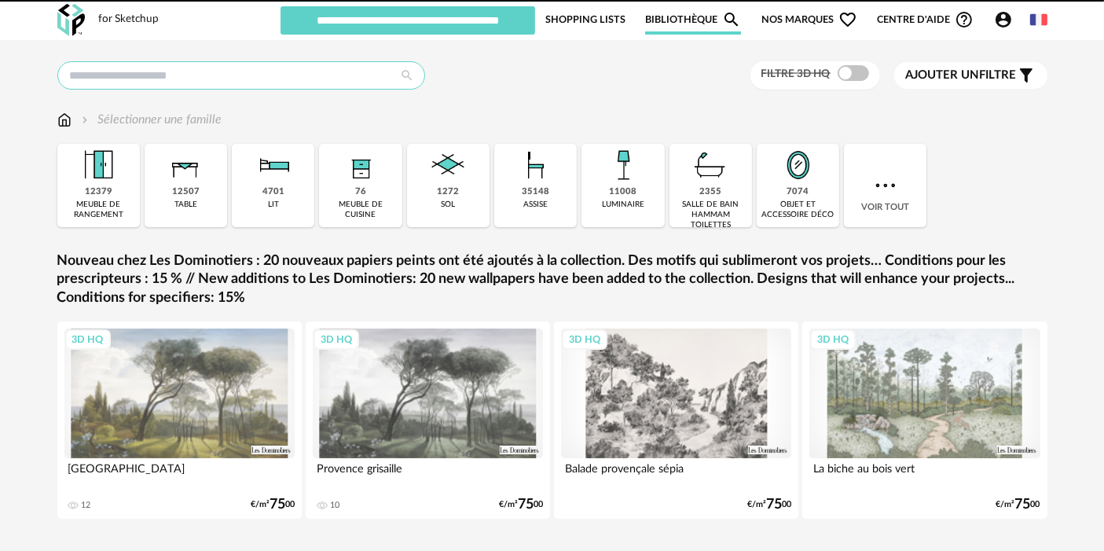
click at [289, 68] on input "text" at bounding box center [241, 75] width 368 height 28
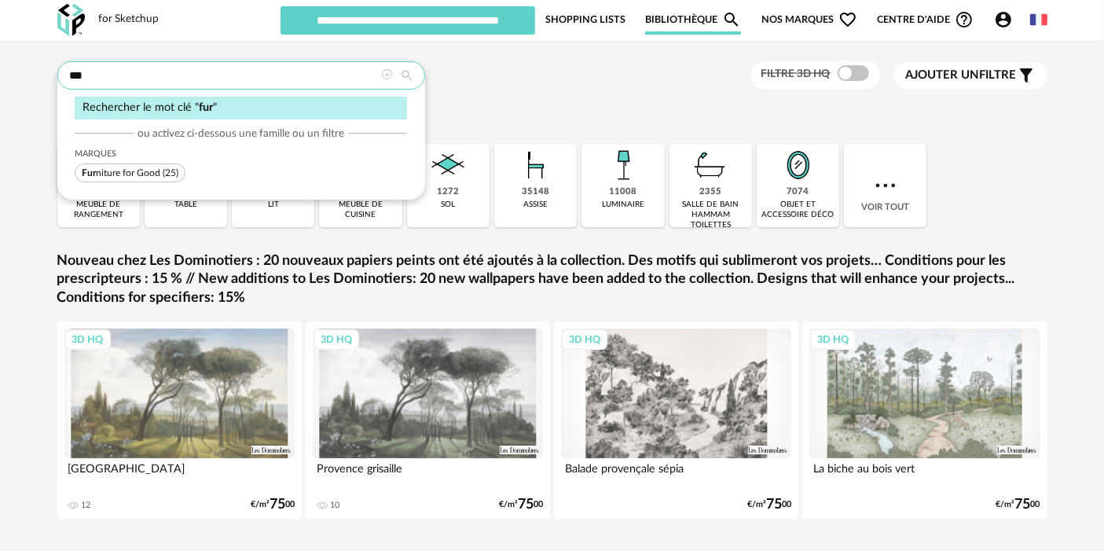
type input "***"
click at [163, 171] on span "(25)" at bounding box center [171, 172] width 16 height 9
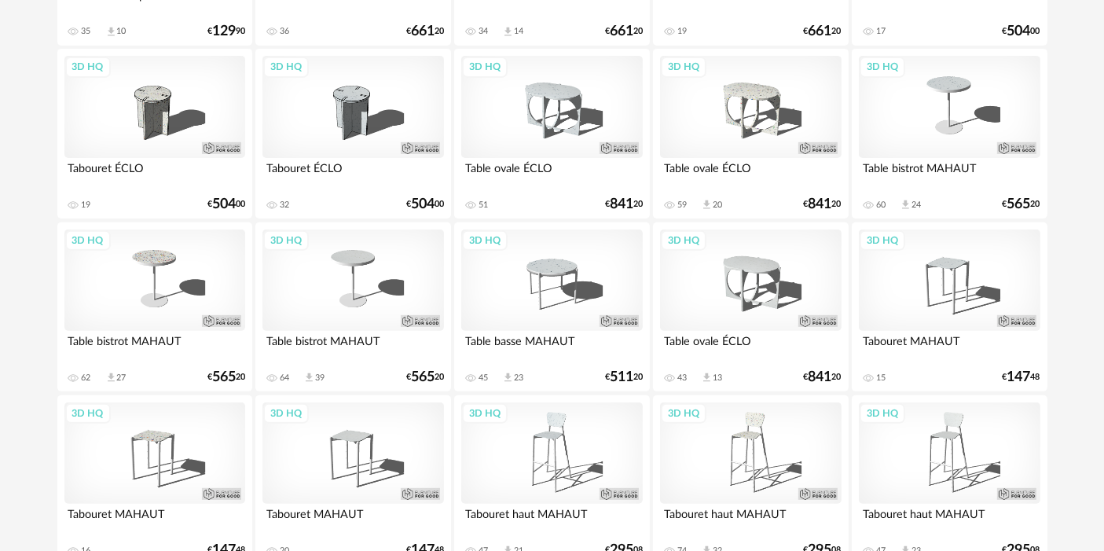
scroll to position [603, 0]
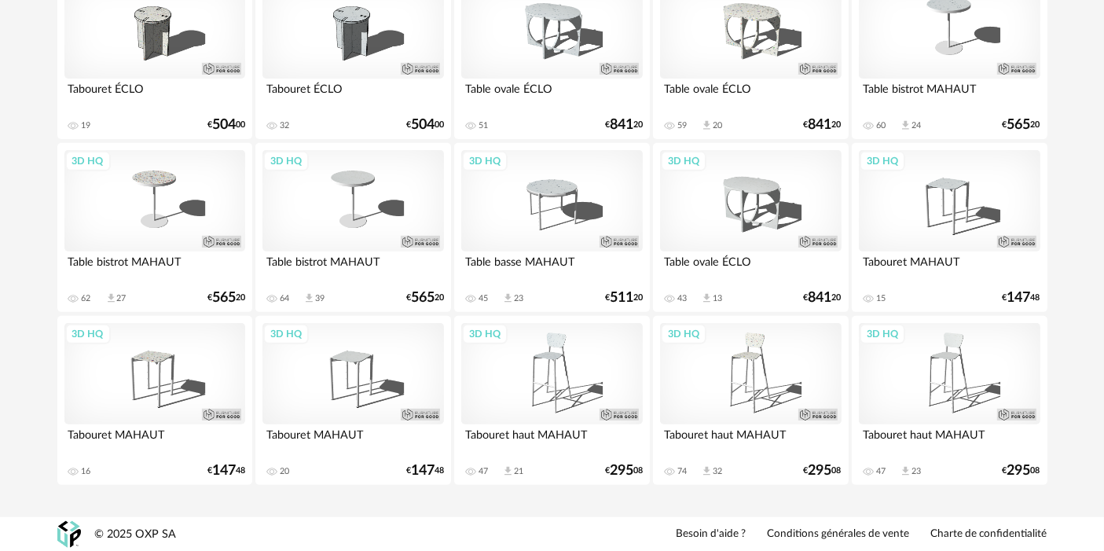
click at [379, 211] on div "3D HQ" at bounding box center [352, 201] width 181 height 102
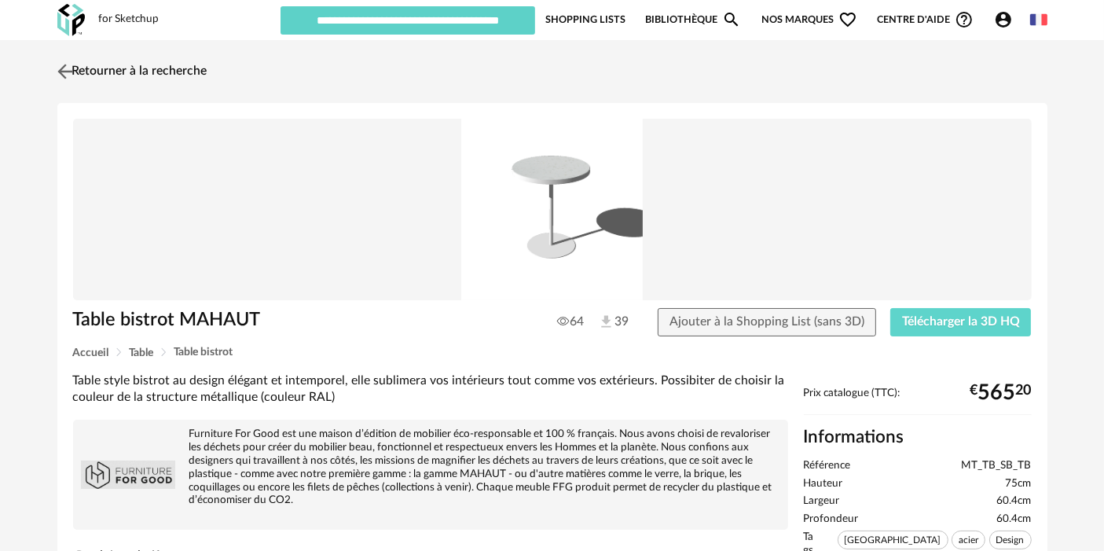
click at [186, 68] on link "Retourner à la recherche" at bounding box center [130, 71] width 154 height 35
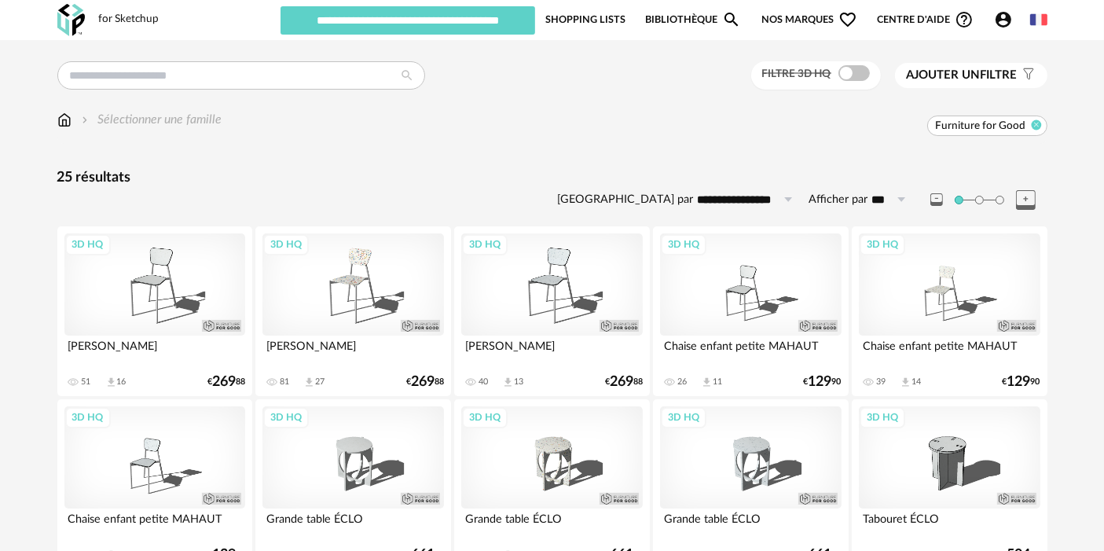
click at [1033, 126] on icon at bounding box center [1036, 124] width 10 height 10
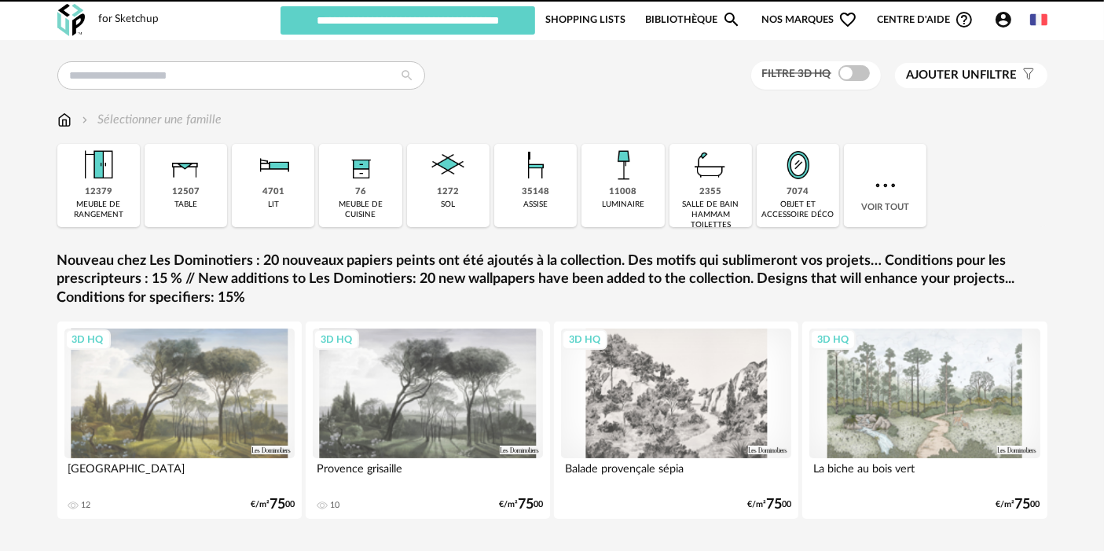
click at [255, 59] on div "Filtre 3D HQ Ajouter un filtre s Filter icon Filtrer par : Sélectionner une fam…" at bounding box center [552, 304] width 1104 height 529
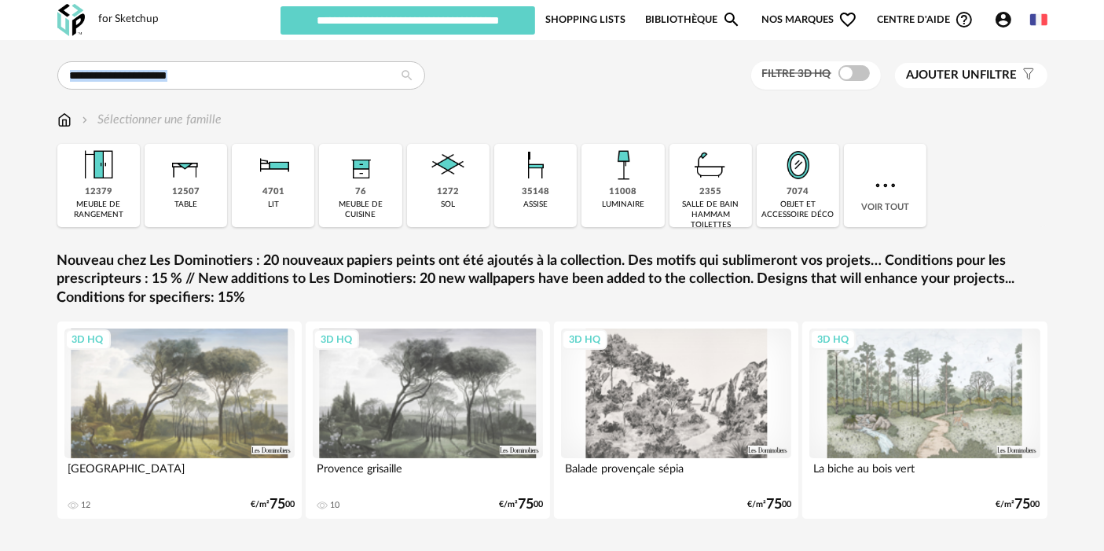
click at [255, 59] on div "Filtre 3D HQ Ajouter un filtre s Filter icon Filtrer par : Sélectionner une fam…" at bounding box center [552, 304] width 1104 height 529
click at [251, 72] on input "text" at bounding box center [241, 75] width 368 height 28
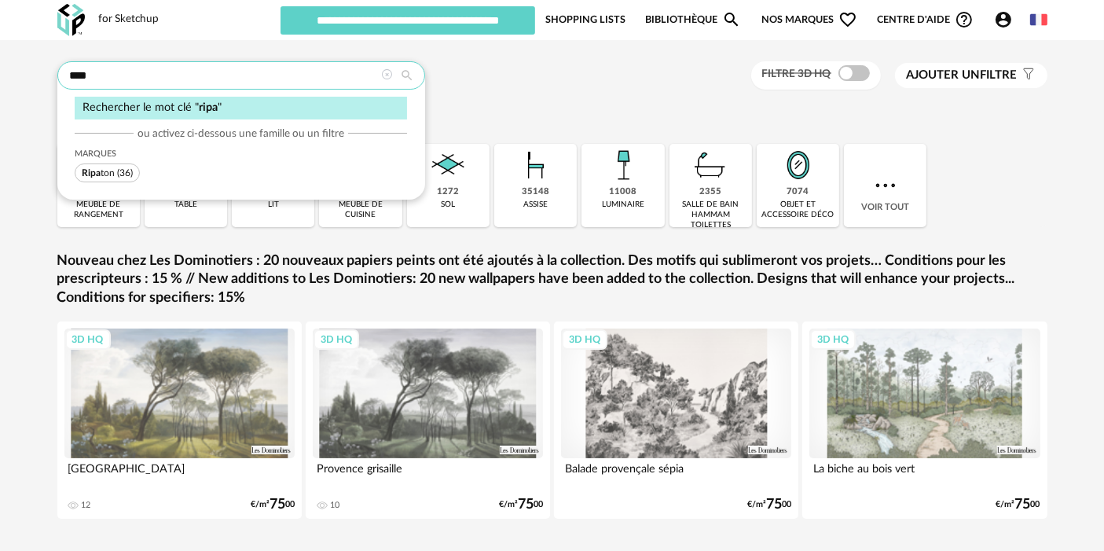
type input "****"
click at [94, 171] on span "Ripa" at bounding box center [91, 172] width 19 height 9
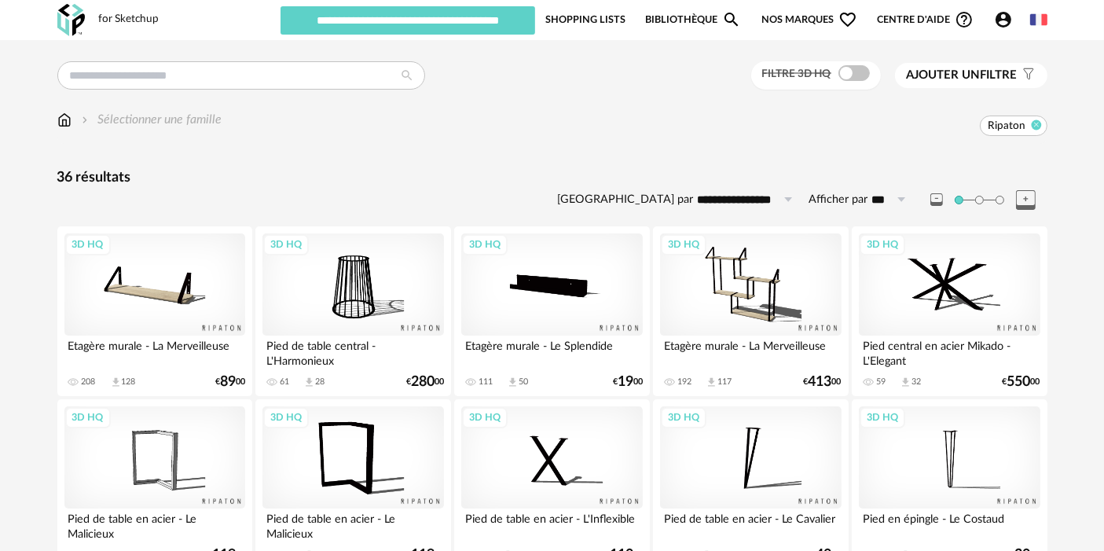
click at [1037, 123] on icon at bounding box center [1036, 124] width 10 height 10
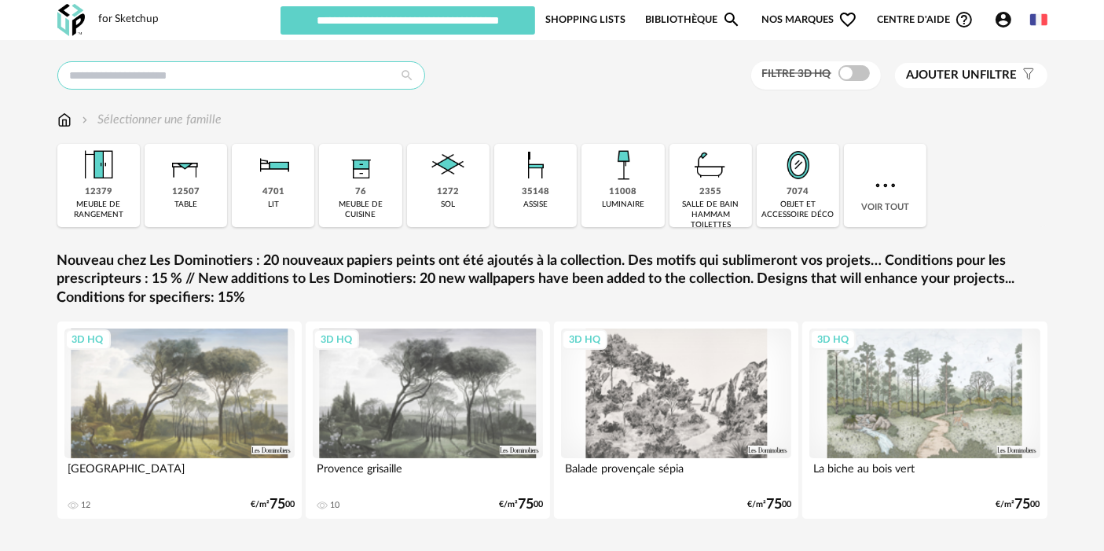
click at [275, 78] on input "text" at bounding box center [241, 75] width 368 height 28
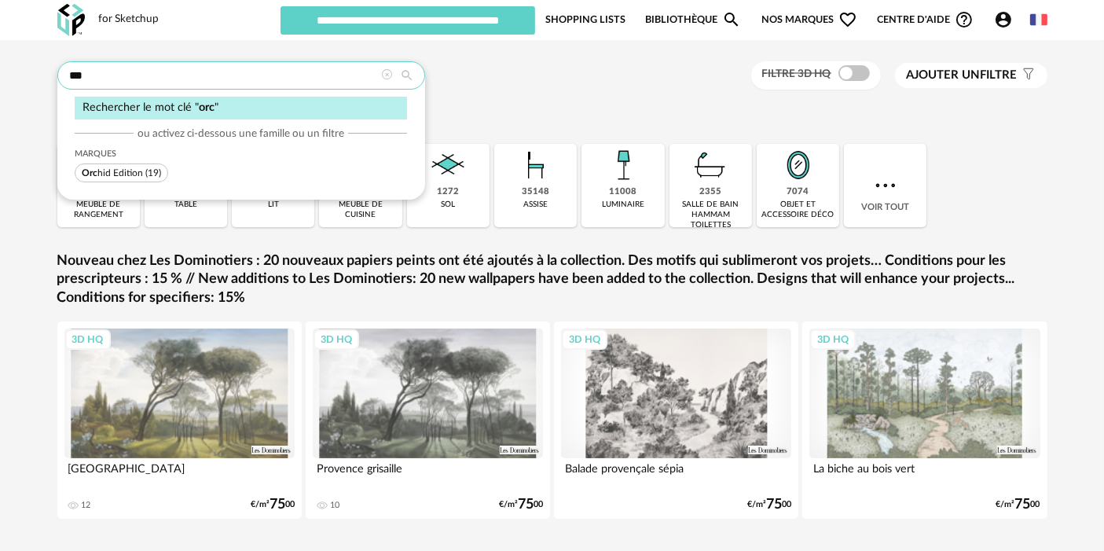
type input "***"
click at [164, 169] on span "Orc hid Edition (19)" at bounding box center [122, 172] width 94 height 19
type input "***"
click at [138, 168] on span "Fur niture for Good" at bounding box center [121, 172] width 79 height 9
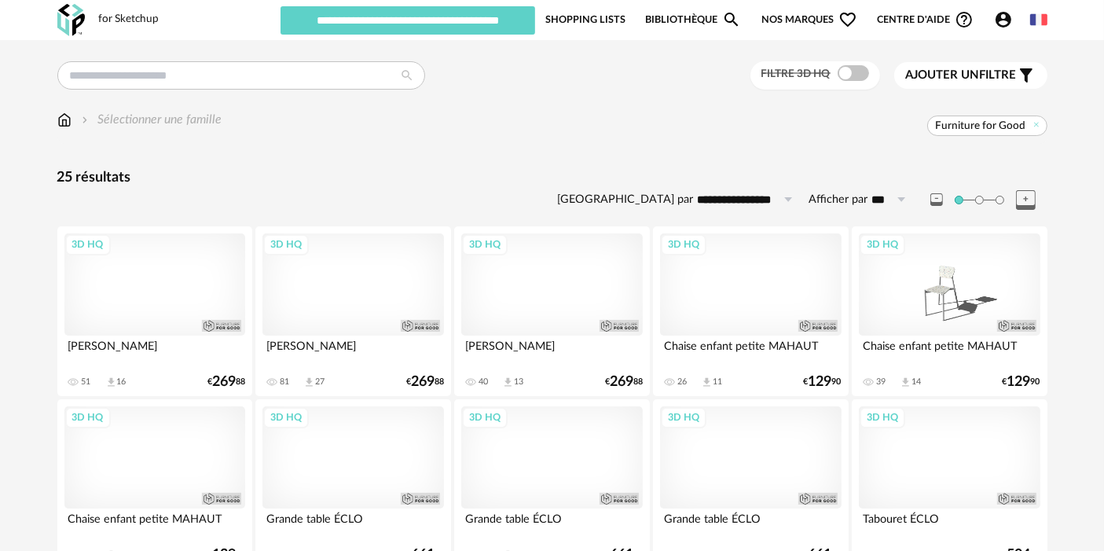
scroll to position [262, 0]
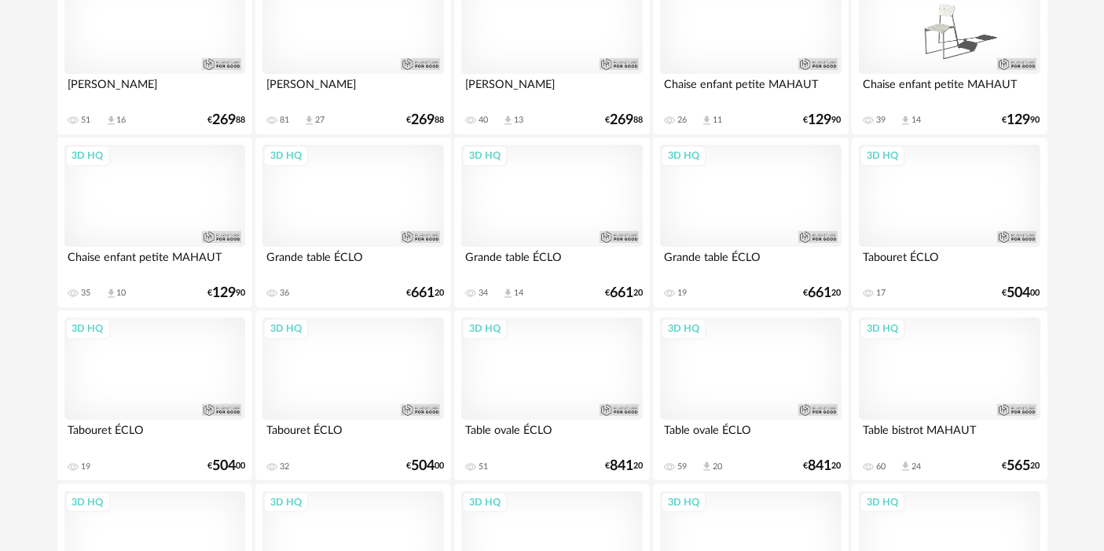
click at [153, 50] on div "3D HQ" at bounding box center [154, 23] width 181 height 102
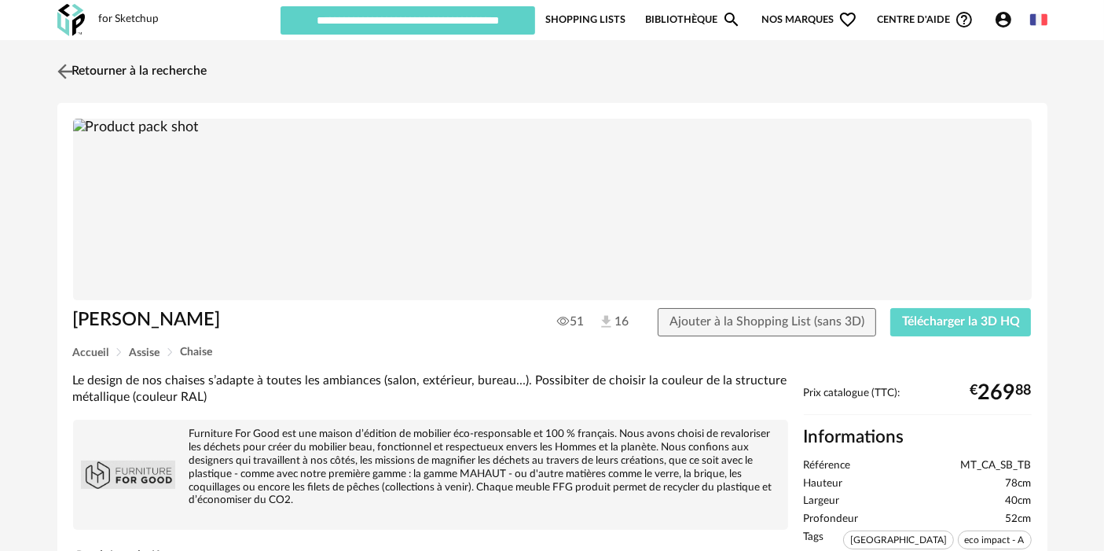
click at [162, 71] on link "Retourner à la recherche" at bounding box center [130, 71] width 154 height 35
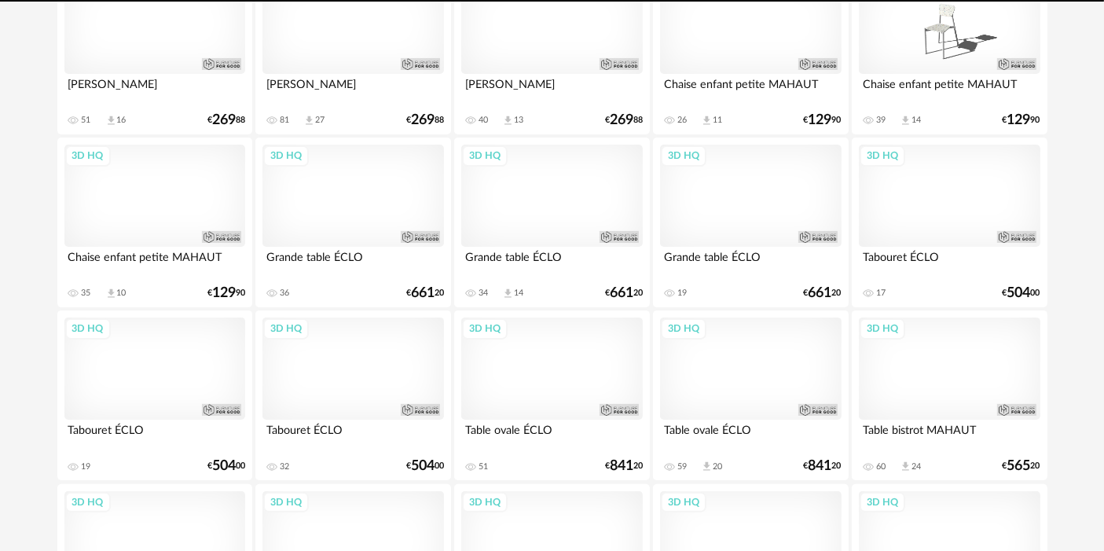
click at [581, 227] on div "3D HQ" at bounding box center [551, 196] width 181 height 102
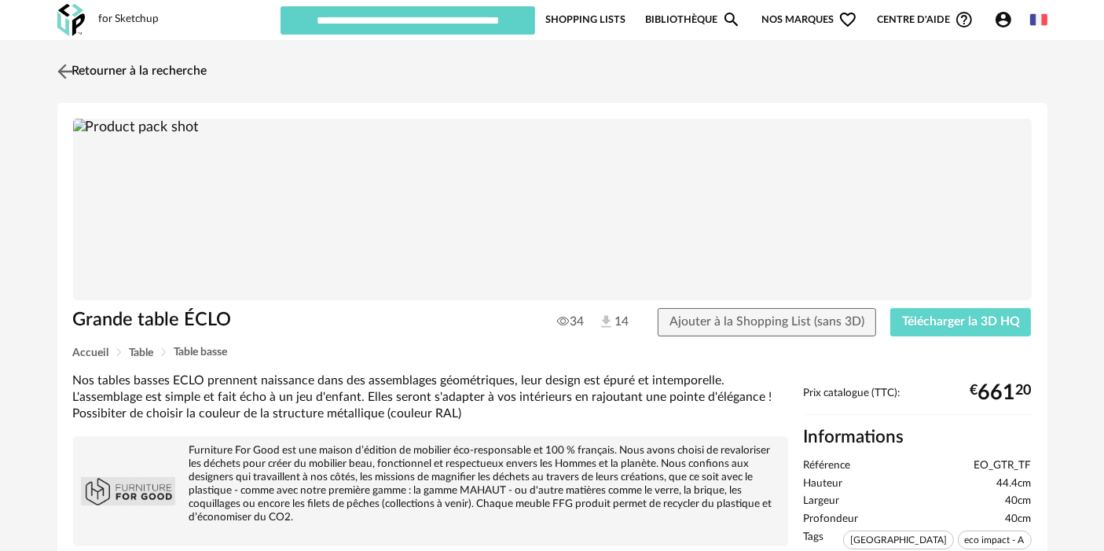
click at [163, 61] on link "Retourner à la recherche" at bounding box center [130, 71] width 154 height 35
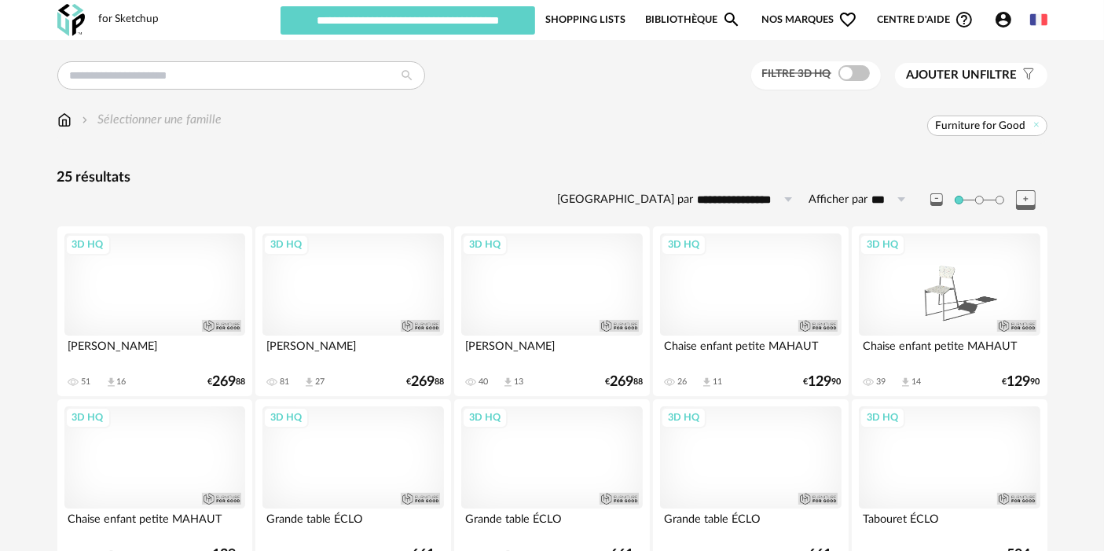
click at [368, 259] on div "3D HQ" at bounding box center [352, 284] width 181 height 102
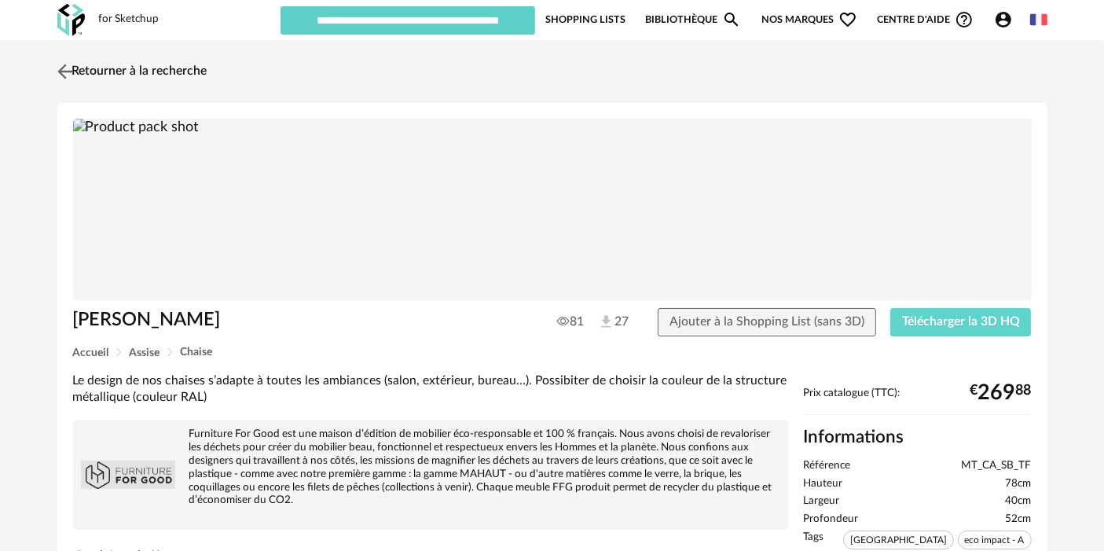
click at [178, 72] on link "Retourner à la recherche" at bounding box center [130, 71] width 154 height 35
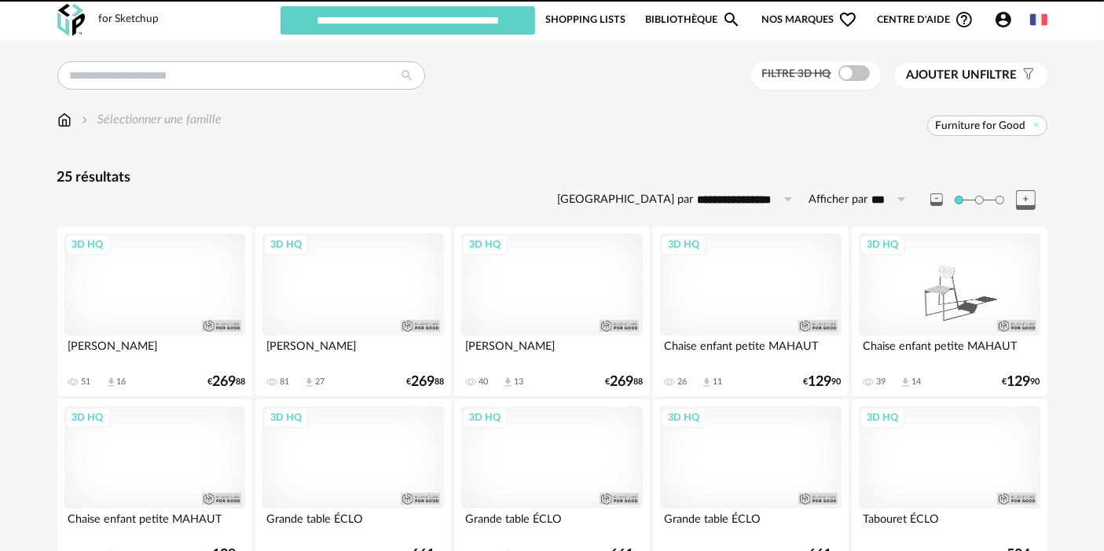
click at [745, 248] on div "3D HQ" at bounding box center [750, 284] width 181 height 102
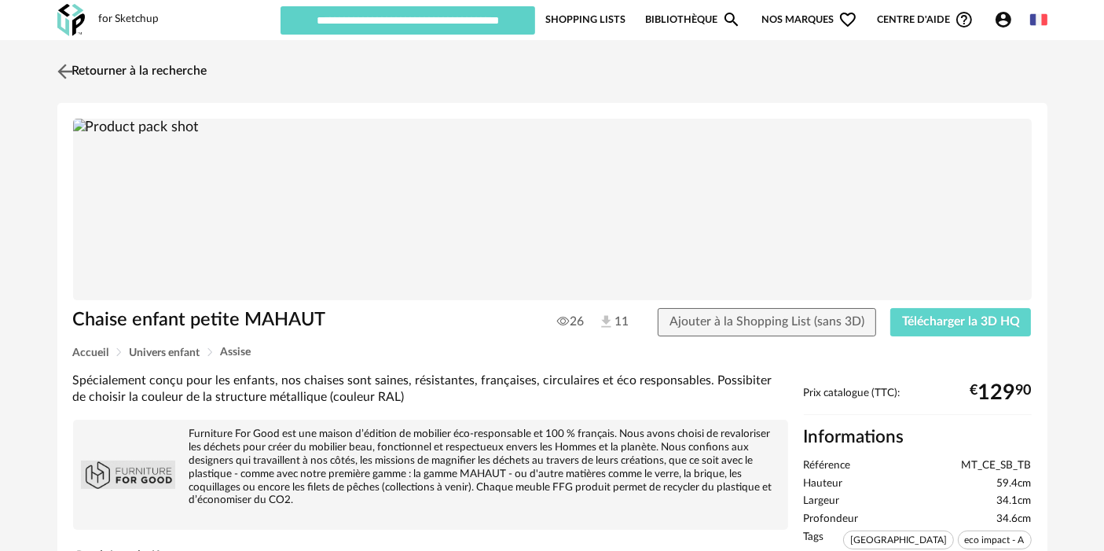
click at [207, 72] on link "Retourner à la recherche" at bounding box center [130, 71] width 154 height 35
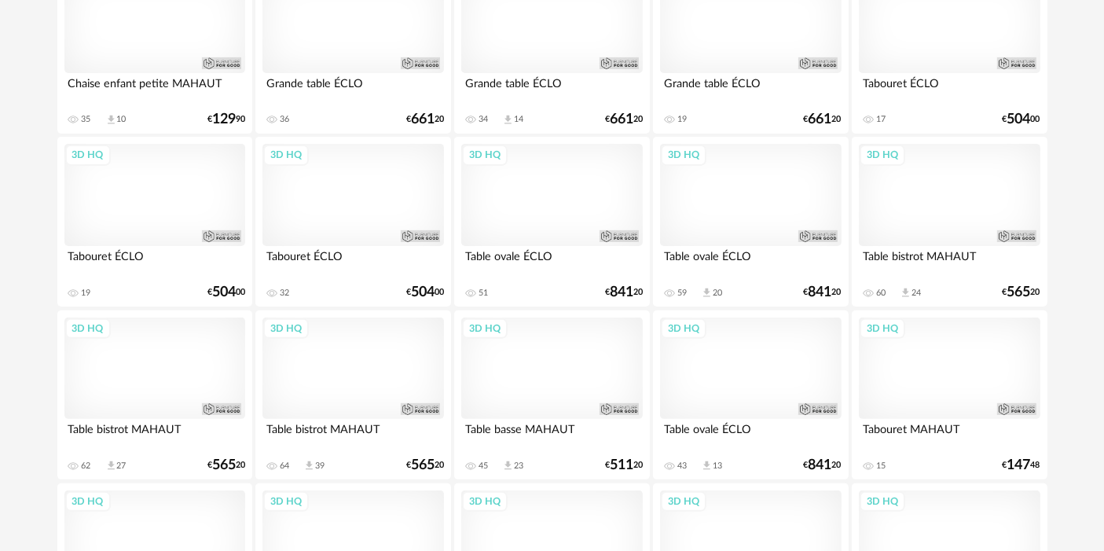
scroll to position [436, 0]
click at [761, 362] on div "3D HQ" at bounding box center [750, 368] width 181 height 102
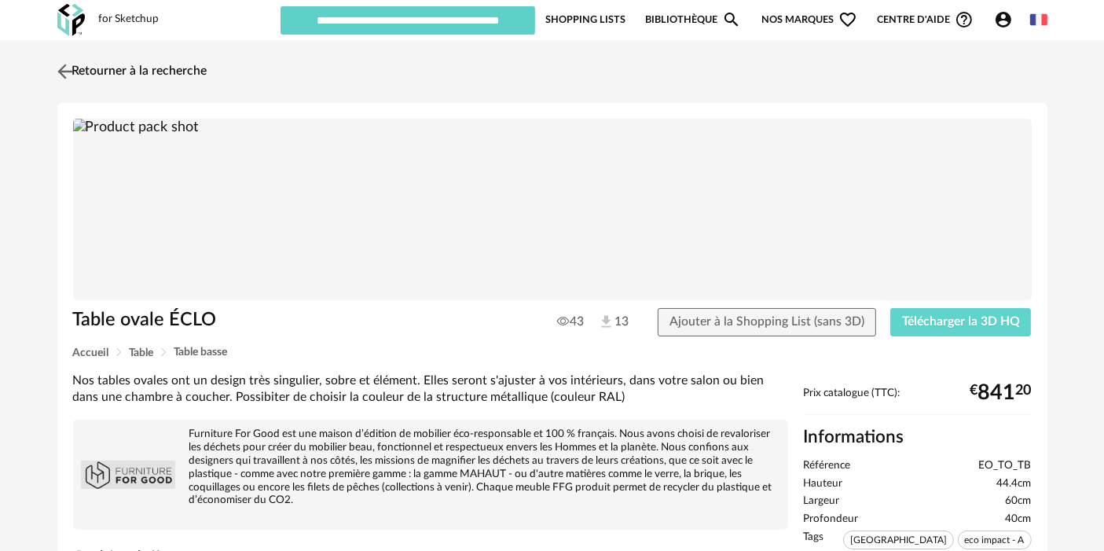
click at [206, 68] on link "Retourner à la recherche" at bounding box center [130, 71] width 154 height 35
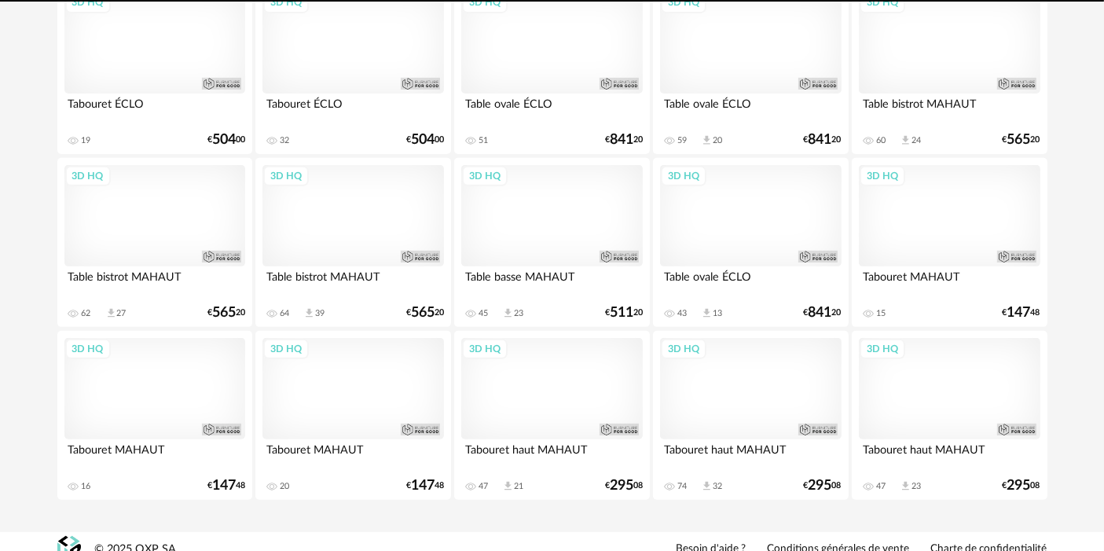
scroll to position [603, 0]
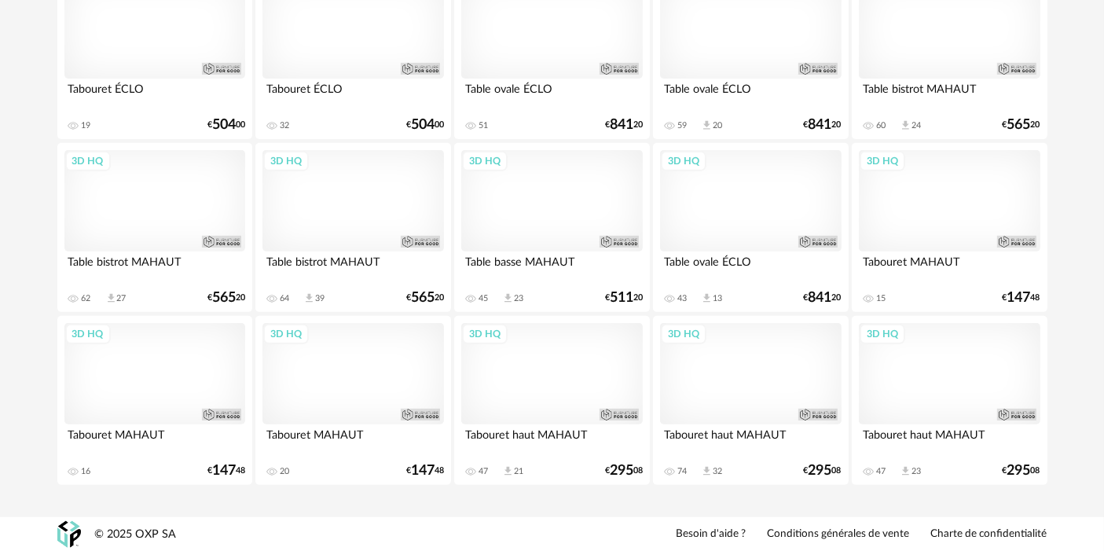
click at [343, 158] on div "3D HQ" at bounding box center [352, 201] width 181 height 102
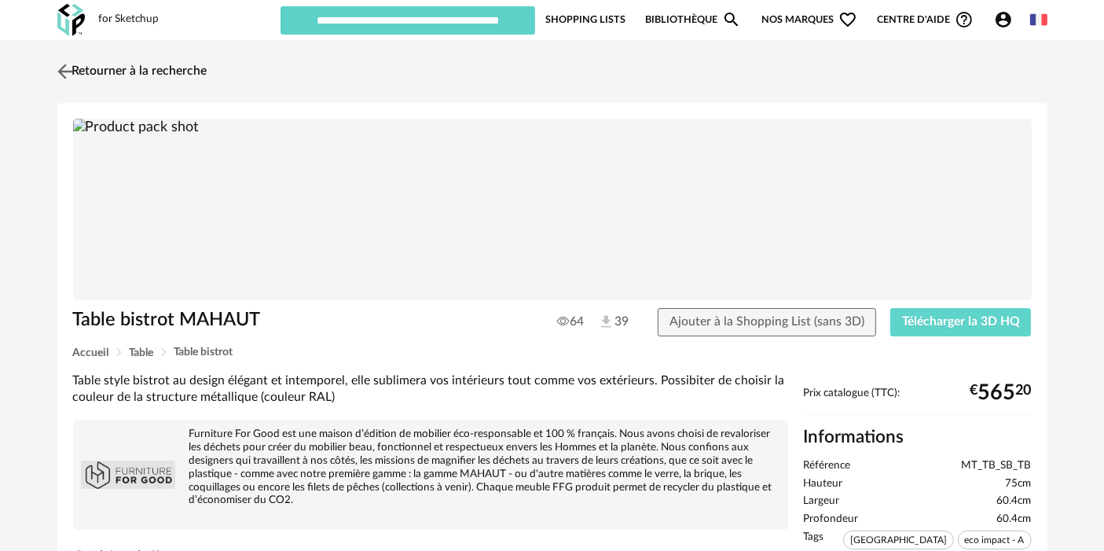
click at [183, 64] on link "Retourner à la recherche" at bounding box center [130, 71] width 154 height 35
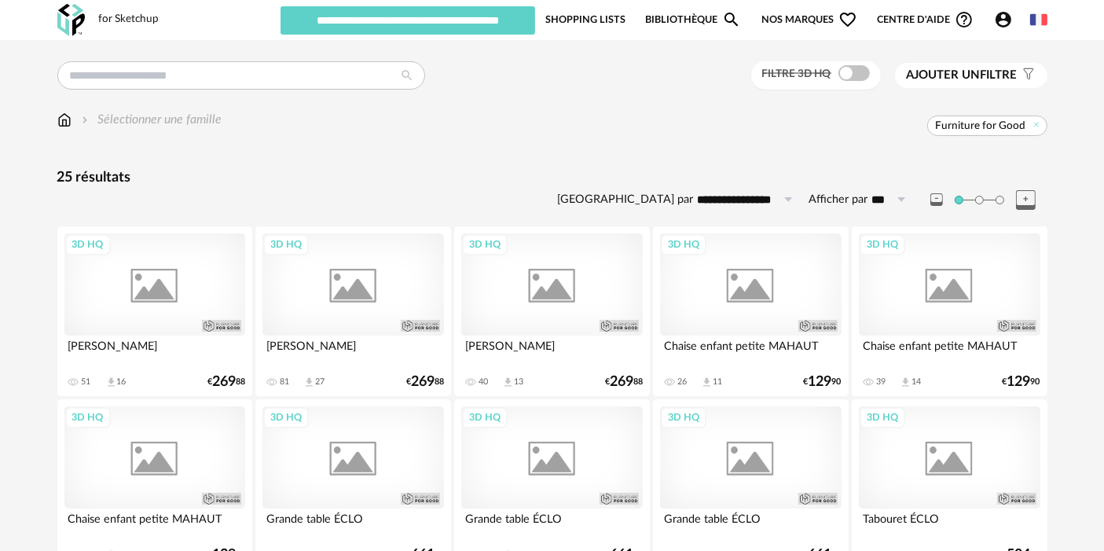
scroll to position [603, 0]
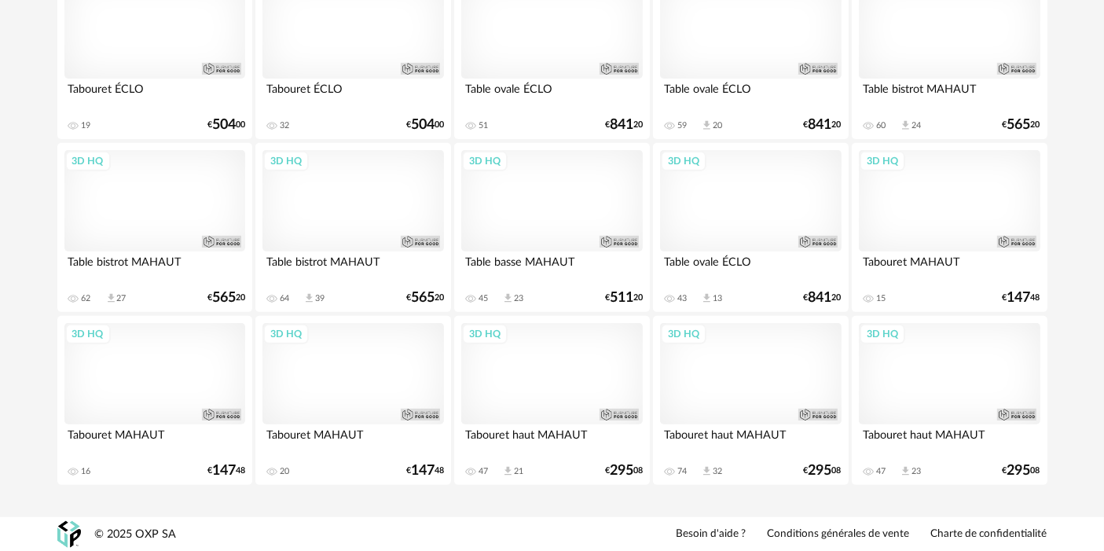
click at [178, 380] on div "3D HQ" at bounding box center [154, 374] width 181 height 102
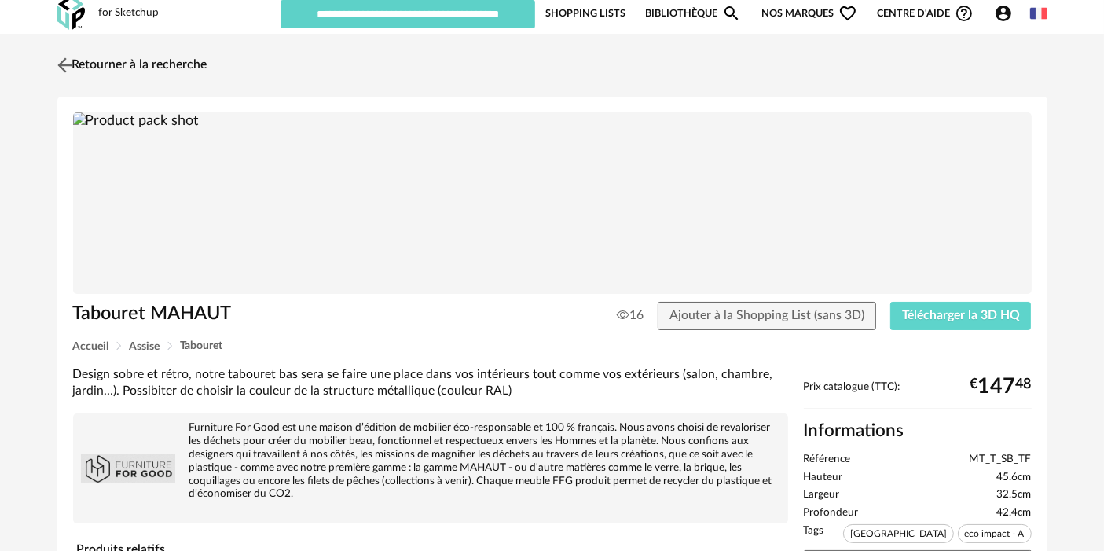
click at [173, 61] on link "Retourner à la recherche" at bounding box center [130, 65] width 154 height 35
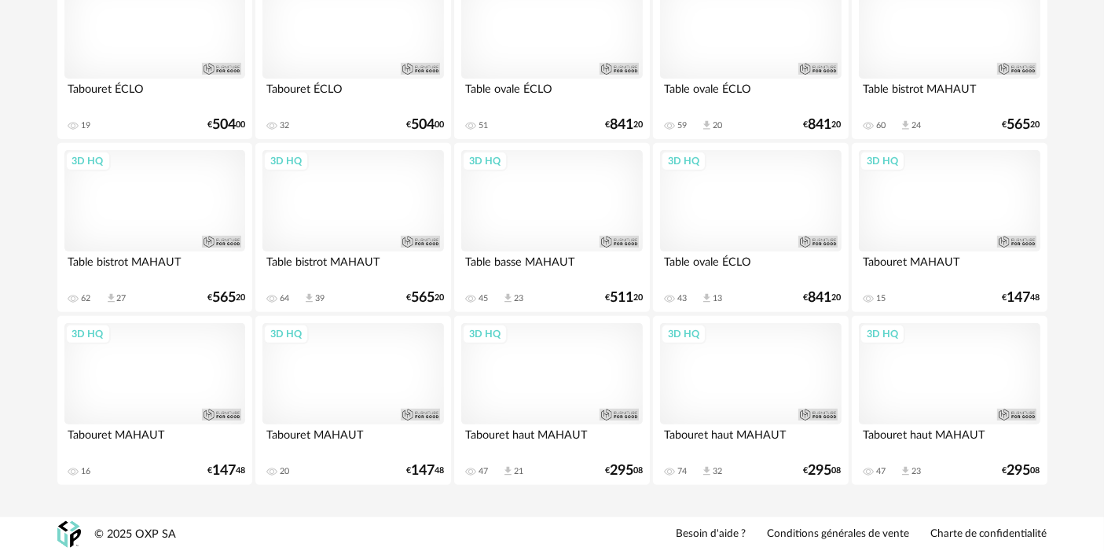
click at [944, 336] on div "3D HQ" at bounding box center [949, 374] width 181 height 102
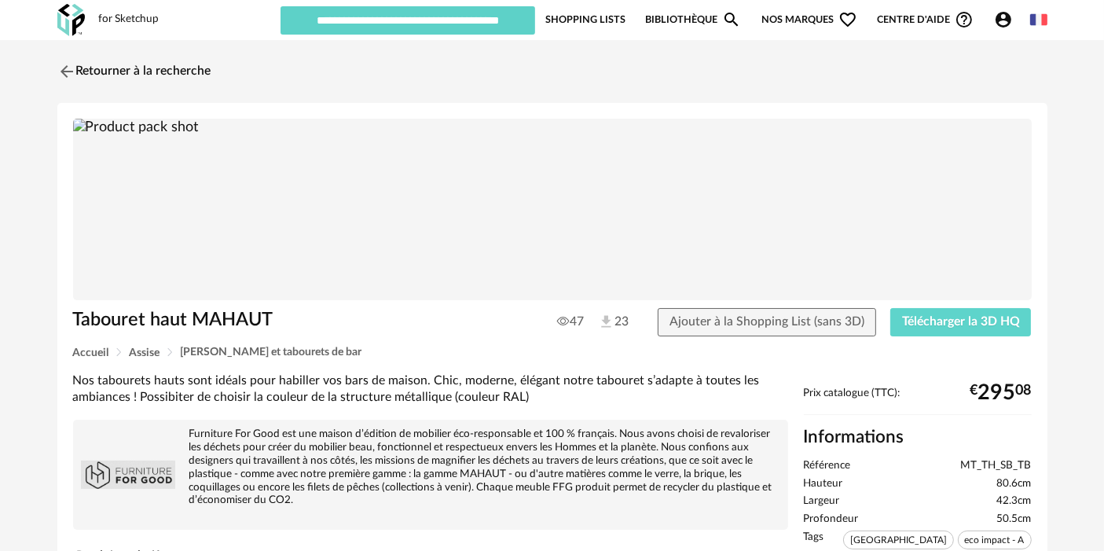
click at [148, 71] on link "Retourner à la recherche" at bounding box center [130, 71] width 154 height 35
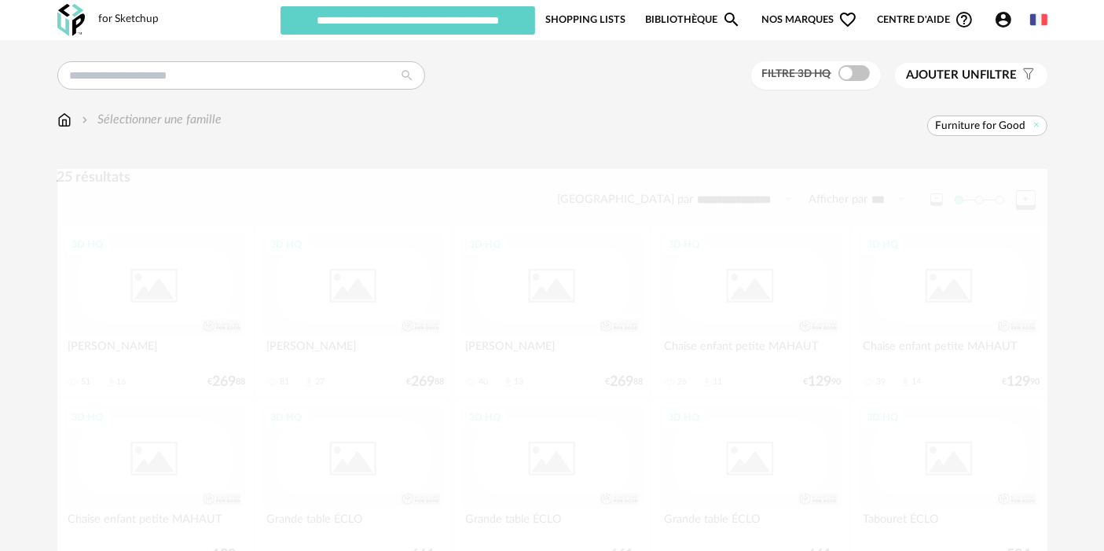
scroll to position [603, 0]
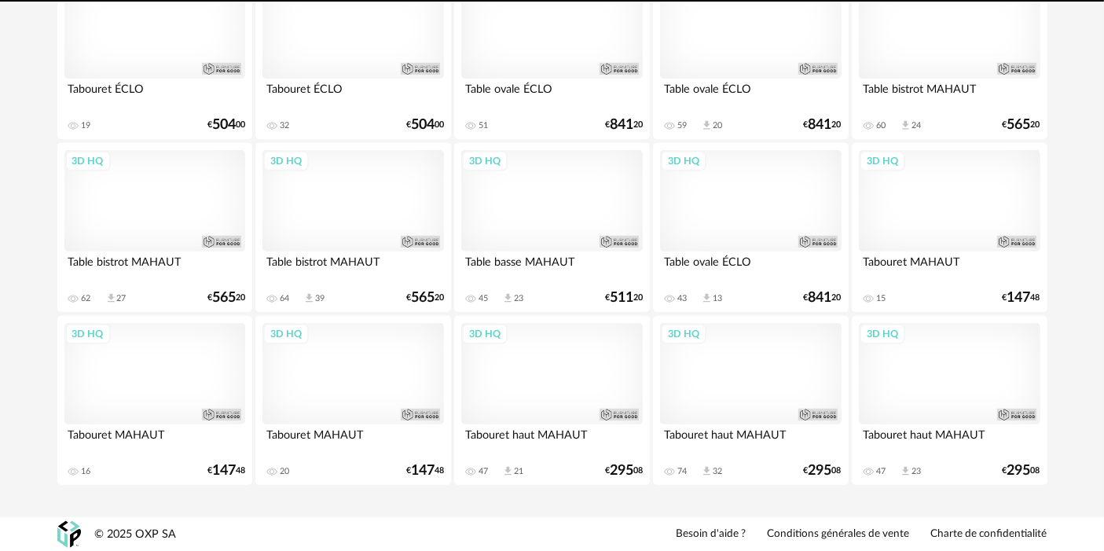
click at [923, 212] on div "3D HQ" at bounding box center [949, 201] width 181 height 102
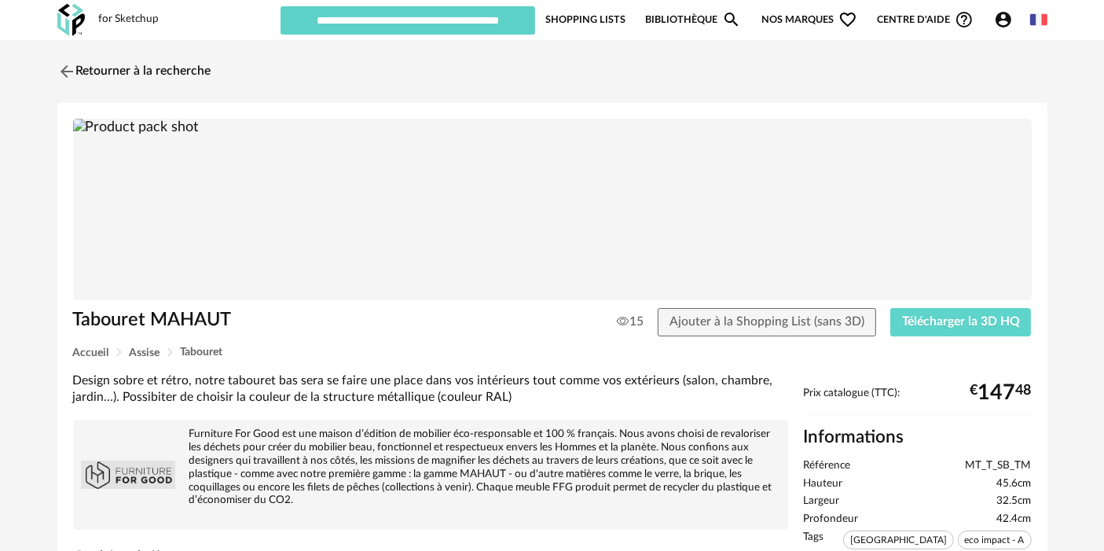
click at [224, 75] on div "Retourner à la recherche" at bounding box center [552, 71] width 990 height 35
click at [216, 70] on div "Retourner à la recherche" at bounding box center [552, 71] width 990 height 35
click at [190, 68] on link "Retourner à la recherche" at bounding box center [130, 71] width 154 height 35
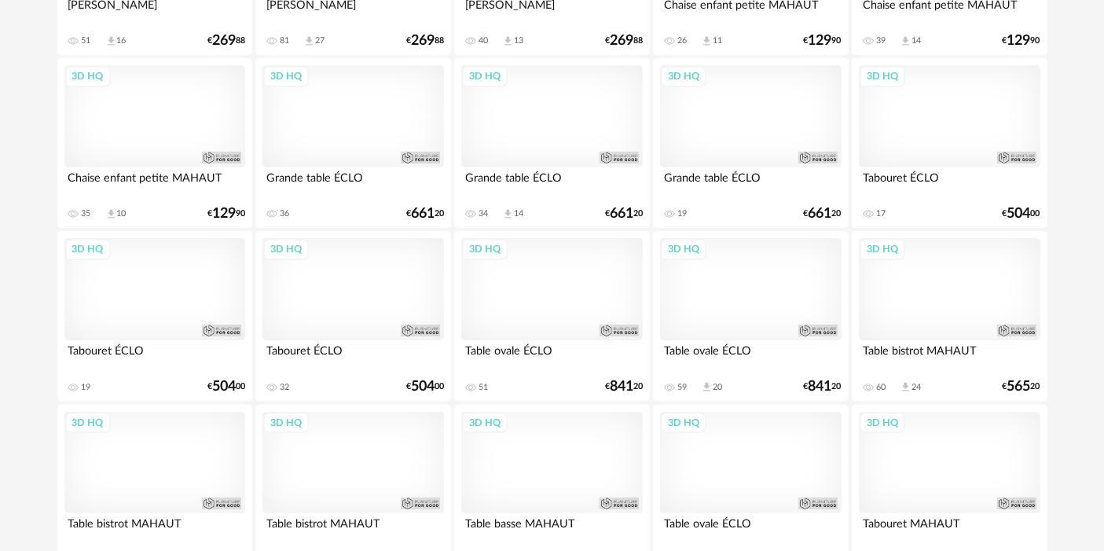
click at [963, 167] on div "Tabouret ÉCLO" at bounding box center [949, 182] width 181 height 31
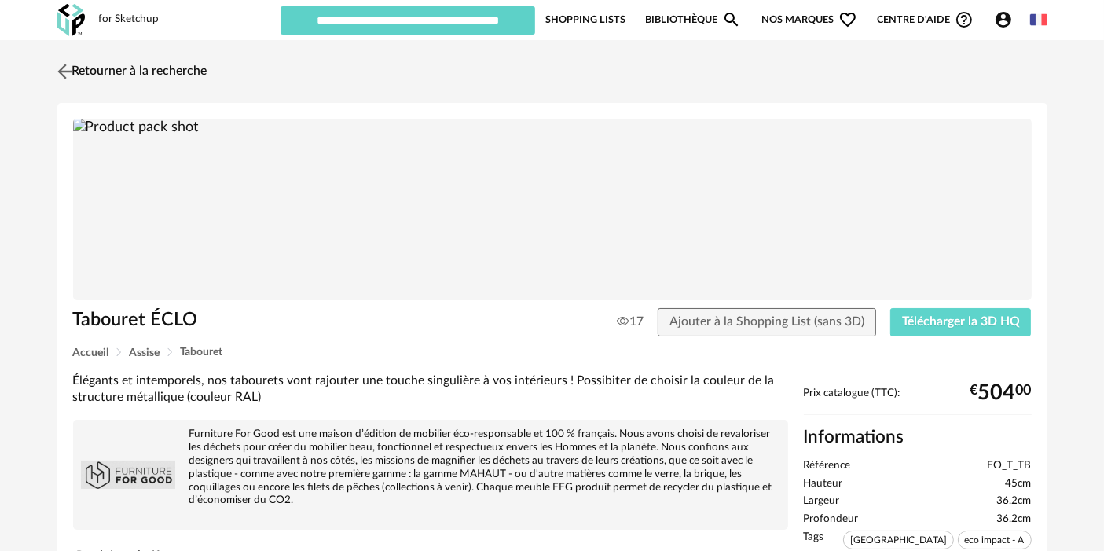
click at [164, 63] on link "Retourner à la recherche" at bounding box center [130, 71] width 154 height 35
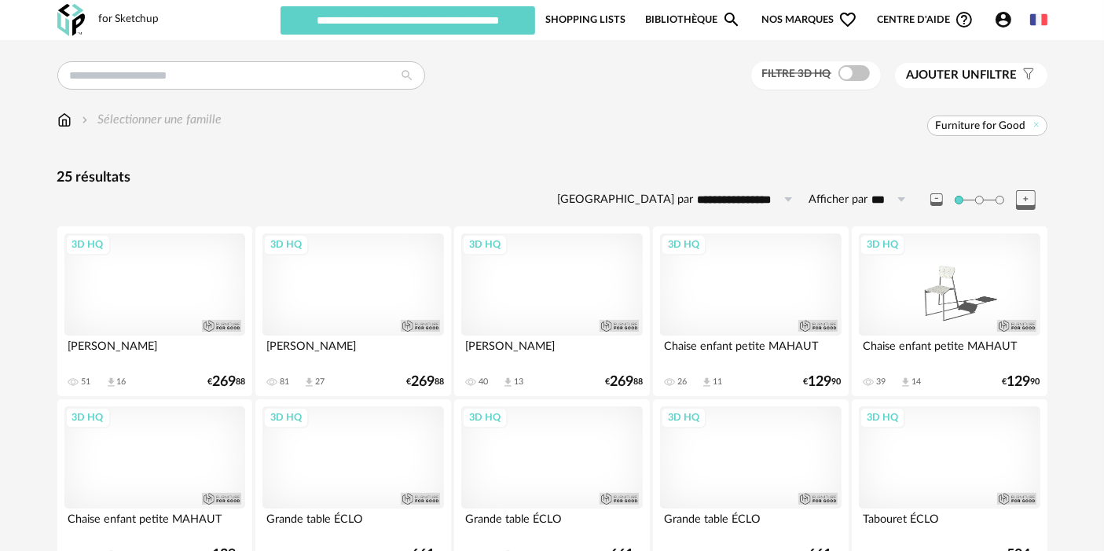
click at [927, 325] on div "3D HQ" at bounding box center [949, 284] width 181 height 102
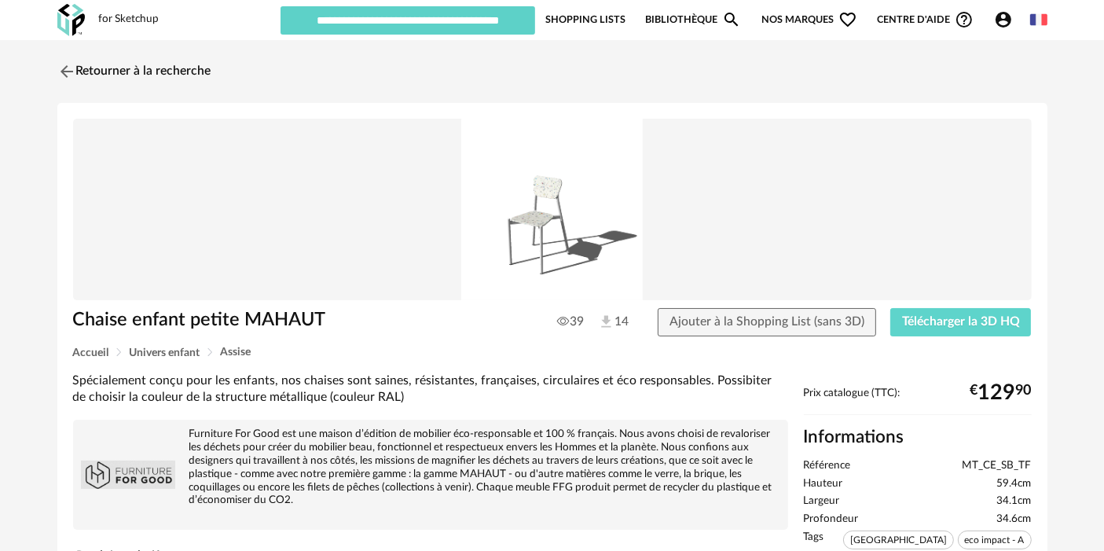
click at [132, 57] on link "Retourner à la recherche" at bounding box center [134, 71] width 154 height 35
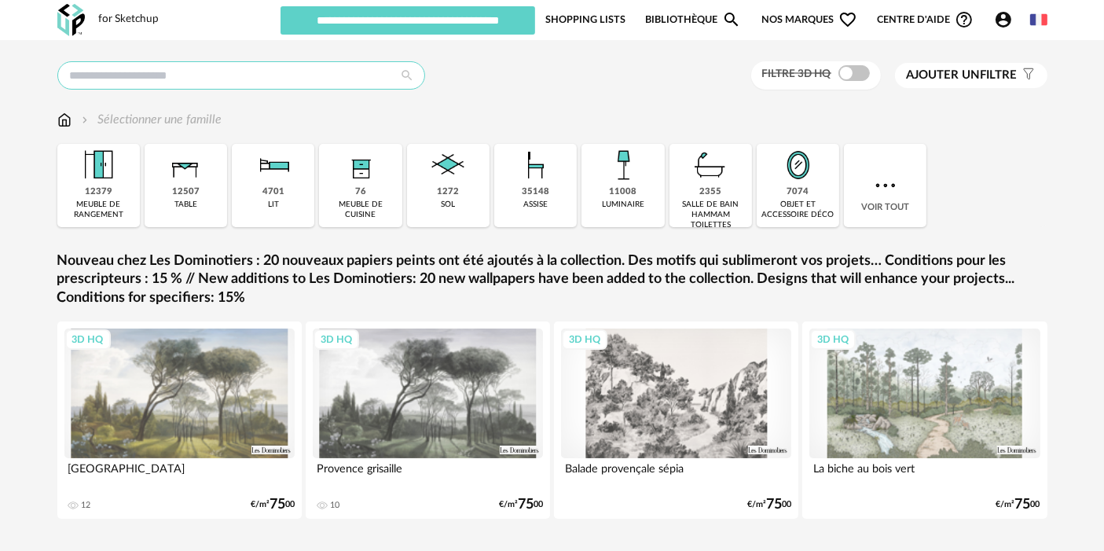
click at [259, 73] on input "text" at bounding box center [241, 75] width 368 height 28
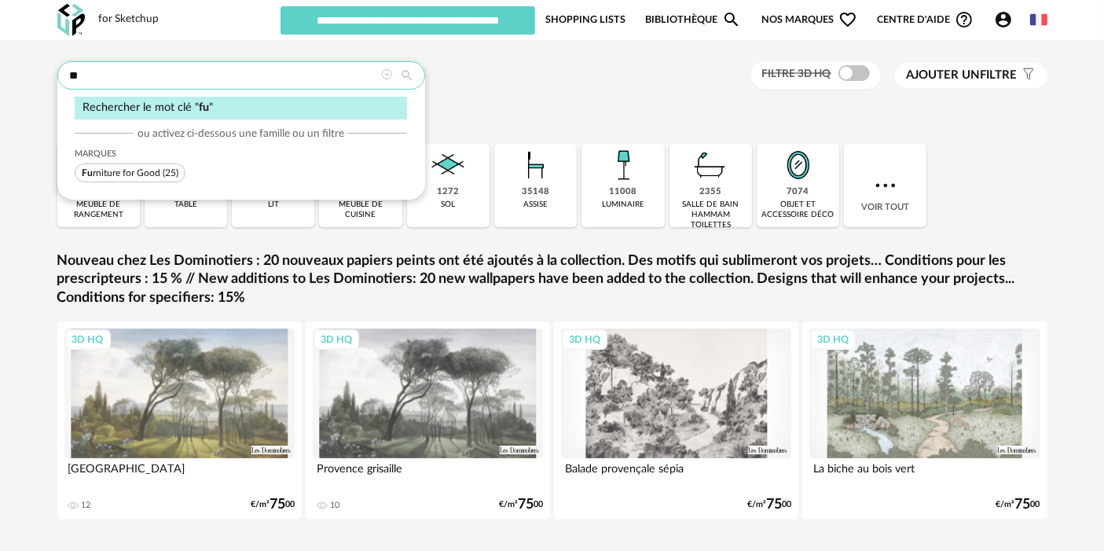
type input "**"
click at [152, 171] on span "Fu rniture for Good" at bounding box center [121, 172] width 79 height 9
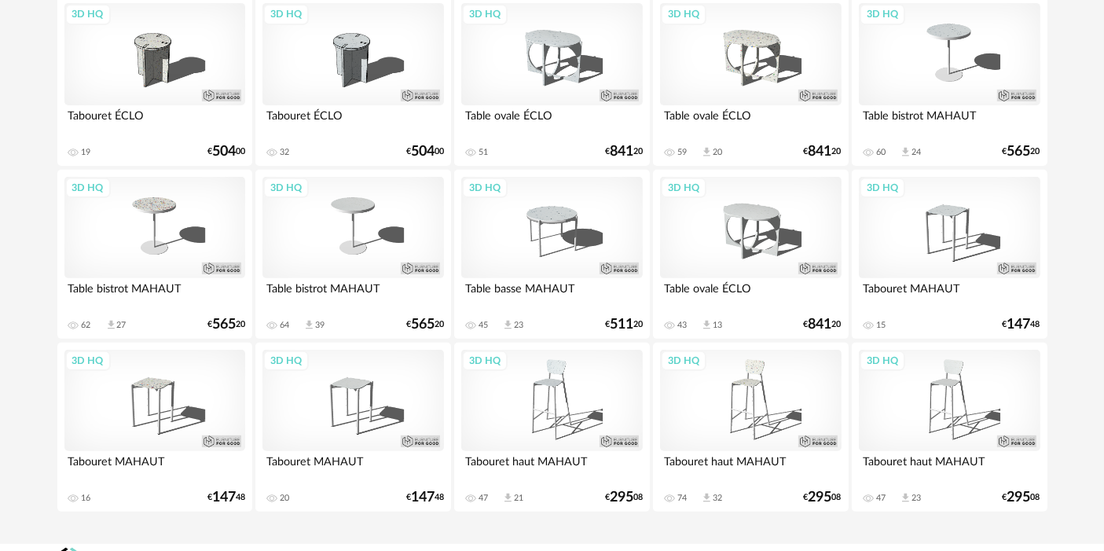
scroll to position [603, 0]
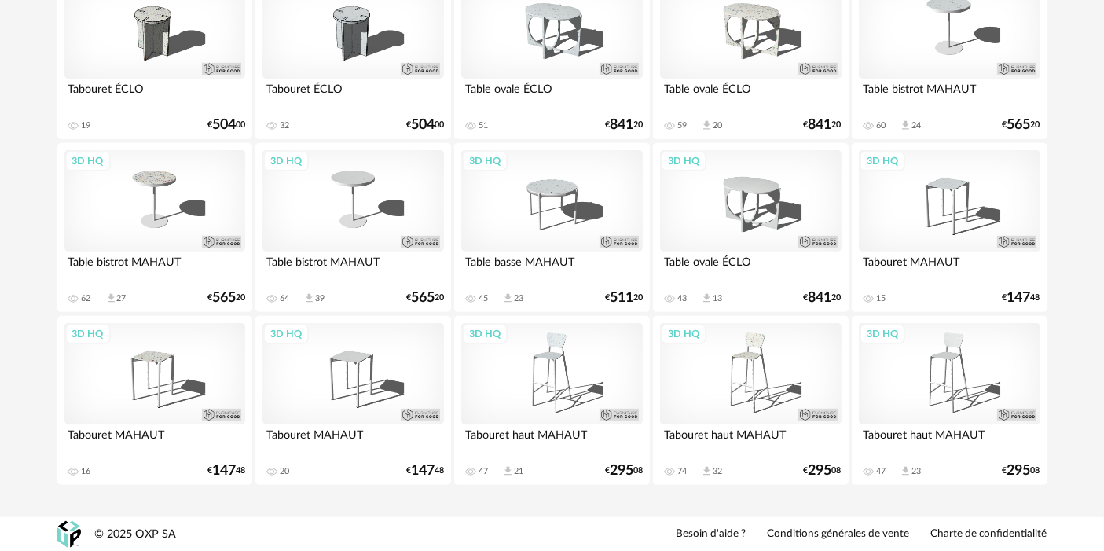
click at [737, 207] on div "3D HQ" at bounding box center [750, 201] width 181 height 102
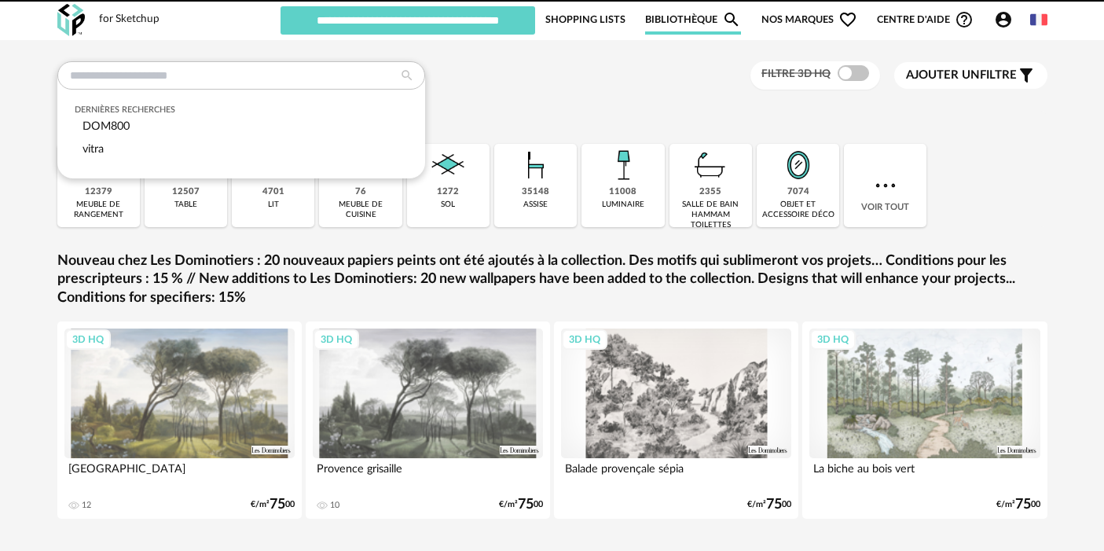
click at [307, 84] on input "text" at bounding box center [241, 75] width 368 height 28
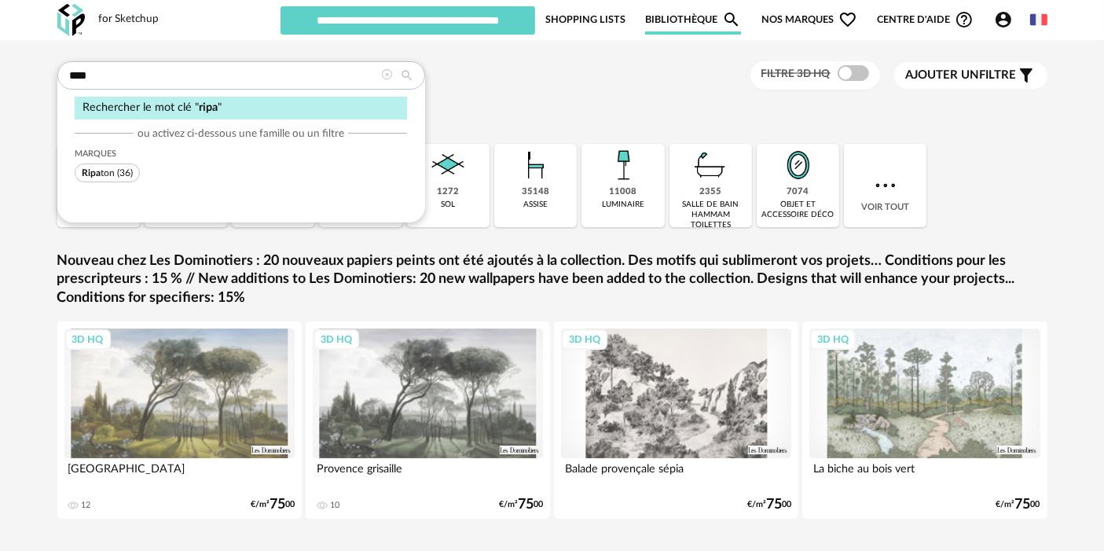
click at [306, 82] on input "****" at bounding box center [241, 75] width 368 height 28
type input "****"
click at [92, 170] on span "Ripa" at bounding box center [91, 172] width 19 height 9
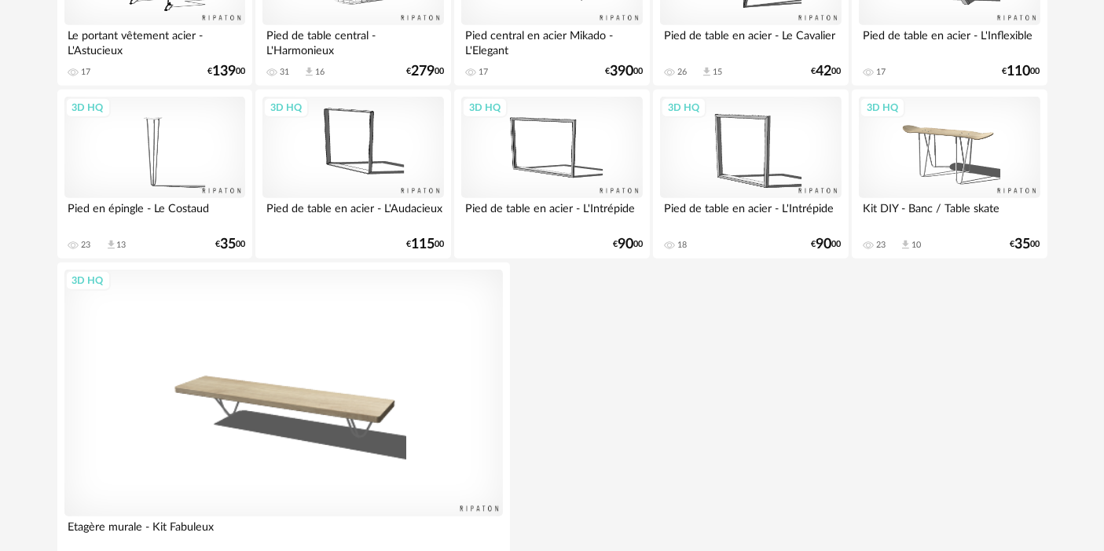
scroll to position [1266, 0]
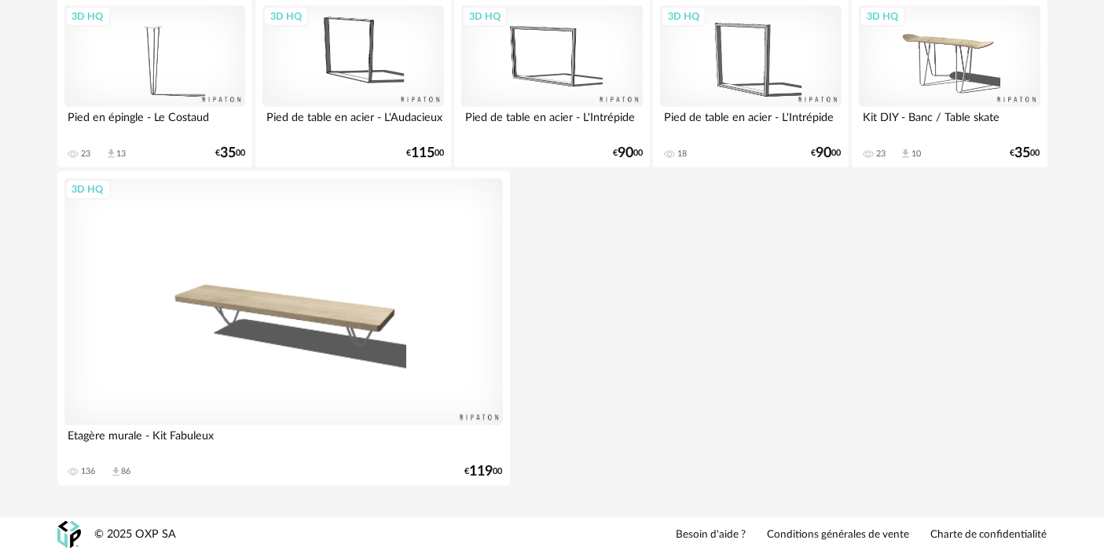
click at [336, 308] on div "3D HQ" at bounding box center [283, 301] width 439 height 247
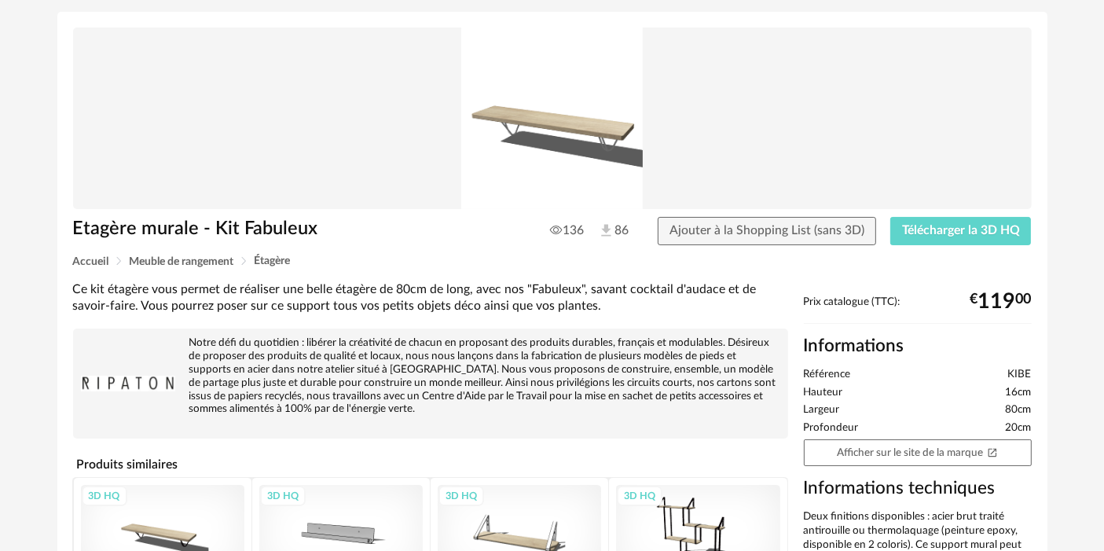
scroll to position [87, 0]
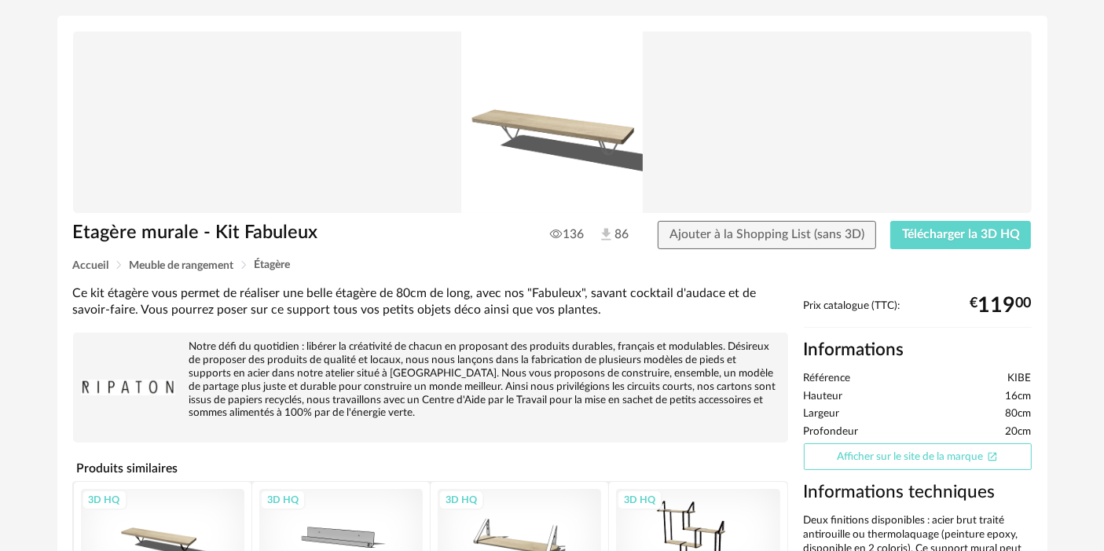
click at [989, 456] on icon "Open In New icon" at bounding box center [992, 456] width 11 height 11
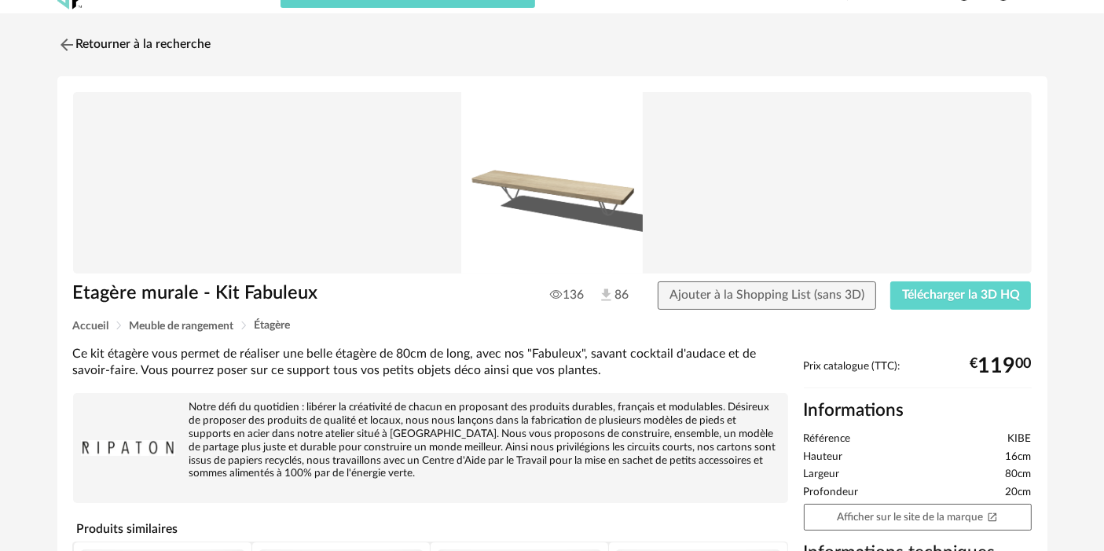
scroll to position [0, 0]
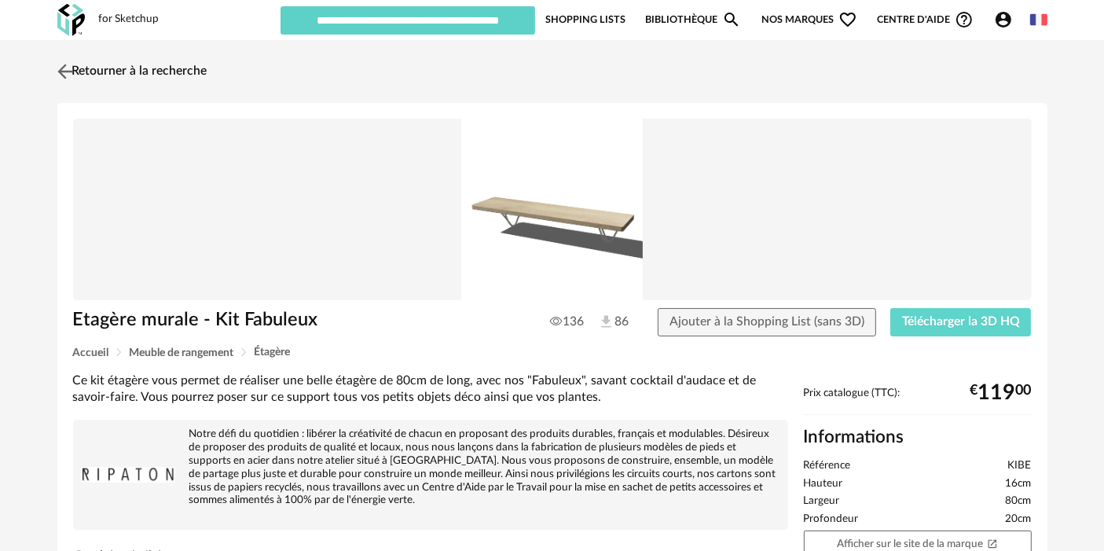
click at [153, 64] on link "Retourner à la recherche" at bounding box center [130, 71] width 154 height 35
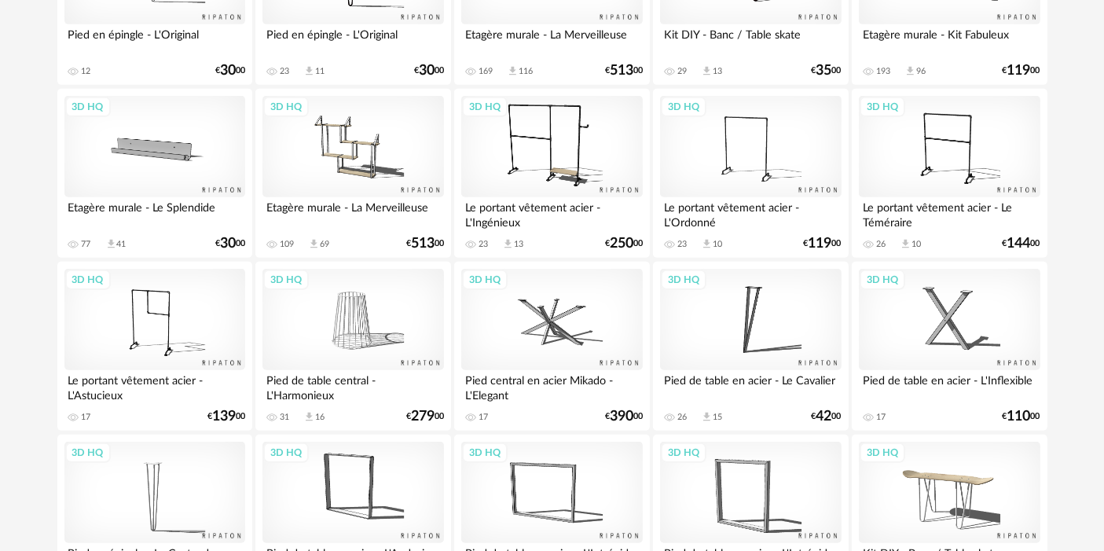
scroll to position [393, 0]
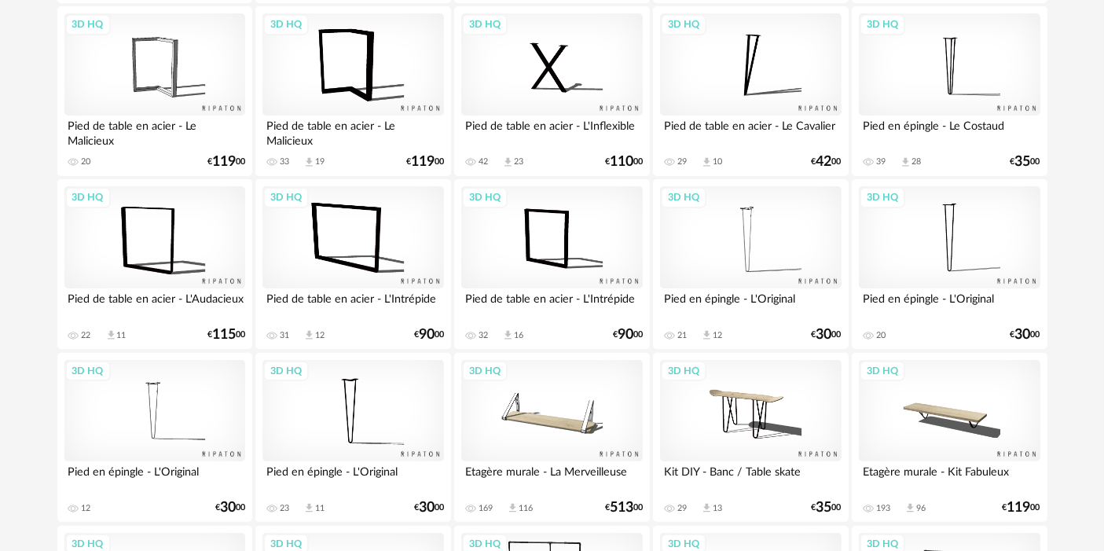
click at [364, 208] on div "3D HQ" at bounding box center [352, 237] width 181 height 102
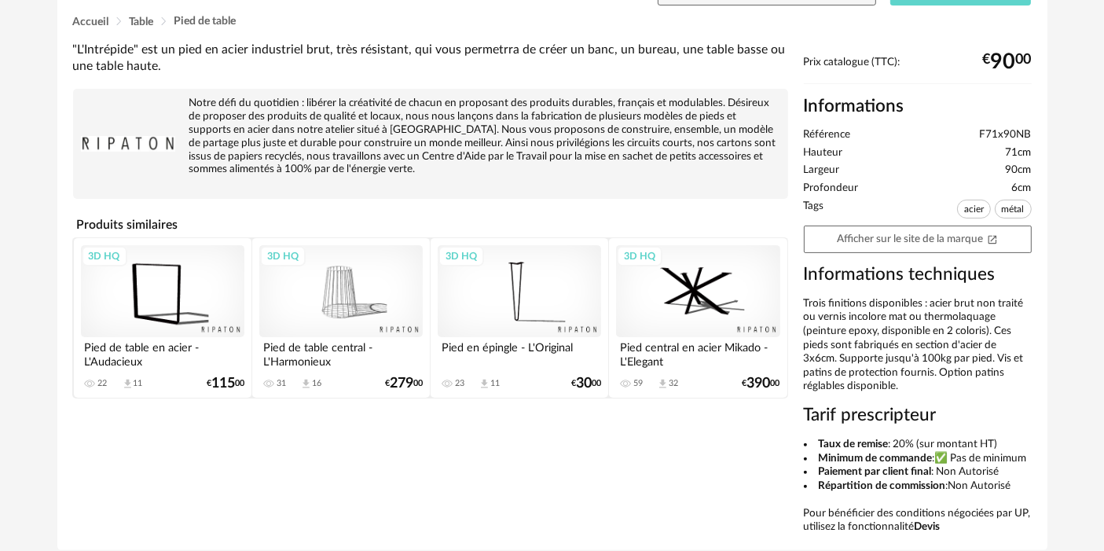
scroll to position [305, 0]
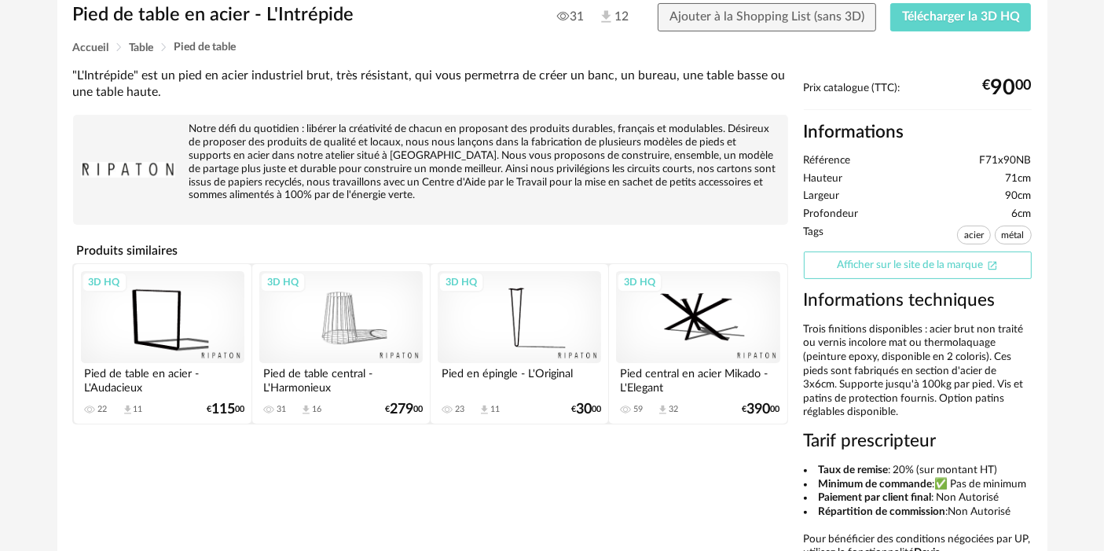
click at [859, 265] on link "Afficher sur le site de la marque Open In New icon" at bounding box center [918, 265] width 228 height 28
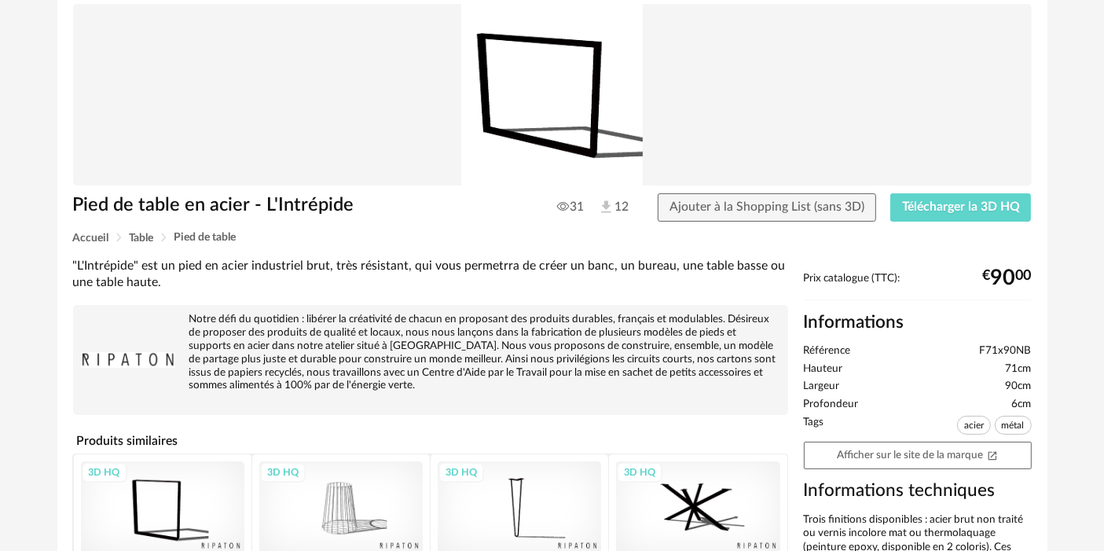
scroll to position [0, 0]
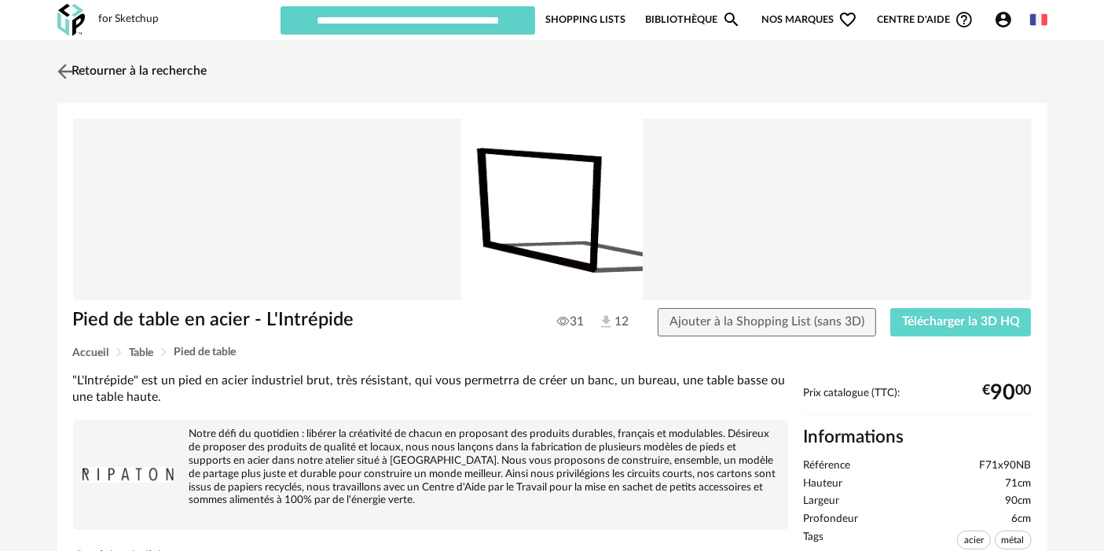
click at [182, 68] on link "Retourner à la recherche" at bounding box center [130, 71] width 154 height 35
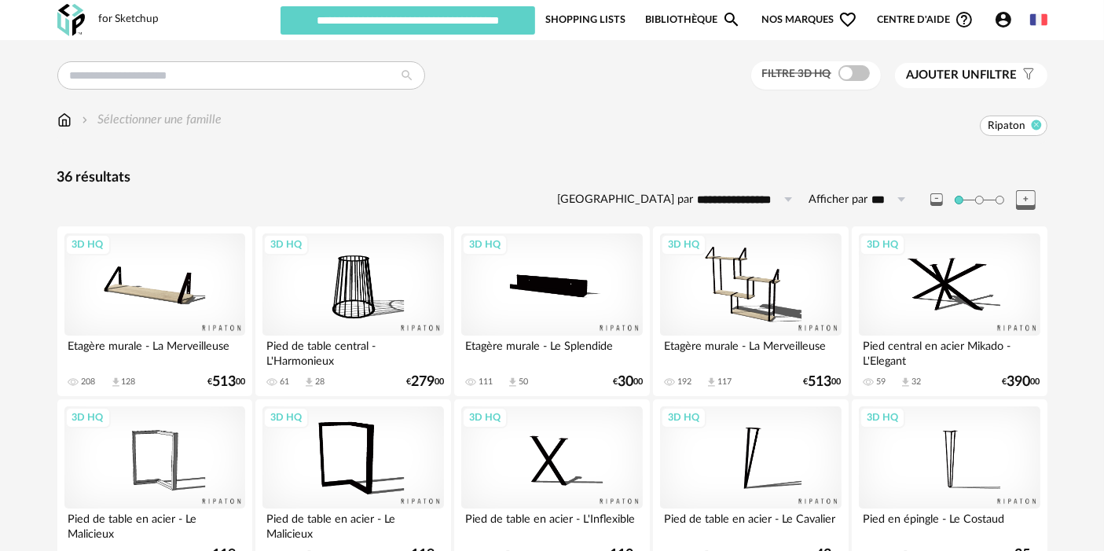
click at [1036, 119] on icon at bounding box center [1036, 124] width 10 height 10
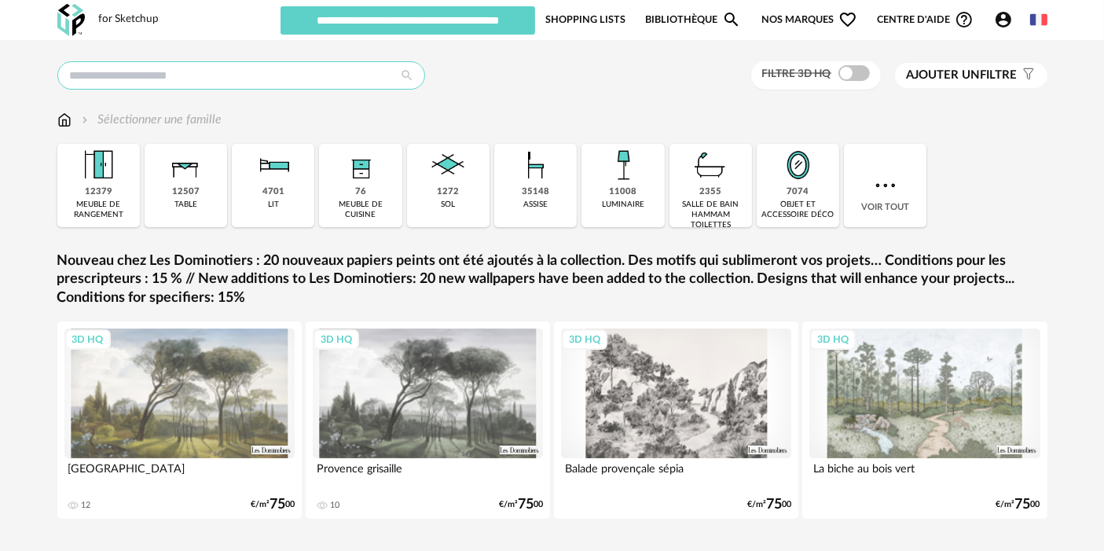
click at [156, 74] on input "text" at bounding box center [241, 75] width 368 height 28
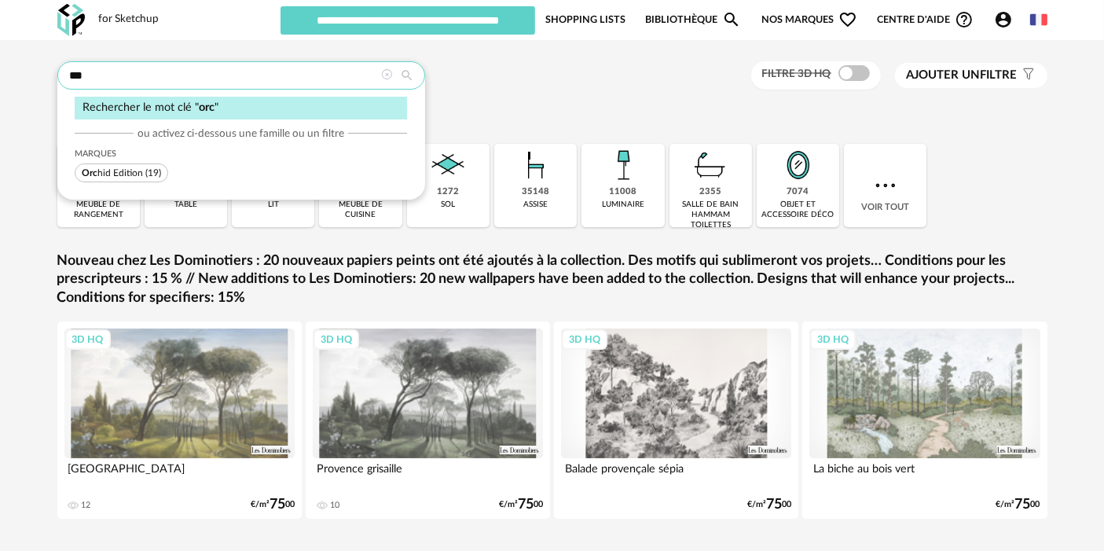
type input "***"
click at [119, 174] on span "Orc hid Edition" at bounding box center [112, 172] width 61 height 9
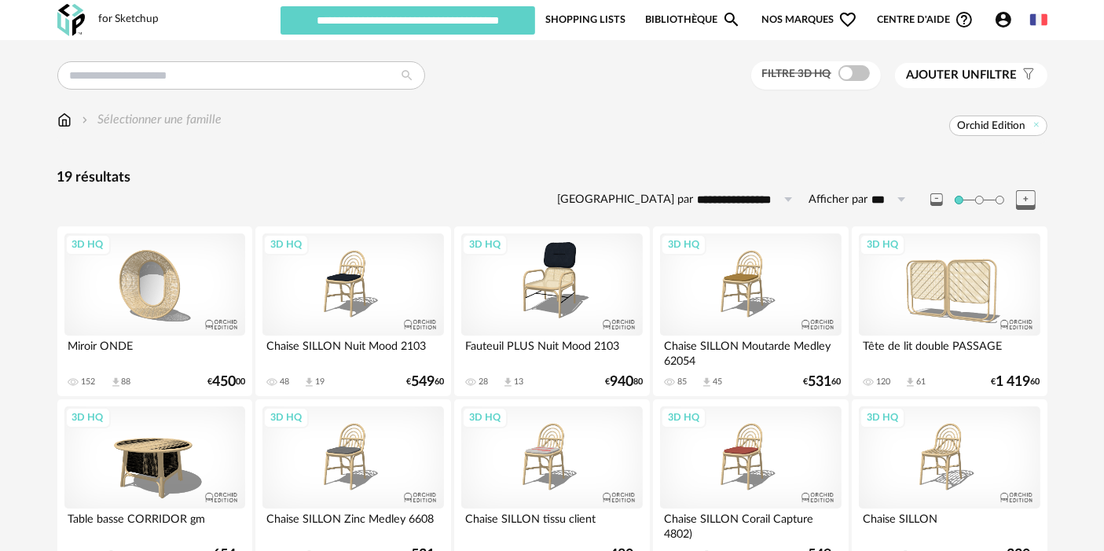
click at [582, 286] on div "3D HQ" at bounding box center [551, 284] width 181 height 102
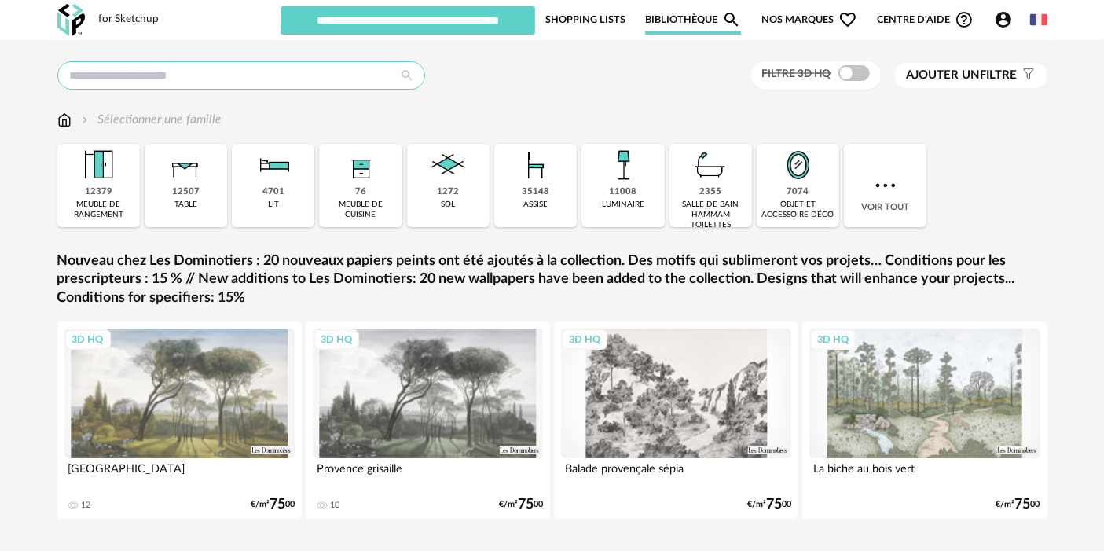
click at [329, 75] on input "text" at bounding box center [241, 75] width 368 height 28
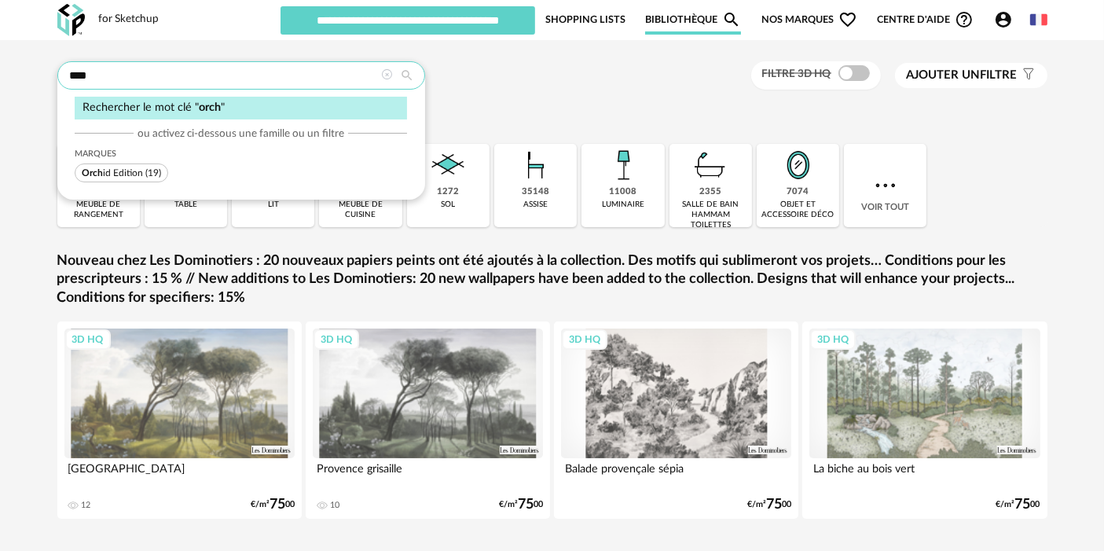
type input "****"
click at [141, 174] on span "Orch id Edition" at bounding box center [112, 172] width 61 height 9
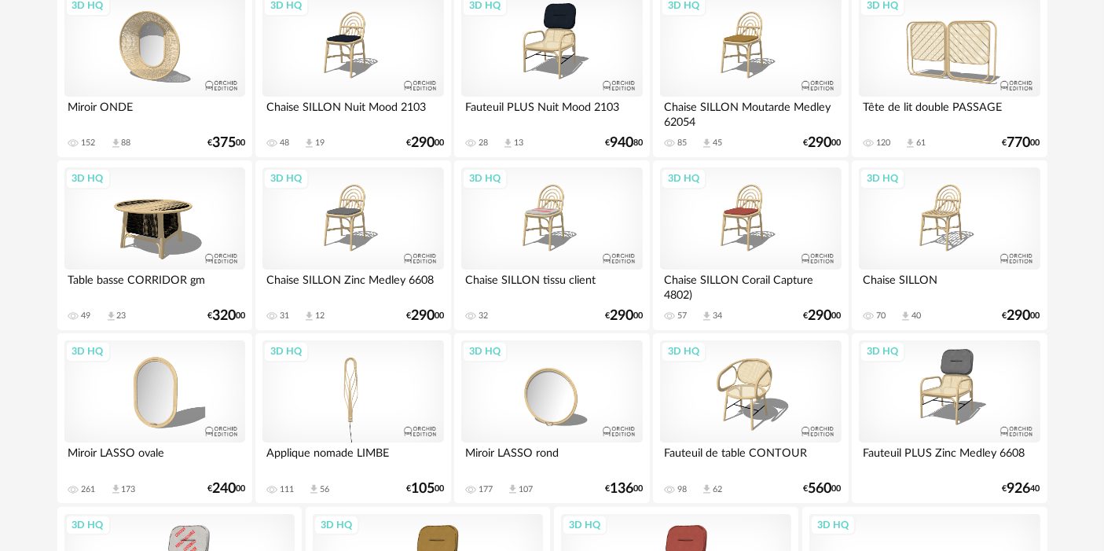
scroll to position [87, 0]
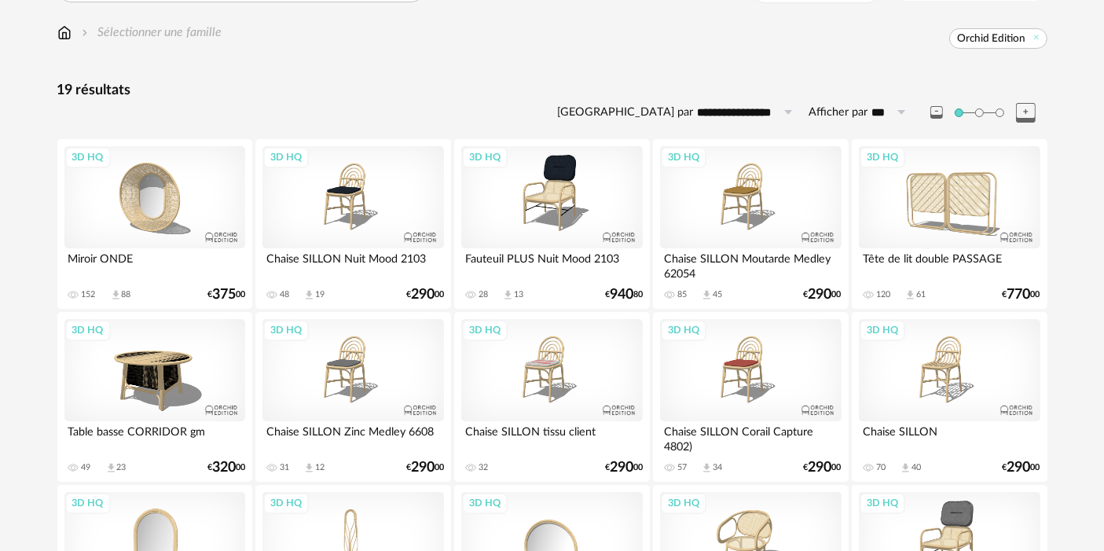
click at [127, 171] on div "3D HQ" at bounding box center [154, 197] width 181 height 102
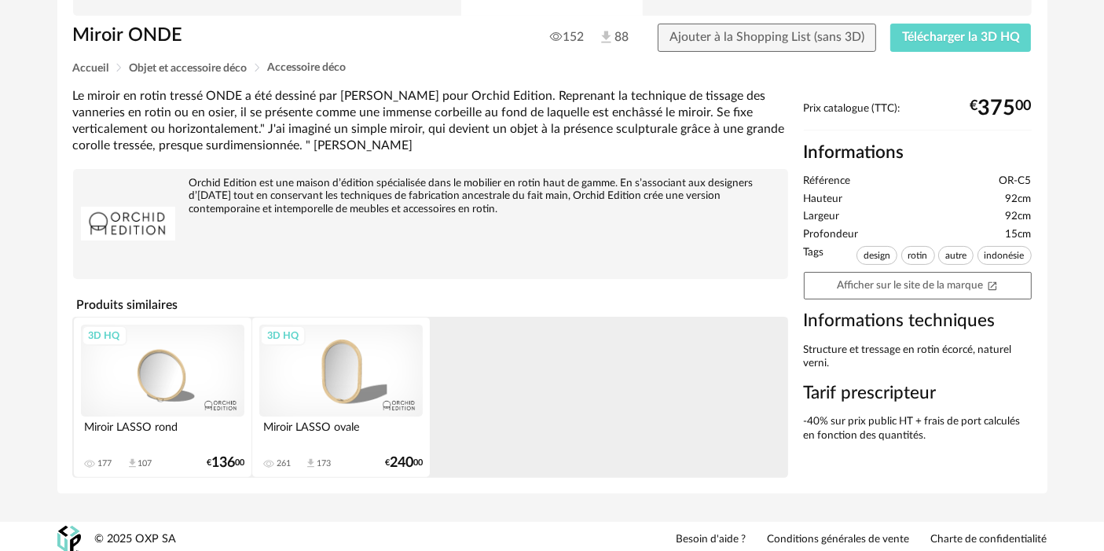
scroll to position [290, 0]
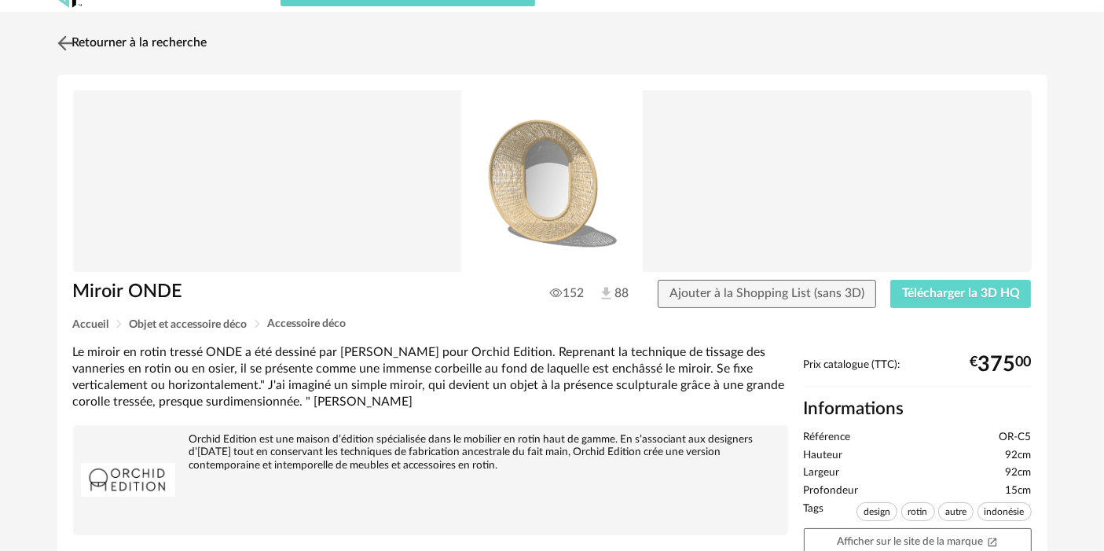
click at [197, 44] on link "Retourner à la recherche" at bounding box center [130, 43] width 154 height 35
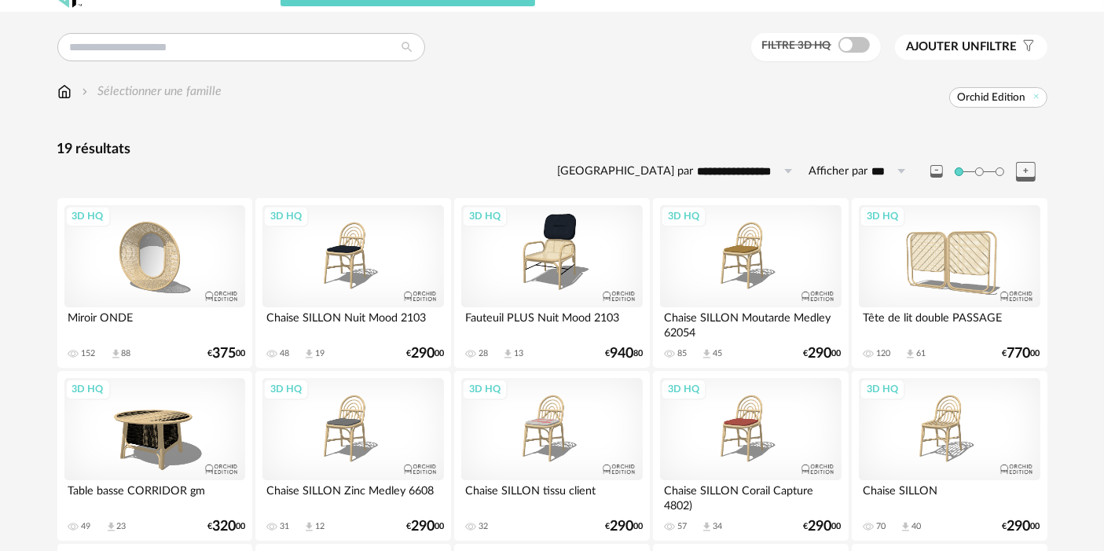
scroll to position [87, 0]
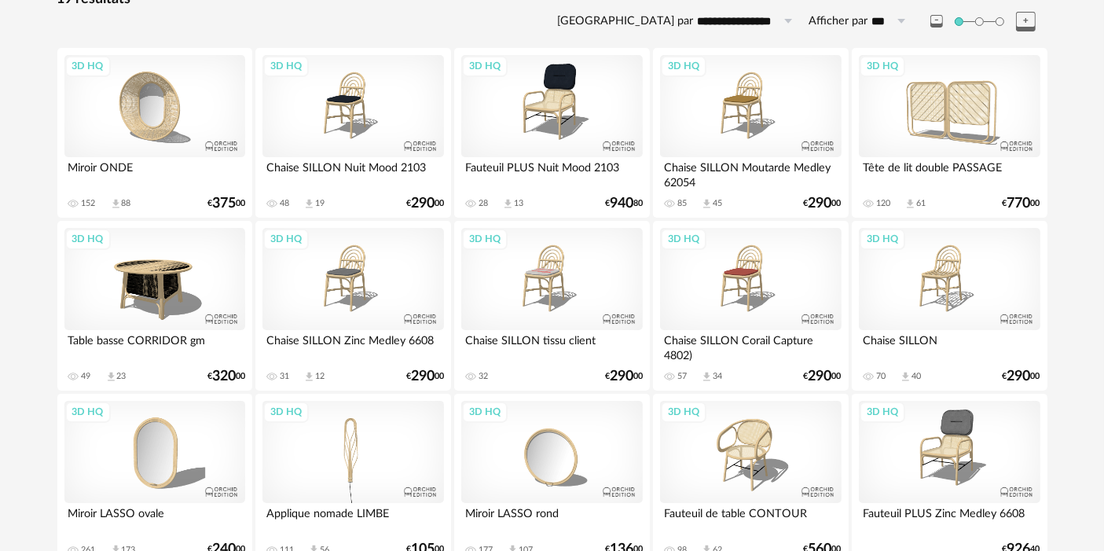
scroll to position [21, 0]
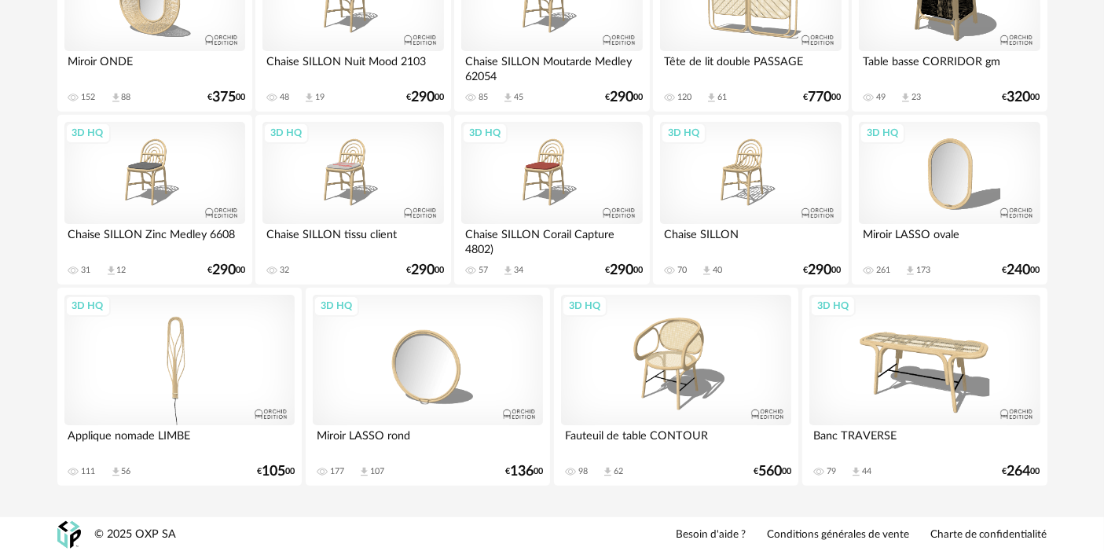
scroll to position [110, 0]
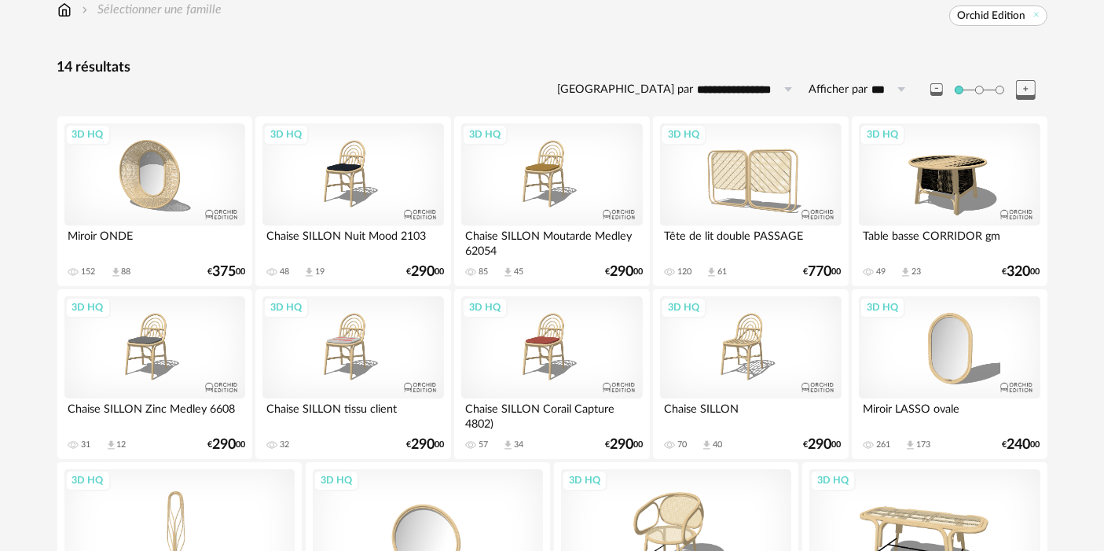
click at [171, 178] on div "3D HQ" at bounding box center [154, 174] width 181 height 102
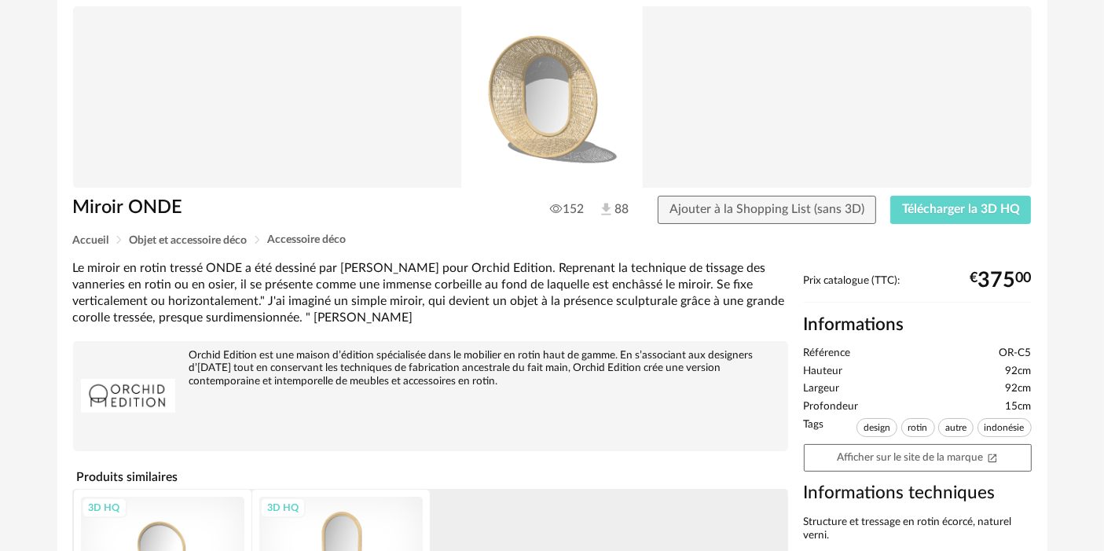
scroll to position [174, 0]
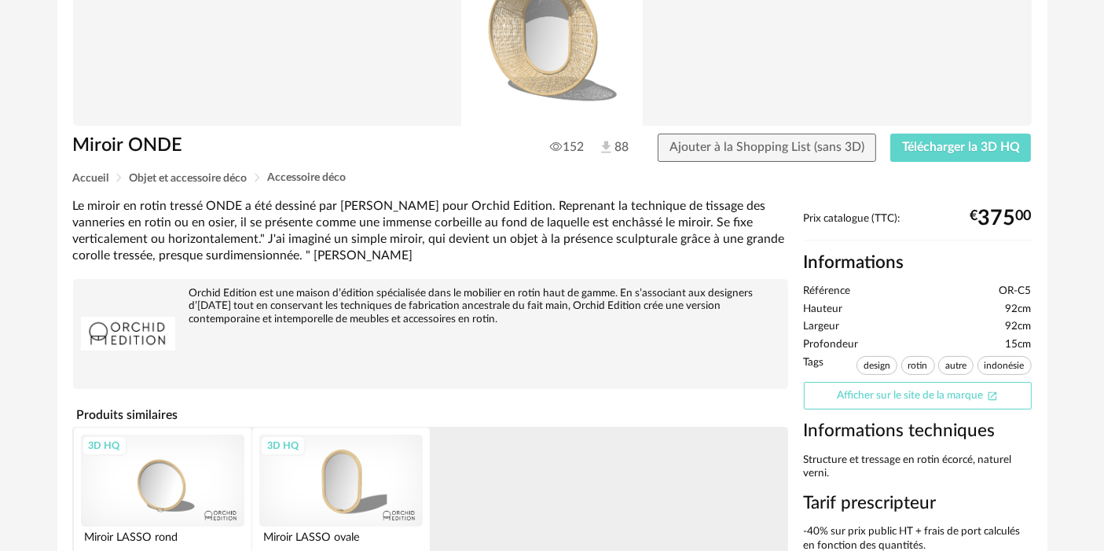
click at [903, 399] on link "Afficher sur le site de la marque Open In New icon" at bounding box center [918, 396] width 228 height 28
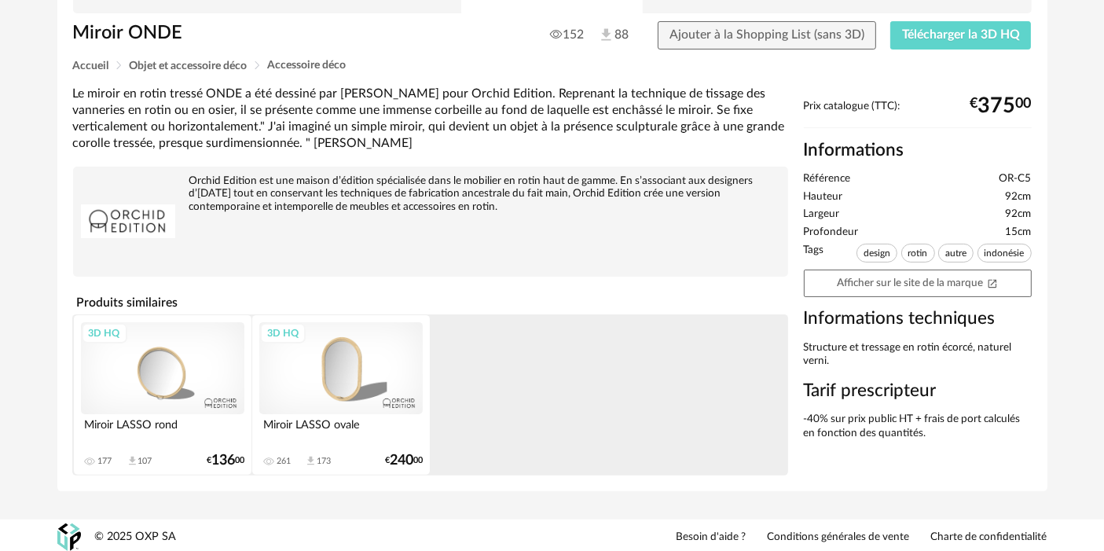
scroll to position [290, 0]
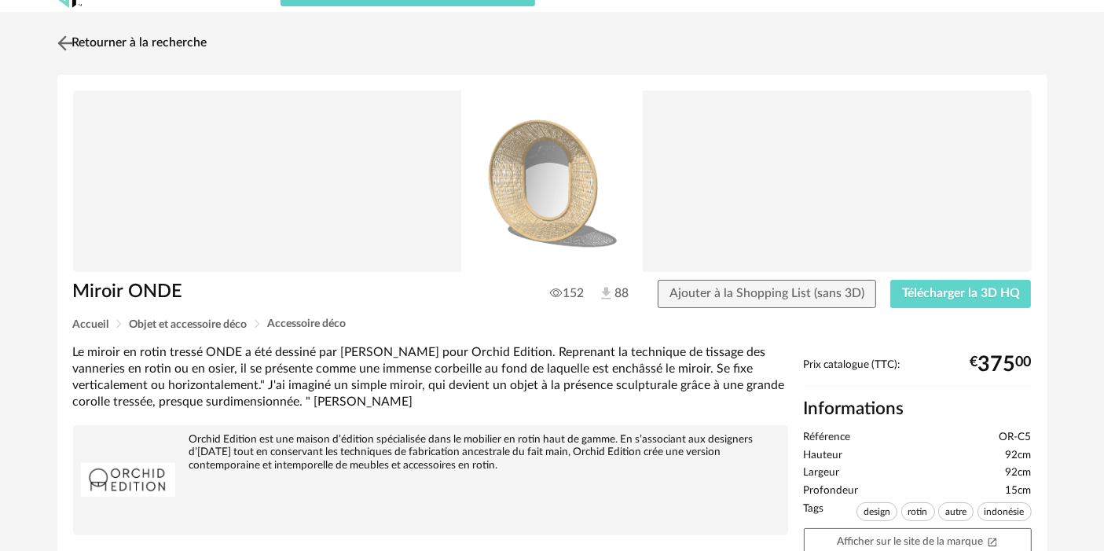
click at [143, 46] on link "Retourner à la recherche" at bounding box center [130, 43] width 154 height 35
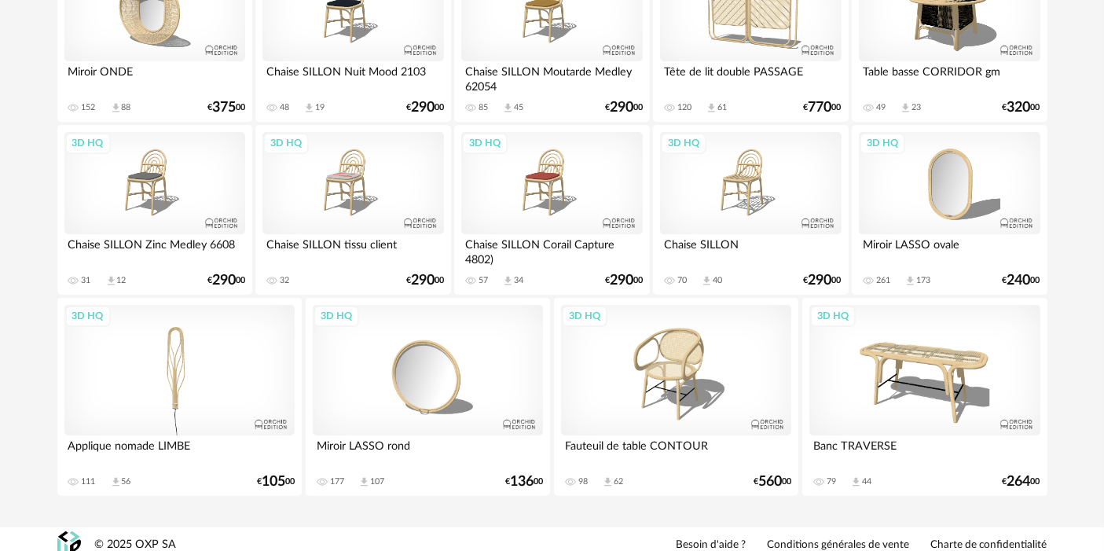
scroll to position [284, 0]
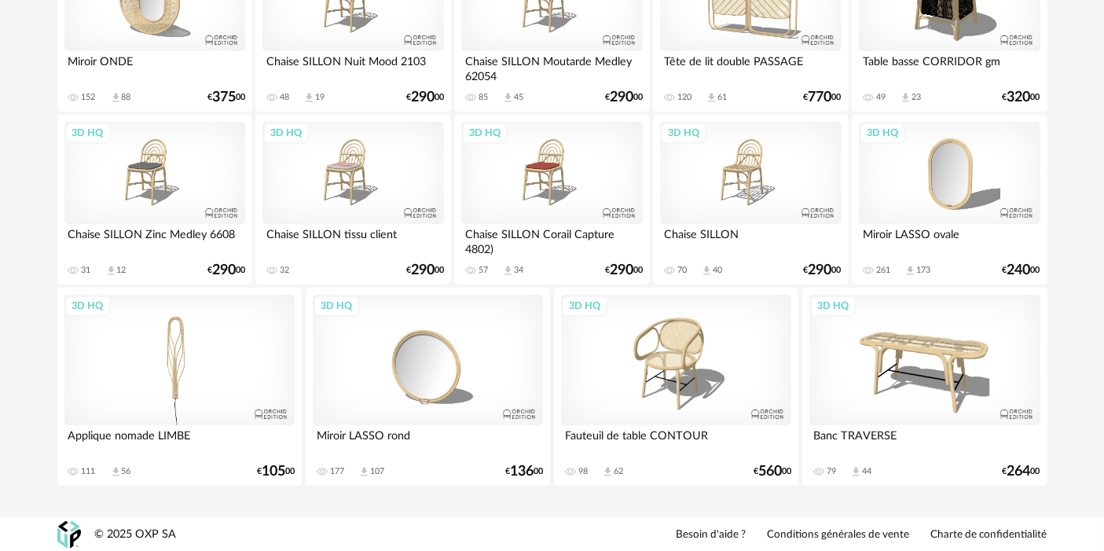
click at [685, 168] on div "3D HQ" at bounding box center [750, 173] width 181 height 102
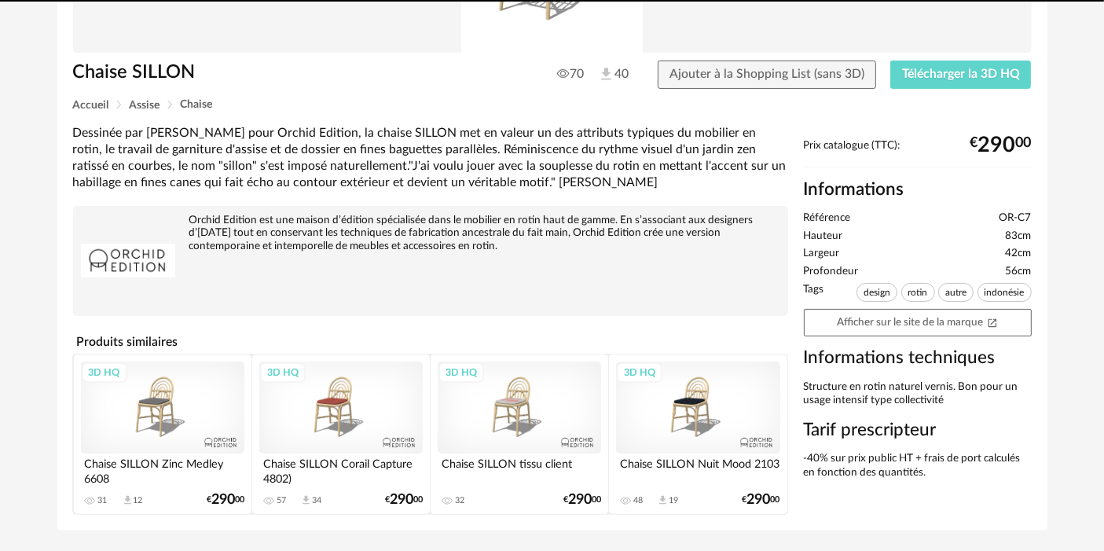
scroll to position [290, 0]
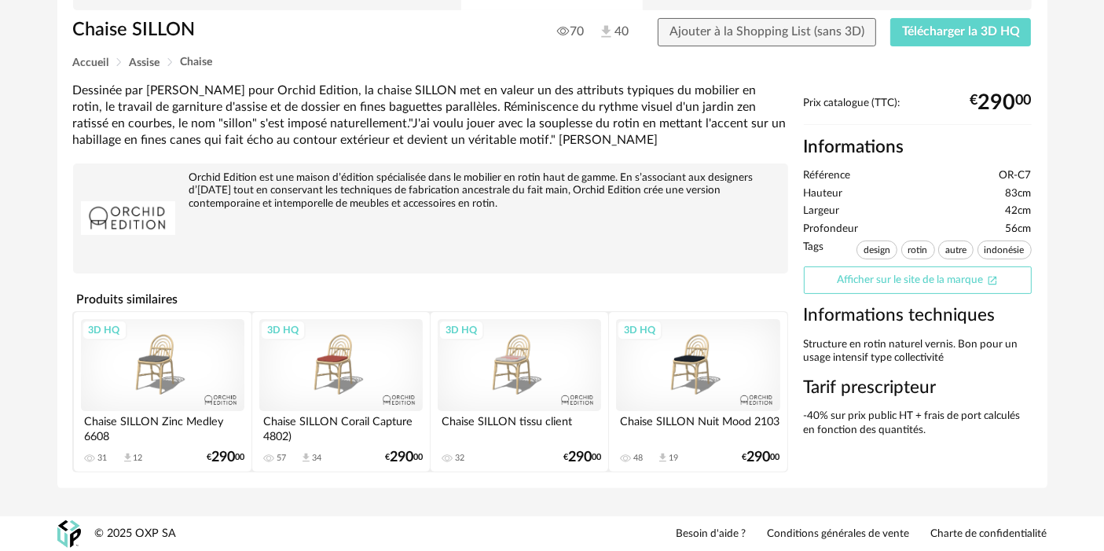
click at [908, 277] on link "Afficher sur le site de la marque Open In New icon" at bounding box center [918, 280] width 228 height 28
